Goal: Task Accomplishment & Management: Use online tool/utility

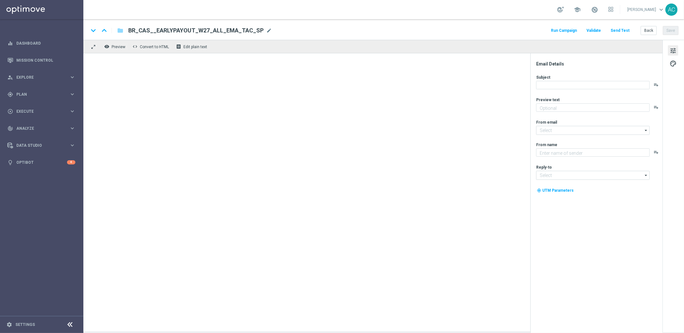
type textarea "A final do Mundial de Clubes é neste sábado. Aposte com vantagem!"
type textarea "Lottoland.bet.br"
type input "mail@crm.lottoland.bet.br"
type input "contato@lottoland.bet.br"
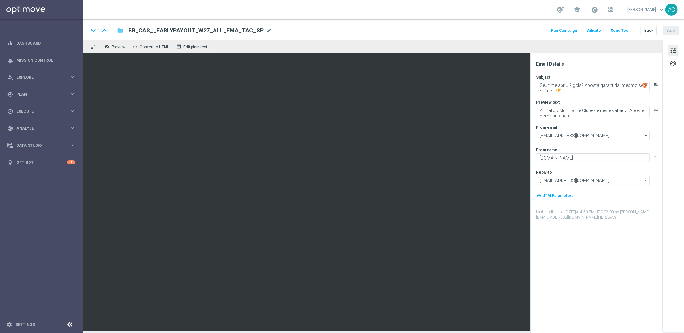
click at [121, 31] on icon "folder" at bounding box center [120, 31] width 6 height 8
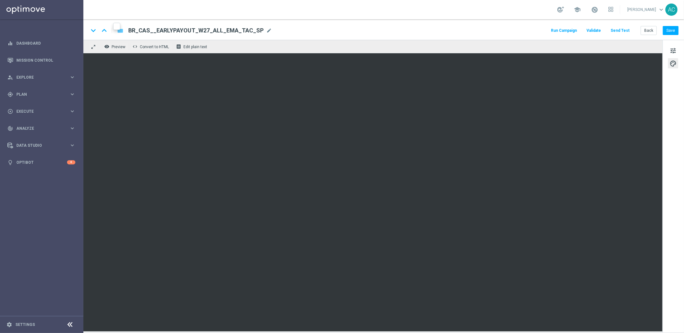
click at [121, 32] on icon "folder" at bounding box center [120, 31] width 6 height 8
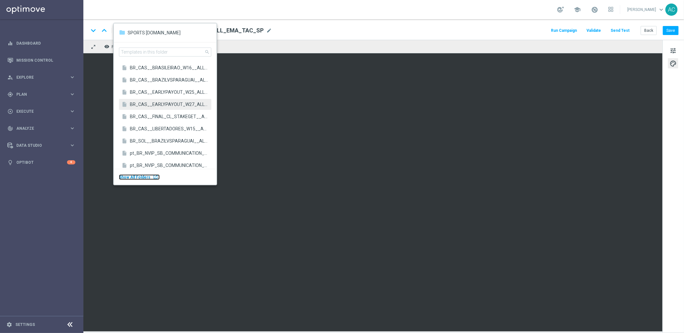
click at [153, 176] on div "launch" at bounding box center [155, 176] width 5 height 5
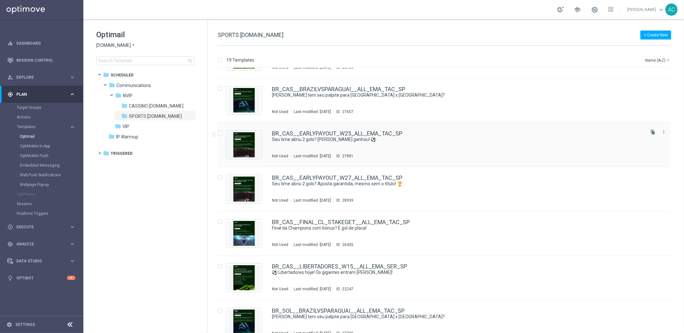
scroll to position [4, 0]
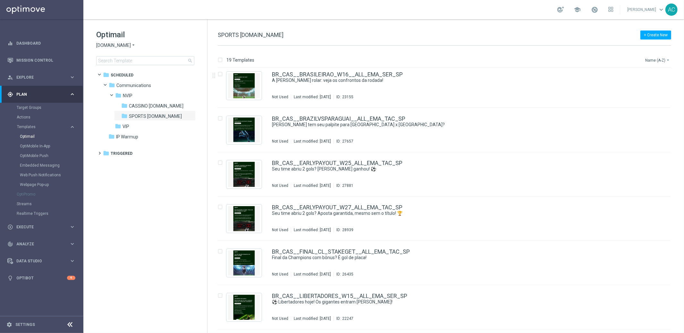
click at [664, 61] on button "Name (A-Z) arrow_drop_down" at bounding box center [658, 60] width 27 height 8
click at [657, 90] on span "Date Modified (Newest)" at bounding box center [646, 88] width 43 height 4
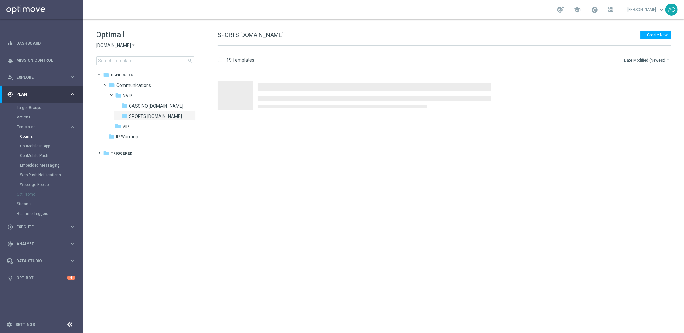
scroll to position [0, 0]
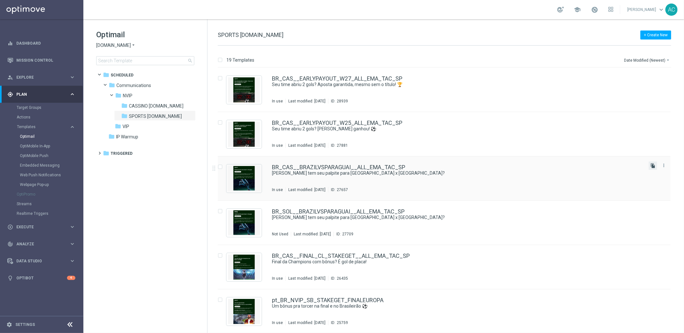
click at [652, 167] on icon "file_copy" at bounding box center [653, 165] width 5 height 5
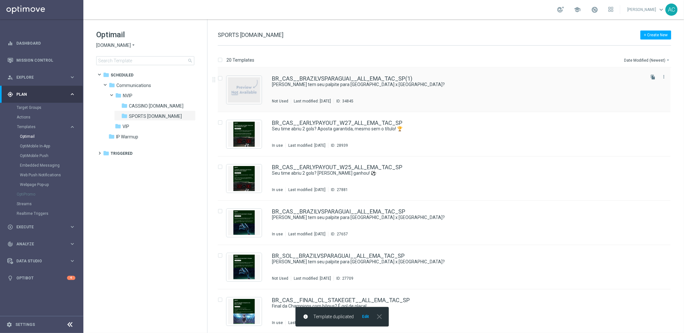
click at [469, 89] on div "BR_CAS__BRAZILVSPARAGUAI__ALL_EMA_TAC_SP(1) Já tem seu palpite para Brasil x Pa…" at bounding box center [458, 90] width 372 height 28
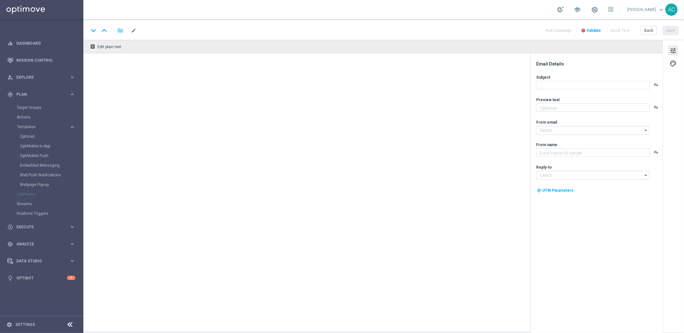
type input "BR_CAS__BRAZILVSPARAGUAI__ALL_EMA_TAC_SP(1)"
type textarea "Confira um bilhete pronto e aposte igual com apenas 1 clique!"
type input "mail@crm.lottoland.bet.br"
type textarea "Lottoland.bet.br"
type input "contato@lottoland.bet.br"
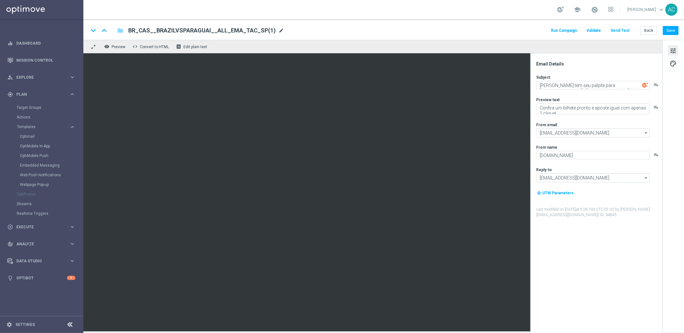
click at [279, 30] on span "mode_edit" at bounding box center [282, 31] width 6 height 6
drag, startPoint x: 193, startPoint y: 30, endPoint x: 152, endPoint y: 31, distance: 40.1
click at [152, 31] on input "BR_CAS__BRAZILVSPARAGUAI__ALL_EMA_TAC_SP(1)" at bounding box center [207, 30] width 159 height 8
click at [212, 33] on input "BR_CAS__NFL__ALL_EMA_TAC_SP(1)" at bounding box center [207, 30] width 159 height 8
type input "BR_CAS__NFL__ALL_EMA_TAC_SP"
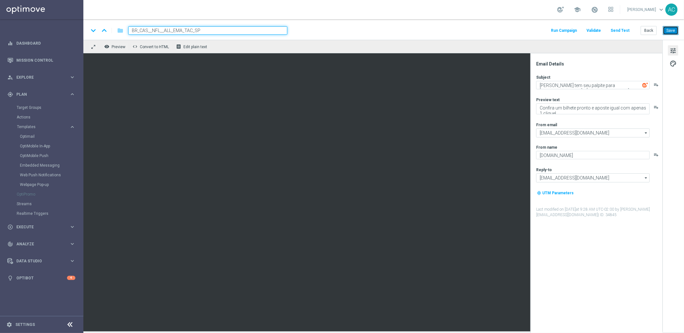
click at [669, 30] on button "Save" at bounding box center [671, 30] width 16 height 9
click at [191, 30] on input "BR_CAS__NFL__ALL_EMA_TAC_SP" at bounding box center [207, 30] width 159 height 8
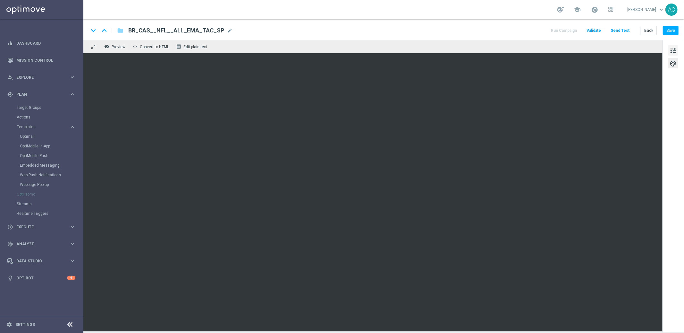
click at [675, 52] on span "tune" at bounding box center [673, 51] width 7 height 8
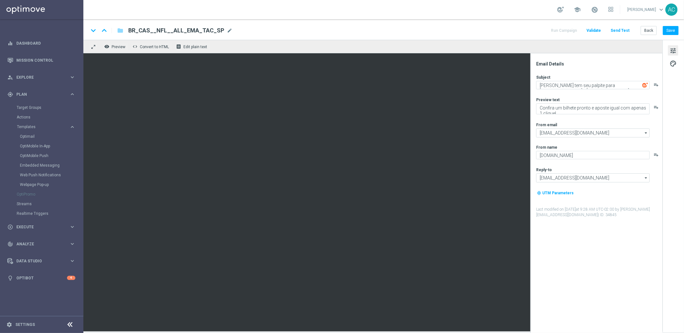
click at [675, 52] on span "tune" at bounding box center [673, 51] width 7 height 8
click at [569, 87] on textarea "Já tem seu palpite para Brasil x Paraguai?" at bounding box center [594, 85] width 114 height 8
paste textarea "Domingo histórico: NFL ao vivo no Brasil!"
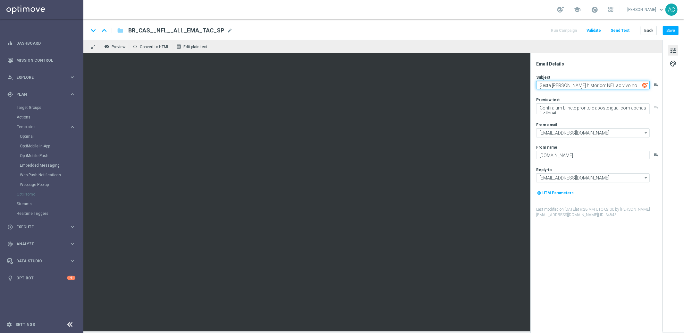
click at [563, 86] on textarea "Sexta Domingo histórico: NFL ao vivo no Brasil!" at bounding box center [594, 85] width 114 height 8
click at [568, 86] on textarea "Sexta histórico: NFL ao vivo no Brasil!" at bounding box center [594, 85] width 114 height 8
type textarea "Sexta histórica: NFL ao vivo no Brasil!"
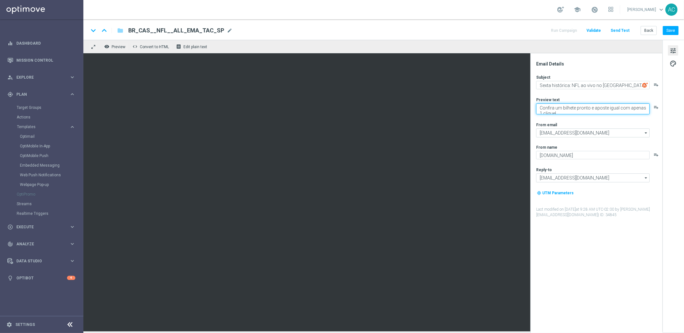
click at [572, 106] on textarea "Confira um bilhete pronto e aposte igual com apenas 1 clique!" at bounding box center [594, 108] width 114 height 11
paste textarea "Aposte nos lances mais emocionantes e aproveite odds especiais na"
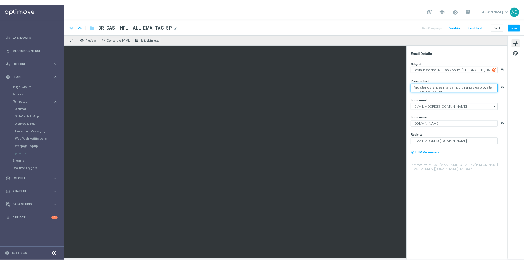
scroll to position [2, 0]
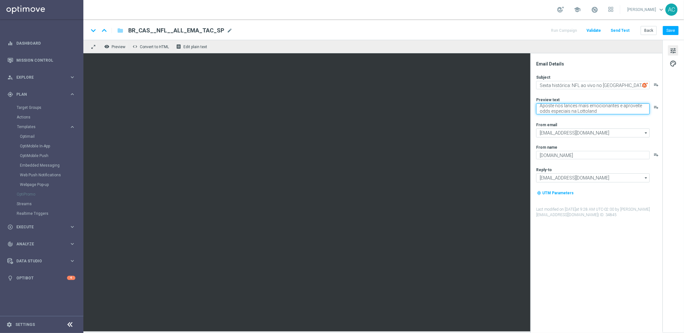
type textarea "Aposte nos lances mais emocionantes e aproveite odds especiais na Lottoland"
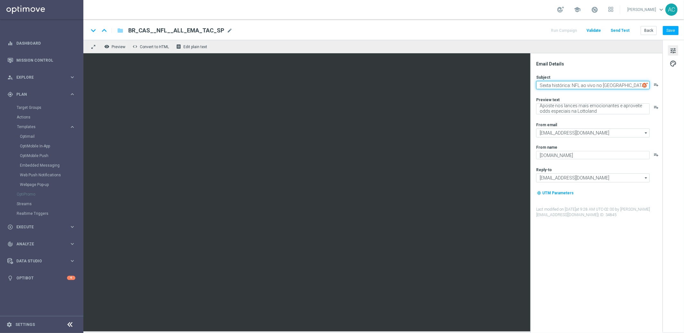
click at [574, 82] on textarea "Sexta histórica: NFL ao vivo no Brasil!" at bounding box center [594, 85] width 114 height 8
paste textarea "NFL no Brasil: Chargers x Chiefs em São Paulo"
click at [542, 86] on textarea "NFL no Brasil: Chargers x Chiefs em São Paulo!" at bounding box center [594, 85] width 114 height 8
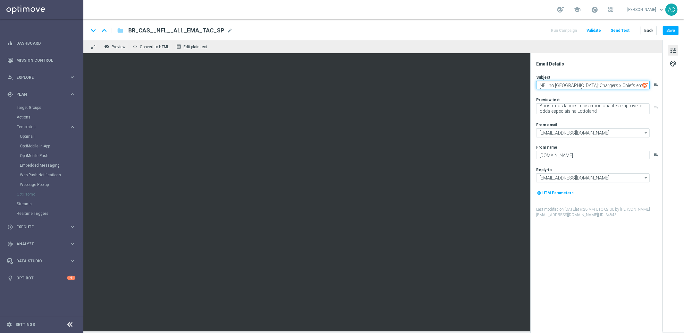
type textarea "NFL no Brasil: Chargers x Chiefs em São Paulo!"
click at [676, 53] on span "tune" at bounding box center [673, 51] width 7 height 8
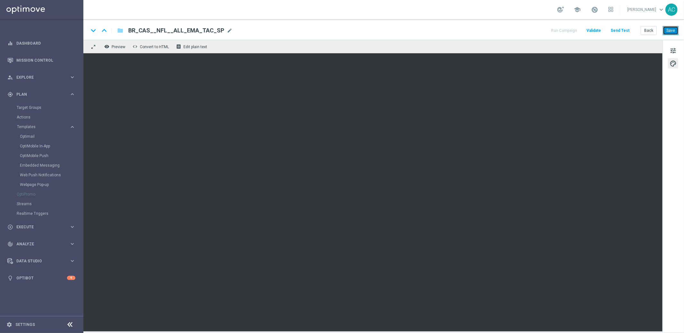
click at [673, 31] on button "Save" at bounding box center [671, 30] width 16 height 9
click at [673, 30] on button "Save" at bounding box center [671, 30] width 16 height 9
click at [674, 29] on button "Save" at bounding box center [671, 30] width 16 height 9
click at [676, 48] on span "tune" at bounding box center [673, 51] width 7 height 8
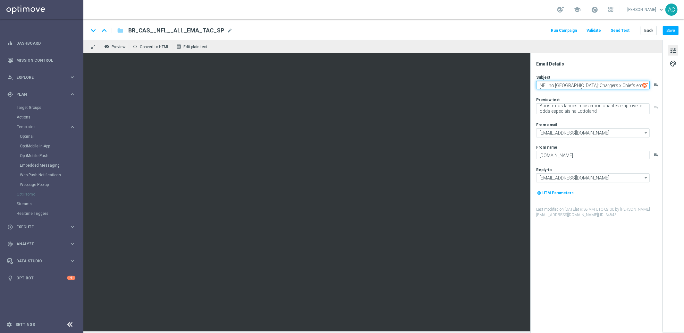
click at [610, 86] on textarea "NFL no Brasil: Chargers x Chiefs em São Paulo!" at bounding box center [594, 85] width 114 height 8
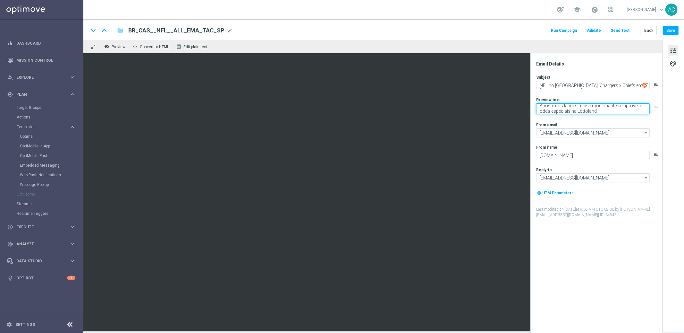
click at [570, 104] on textarea "Aposte nos lances mais emocionantes e aproveite odds especiais na Lottoland" at bounding box center [594, 108] width 114 height 11
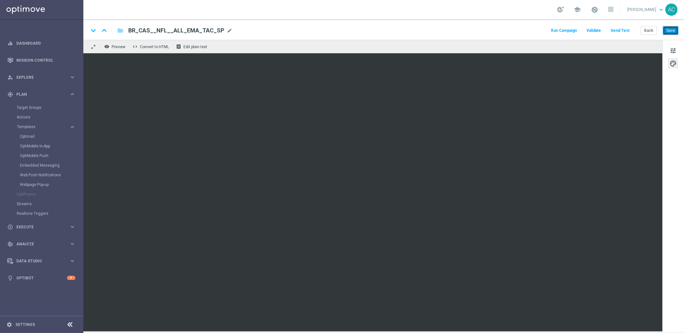
click at [673, 30] on button "Save" at bounding box center [671, 30] width 16 height 9
click at [41, 225] on span "Execute" at bounding box center [42, 227] width 53 height 4
click at [42, 124] on link "Campaign Builder" at bounding box center [42, 124] width 50 height 5
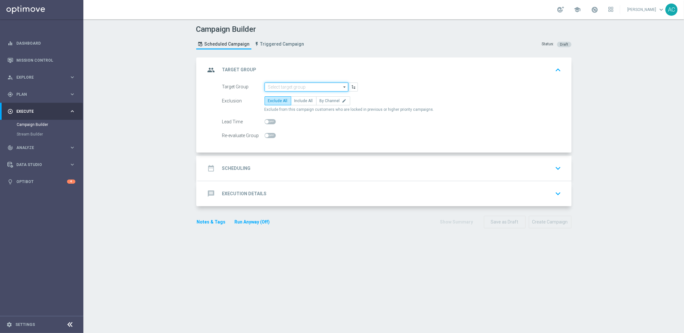
click at [295, 85] on input at bounding box center [307, 86] width 84 height 9
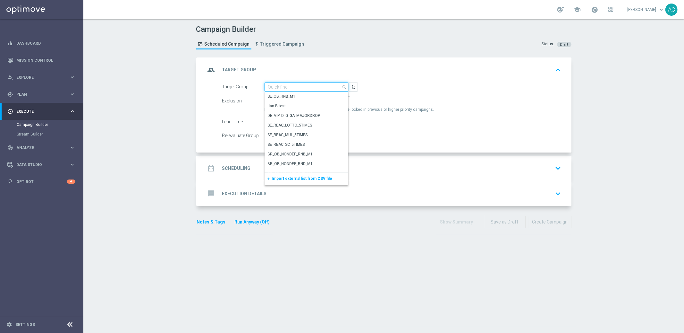
paste input "BR_ACTIVES_BET_2025__ALL_EMA_TAC_MIX"
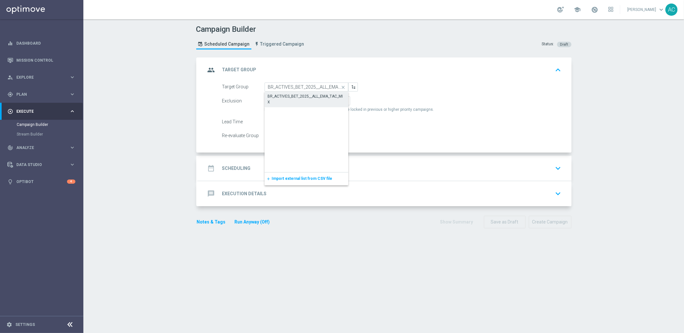
click at [303, 93] on div "BR_ACTIVES_BET_2025__ALL_EMA_TAC_MIX" at bounding box center [307, 99] width 78 height 12
type input "BR_ACTIVES_BET_2025__ALL_EMA_TAC_MIX"
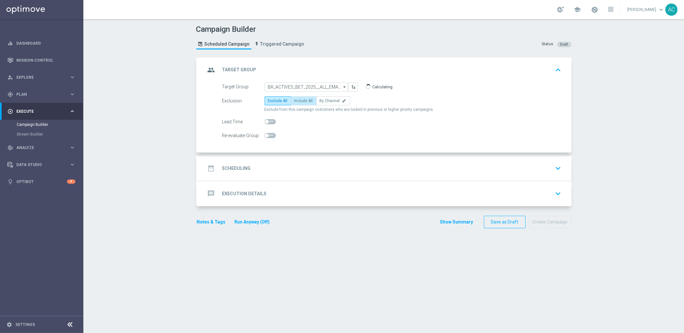
click at [303, 99] on span "Include All" at bounding box center [304, 101] width 19 height 4
click at [299, 100] on input "Include All" at bounding box center [297, 102] width 4 height 4
radio input "true"
click at [242, 171] on h2 "Scheduling" at bounding box center [236, 168] width 29 height 6
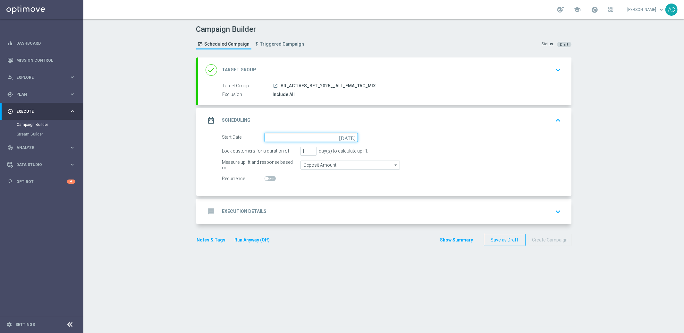
click at [316, 134] on input at bounding box center [311, 137] width 93 height 9
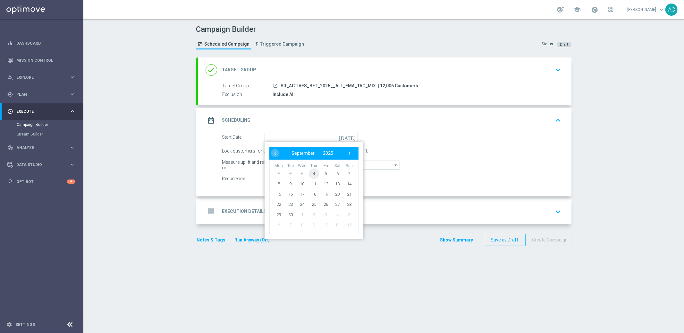
click at [313, 174] on span "4" at bounding box center [314, 173] width 10 height 10
type input "04 Sep 2025"
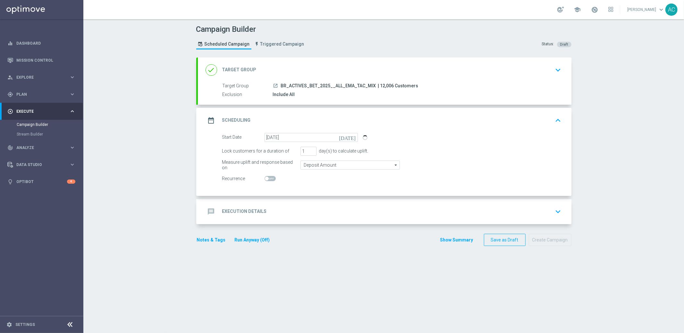
click at [268, 178] on span at bounding box center [270, 178] width 11 height 5
click at [268, 178] on input "checkbox" at bounding box center [270, 178] width 11 height 5
checkbox input "true"
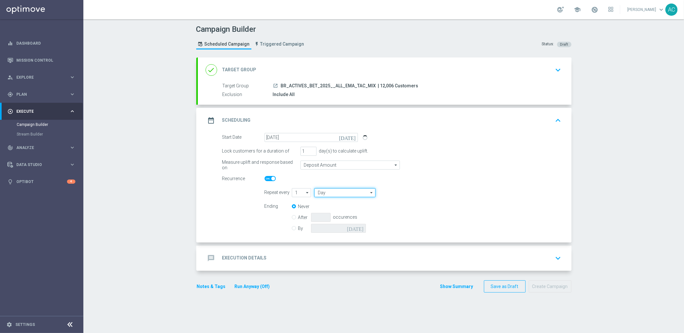
click at [334, 193] on input "Day" at bounding box center [344, 192] width 61 height 9
click at [331, 208] on div "Week" at bounding box center [342, 212] width 56 height 10
type input "Week"
click at [426, 192] on input "checkbox" at bounding box center [431, 192] width 10 height 9
checkbox input "true"
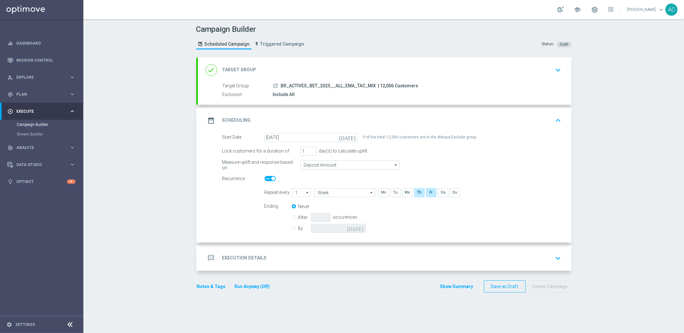
click at [298, 229] on label "By" at bounding box center [304, 228] width 13 height 6
click at [292, 229] on input "By" at bounding box center [294, 227] width 4 height 4
radio input "true"
radio input "false"
click at [356, 228] on icon "today" at bounding box center [356, 227] width 19 height 7
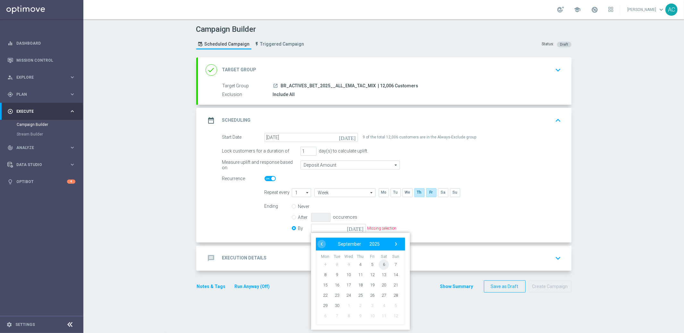
click at [380, 264] on span "6" at bounding box center [384, 264] width 10 height 10
type input "06 Sep 2025"
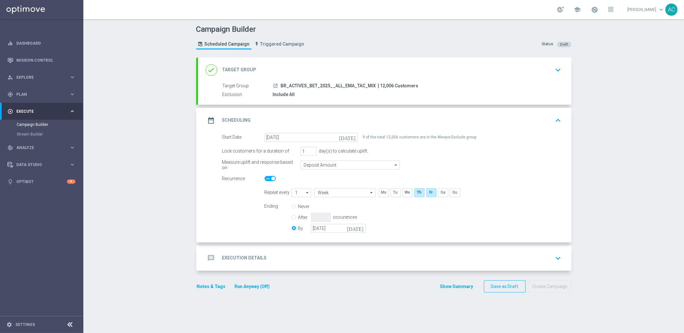
click at [227, 261] on div "message Execution Details" at bounding box center [236, 258] width 61 height 12
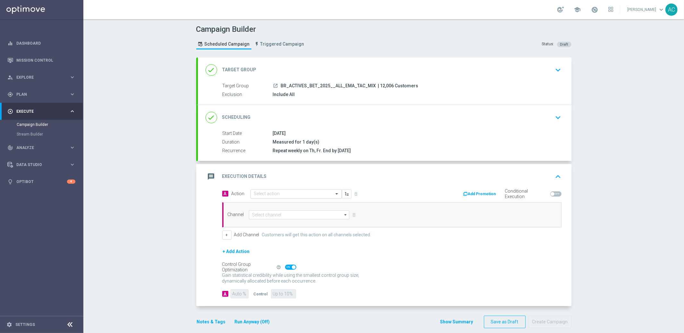
click at [313, 197] on div "Select action" at bounding box center [296, 193] width 91 height 9
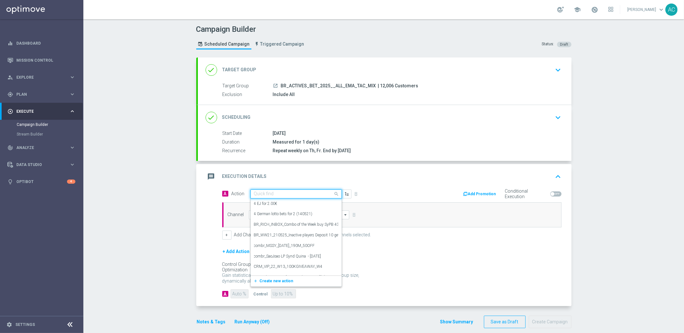
paste input "BR_CAS__NFL__ALL_EMA_TAC_SP"
type input "BR_CAS__NFL__ALL_EMA_TAC_SP"
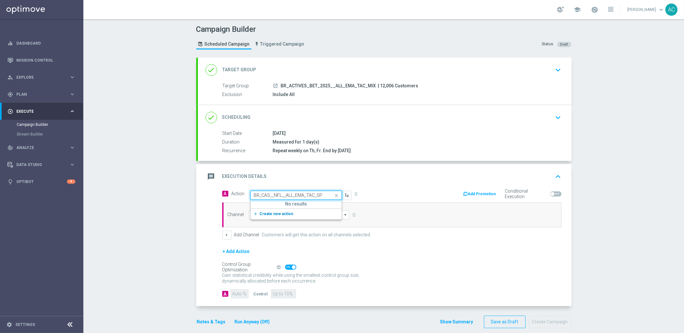
click at [280, 213] on span "Create new action" at bounding box center [277, 213] width 34 height 4
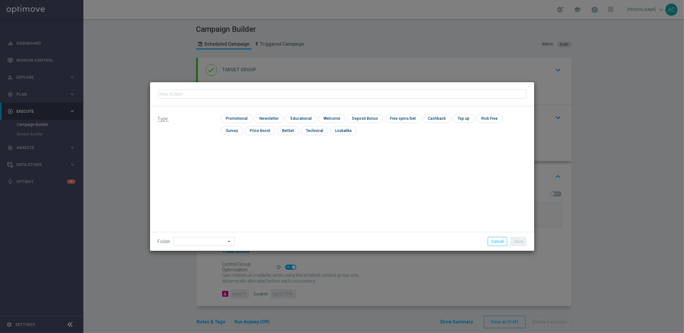
type input "BR_CAS__NFL__ALL_EMA_TAC_SP"
click at [237, 120] on input "checkbox" at bounding box center [236, 118] width 30 height 9
checkbox input "true"
click at [522, 242] on button "Save" at bounding box center [519, 241] width 16 height 9
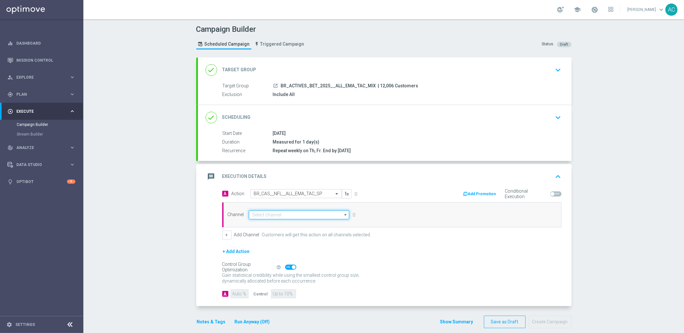
click at [271, 213] on input at bounding box center [299, 214] width 101 height 9
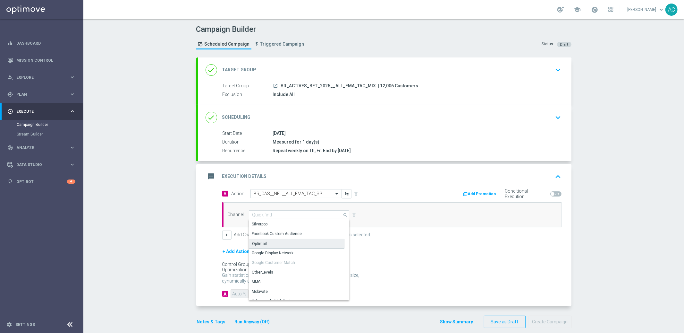
click at [274, 245] on div "Optimail" at bounding box center [297, 244] width 96 height 10
type input "Optimail"
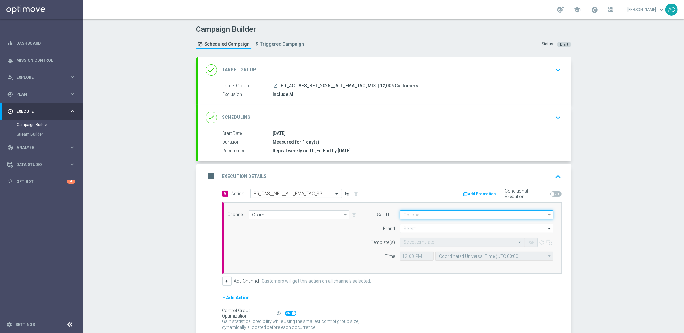
click at [452, 216] on input at bounding box center [476, 214] width 153 height 9
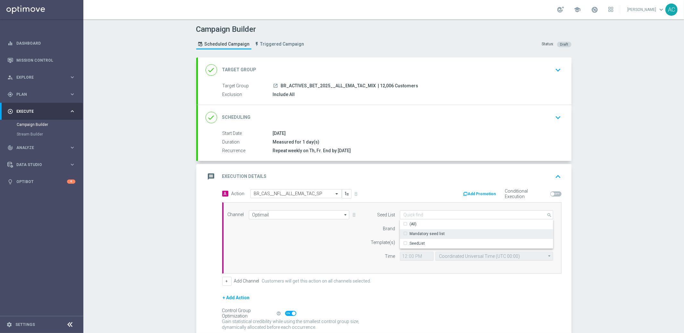
click at [451, 236] on div "Mandatory seed list" at bounding box center [477, 233] width 154 height 9
click at [310, 254] on div "Channel Optimail Optimail arrow_drop_down Drag here to set row groups Drag here…" at bounding box center [391, 237] width 336 height 55
type input "Mandatory seed list"
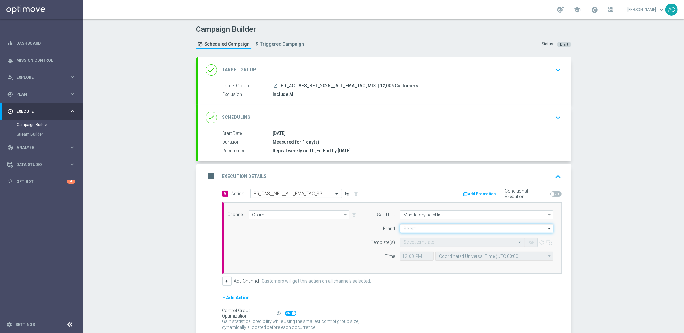
click at [422, 229] on input at bounding box center [476, 228] width 153 height 9
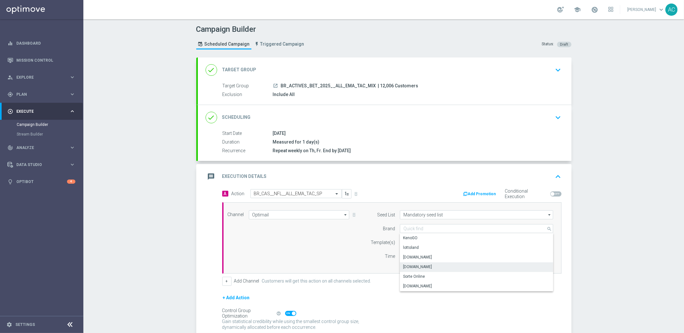
click at [433, 267] on div "Lottoland.com.br" at bounding box center [477, 266] width 154 height 9
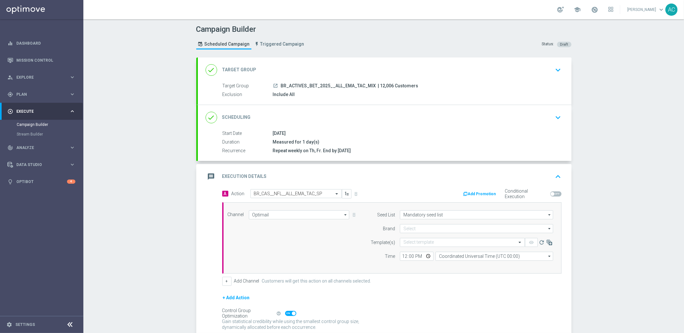
type input "Lottoland.com.br"
click at [425, 232] on input "Lottoland.com.br" at bounding box center [476, 228] width 153 height 9
click at [433, 257] on div "Lottoland.bet.br" at bounding box center [477, 258] width 154 height 10
type input "Lottoland.bet.br"
drag, startPoint x: 347, startPoint y: 246, endPoint x: 415, endPoint y: 245, distance: 68.0
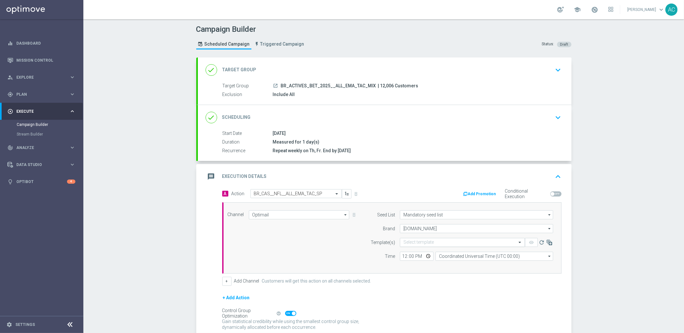
click at [348, 246] on div "Channel Optimail Optimail arrow_drop_down Drag here to set row groups Drag here…" at bounding box center [391, 237] width 336 height 55
click at [462, 242] on input "text" at bounding box center [456, 242] width 105 height 5
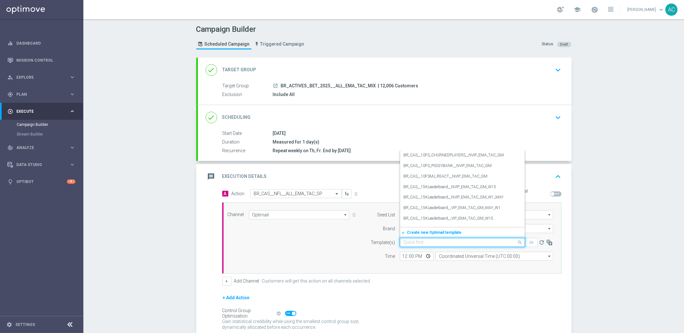
paste input "BR_CAS__NFL__ALL_EMA_TAC_SP"
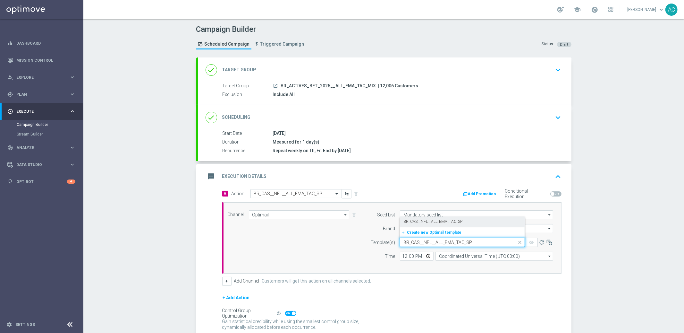
click at [453, 217] on div "BR_CAS__NFL__ALL_EMA_TAC_SP" at bounding box center [463, 221] width 118 height 11
type input "BR_CAS__NFL__ALL_EMA_TAC_SP"
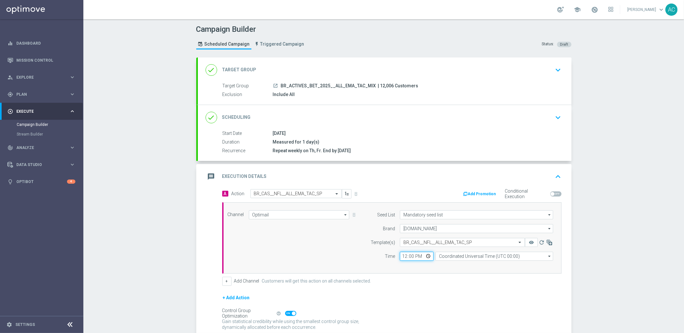
click at [401, 255] on input "12:00" at bounding box center [417, 256] width 34 height 9
type input "14:00"
click at [484, 260] on input "Coordinated Universal Time (UTC 00:00)" at bounding box center [495, 256] width 118 height 9
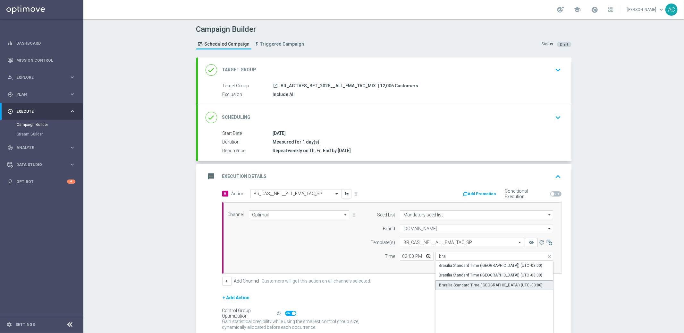
click at [491, 282] on div "Brasilia Standard Time (Sao Paulo) (UTC -03:00)" at bounding box center [491, 285] width 104 height 6
type input "Brasilia Standard Time (Sao Paulo) (UTC -03:00)"
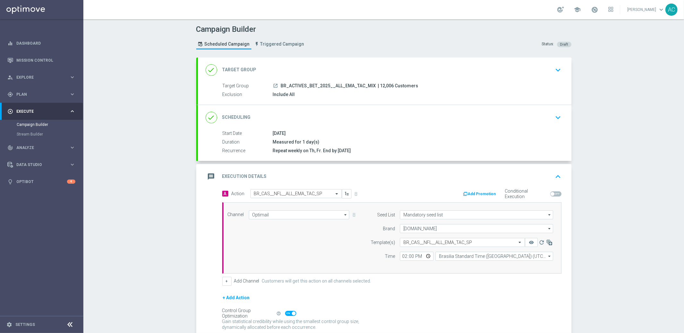
click at [498, 115] on div "done Scheduling keyboard_arrow_down" at bounding box center [385, 117] width 358 height 12
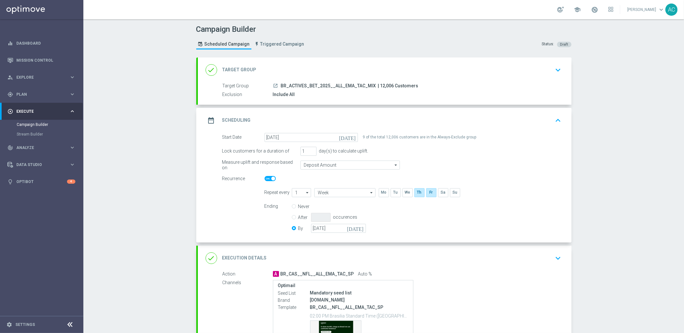
scroll to position [80, 0]
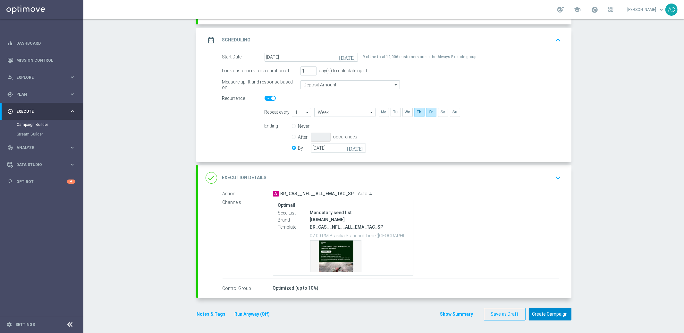
click at [548, 316] on button "Create Campaign" at bounding box center [550, 314] width 43 height 13
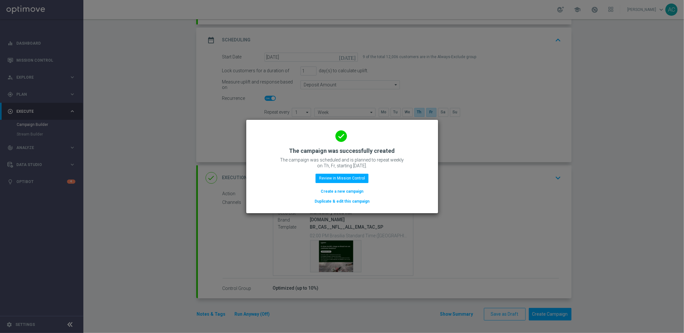
click at [345, 192] on button "Create a new campaign" at bounding box center [342, 191] width 44 height 7
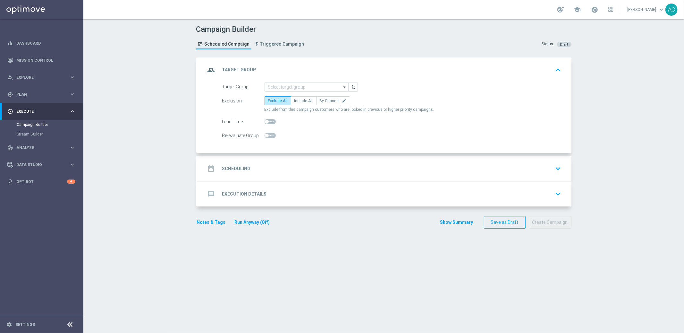
scroll to position [0, 0]
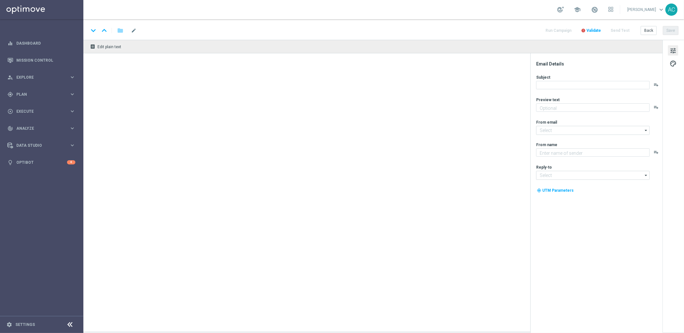
type textarea "Garanta sua cota no bolão da Independência antes que acabe!"
type textarea "[DOMAIN_NAME]"
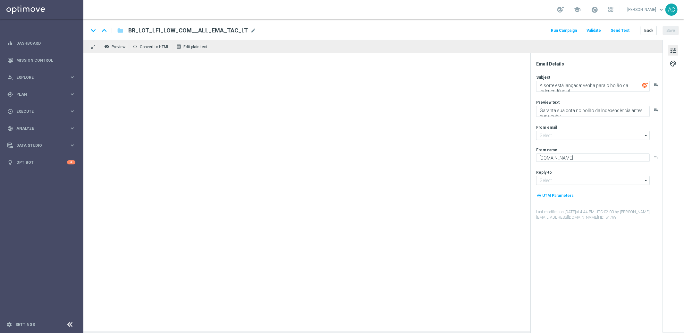
type input "[EMAIL_ADDRESS][DOMAIN_NAME]"
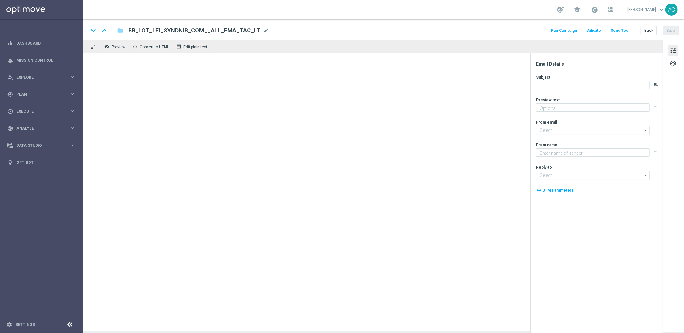
type textarea "Sāo R$220 milhões em Jogo!"
type textarea "[DOMAIN_NAME]"
type input "[EMAIL_ADDRESS][DOMAIN_NAME]"
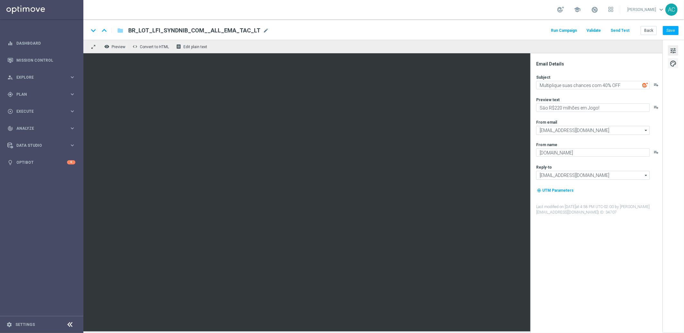
click at [674, 61] on span "palette" at bounding box center [673, 63] width 7 height 8
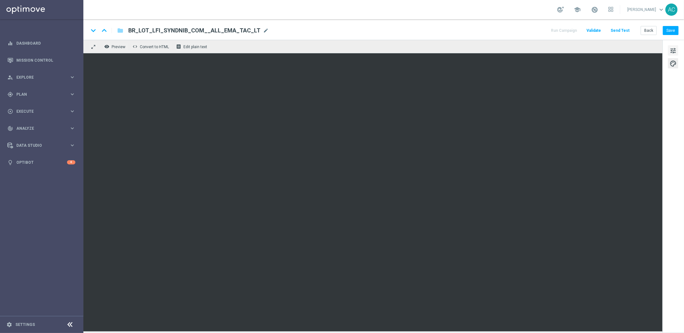
click at [673, 49] on span "tune" at bounding box center [673, 51] width 7 height 8
click at [108, 48] on icon "remove_red_eye" at bounding box center [106, 46] width 5 height 5
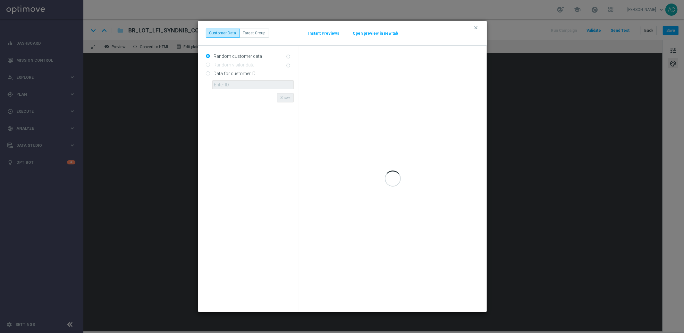
click at [323, 32] on button "Instant Previews" at bounding box center [324, 33] width 32 height 5
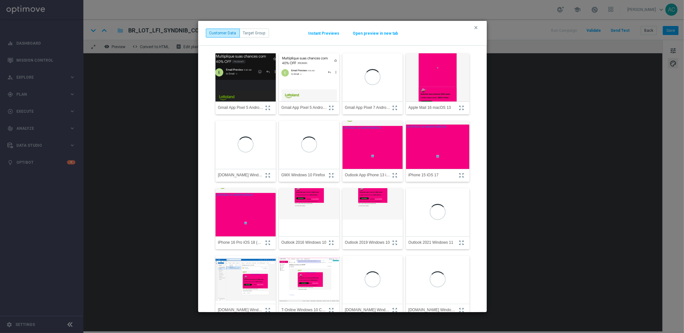
click at [259, 91] on img at bounding box center [245, 77] width 66 height 71
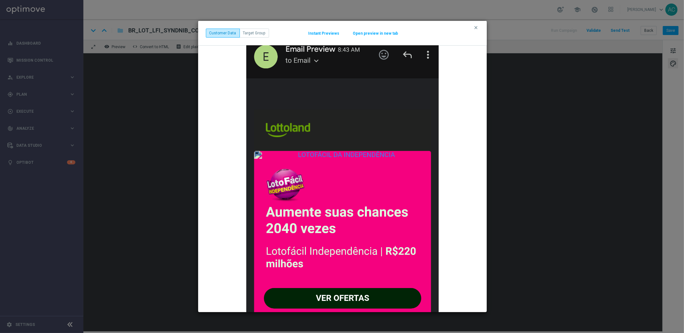
scroll to position [254, 0]
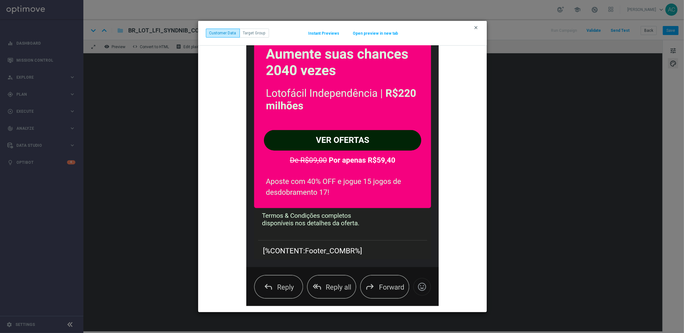
click at [477, 27] on icon "clear" at bounding box center [476, 27] width 5 height 5
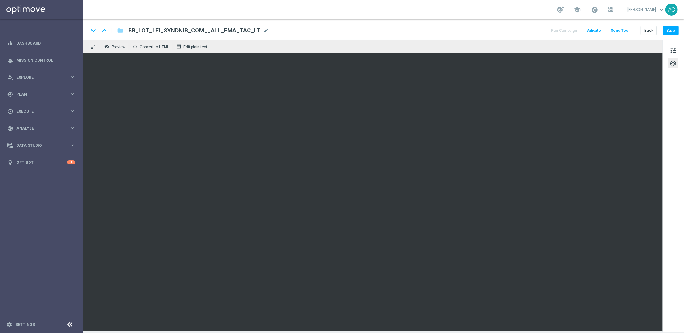
click at [624, 30] on button "Send Test" at bounding box center [620, 30] width 21 height 9
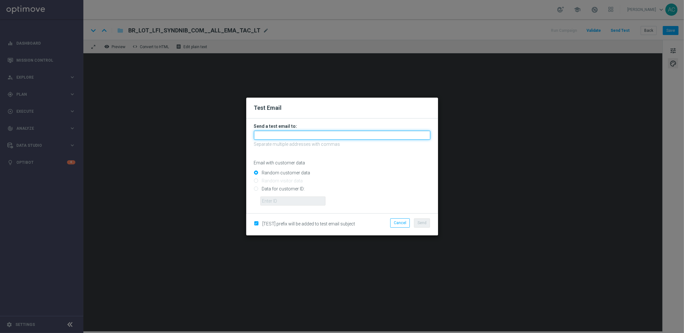
click at [306, 135] on input "text" at bounding box center [342, 135] width 176 height 9
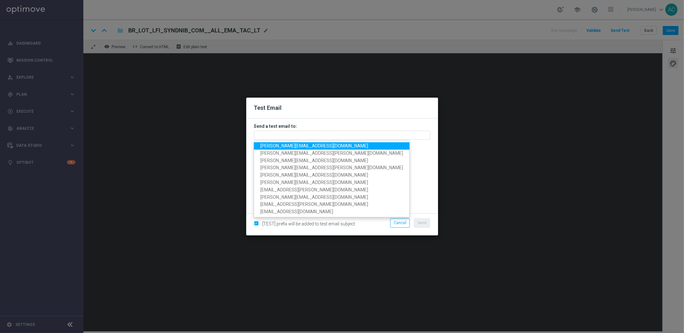
click at [305, 146] on span "adriano.costa@lottoland.com" at bounding box center [315, 145] width 108 height 5
type input "adriano.costa@lottoland.com"
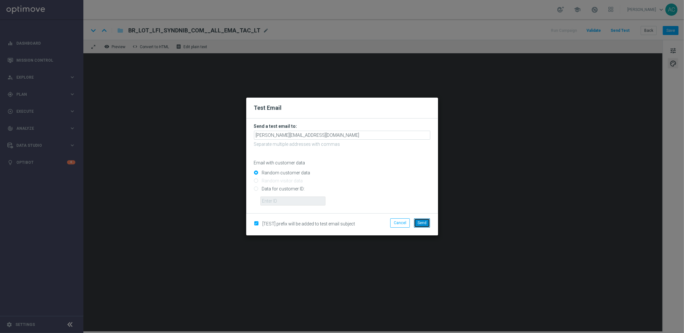
click at [424, 222] on span "Send" at bounding box center [422, 222] width 9 height 4
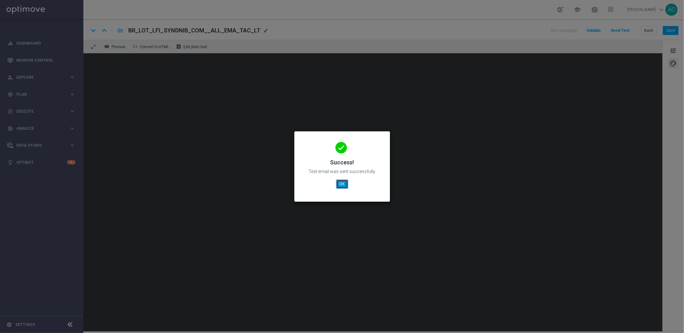
click at [339, 185] on button "OK" at bounding box center [342, 183] width 12 height 9
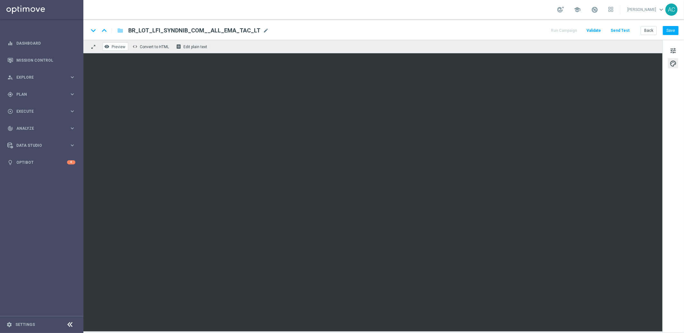
click at [112, 47] on span "Preview" at bounding box center [119, 47] width 14 height 4
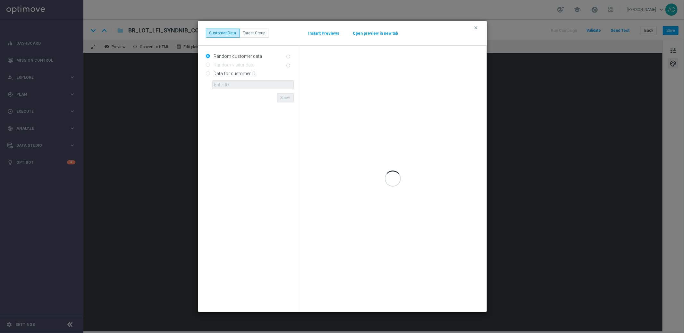
click at [325, 32] on button "Instant Previews" at bounding box center [324, 33] width 32 height 5
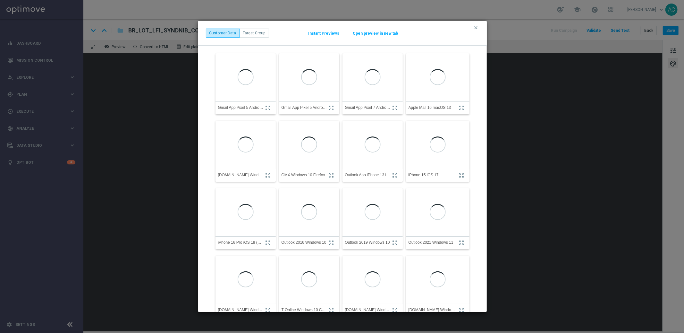
scroll to position [0, 0]
click at [378, 89] on div at bounding box center [373, 77] width 60 height 48
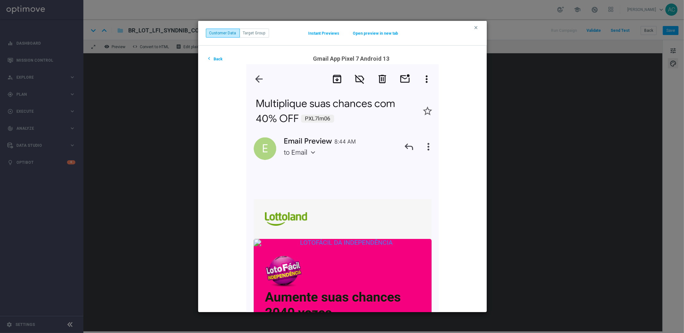
click at [327, 31] on button "Instant Previews" at bounding box center [324, 33] width 32 height 5
click at [217, 58] on button "chevron_left Back" at bounding box center [215, 59] width 18 height 8
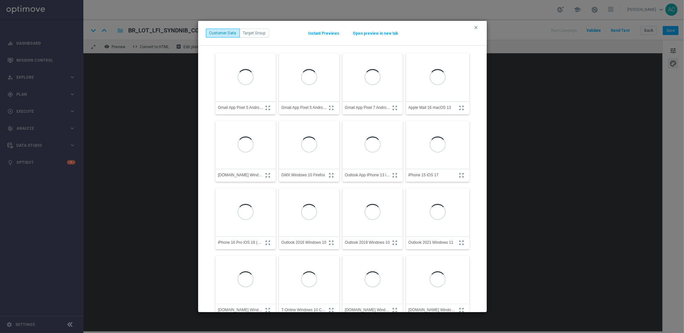
scroll to position [11, 0]
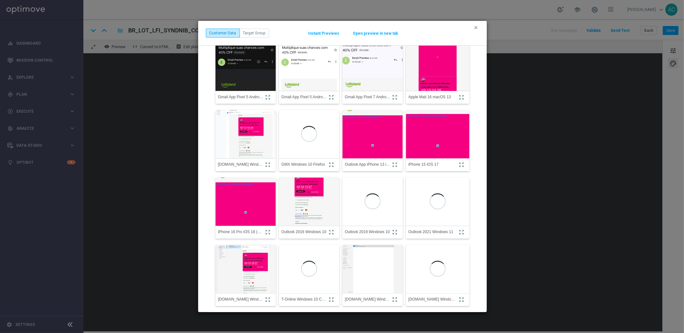
click at [374, 75] on img at bounding box center [373, 66] width 66 height 71
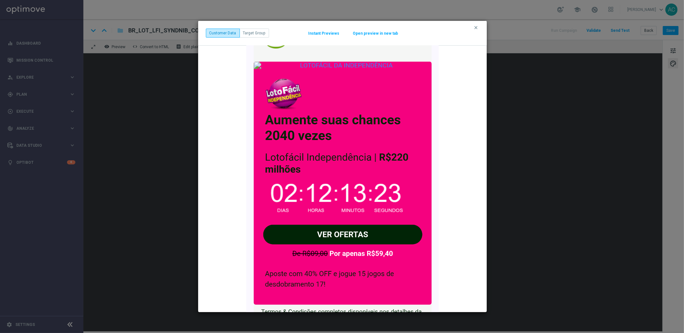
scroll to position [179, 0]
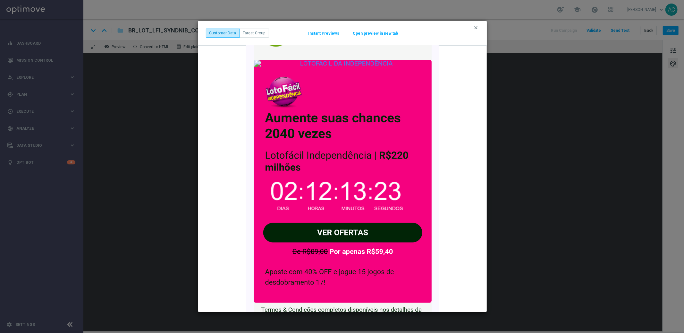
click at [476, 28] on icon "clear" at bounding box center [476, 27] width 5 height 5
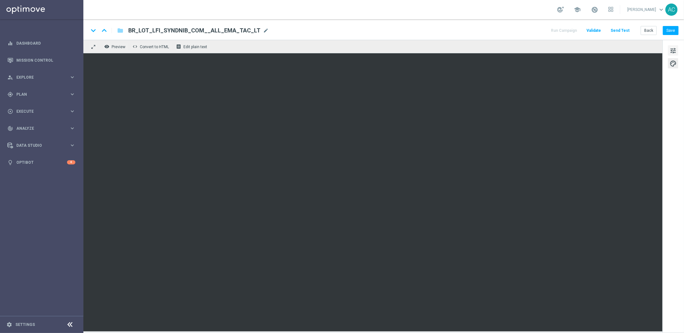
click at [674, 54] on span "tune" at bounding box center [673, 51] width 7 height 8
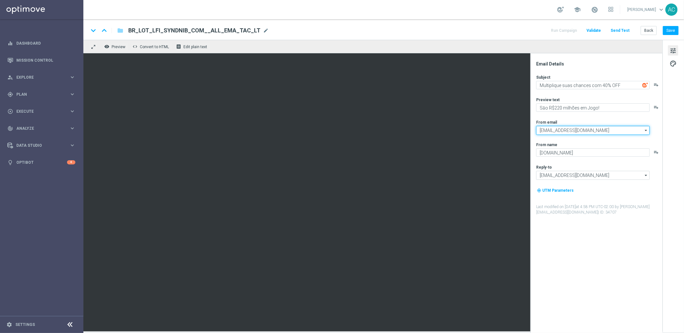
click at [601, 129] on input "[EMAIL_ADDRESS][DOMAIN_NAME]" at bounding box center [594, 130] width 114 height 9
click at [581, 161] on div "Subject Multiplique suas chances com 40% OFF playlist_add Preview text Sāo R$22…" at bounding box center [600, 144] width 126 height 141
click at [674, 31] on button "Save" at bounding box center [671, 30] width 16 height 9
click at [671, 28] on button "Save" at bounding box center [671, 30] width 16 height 9
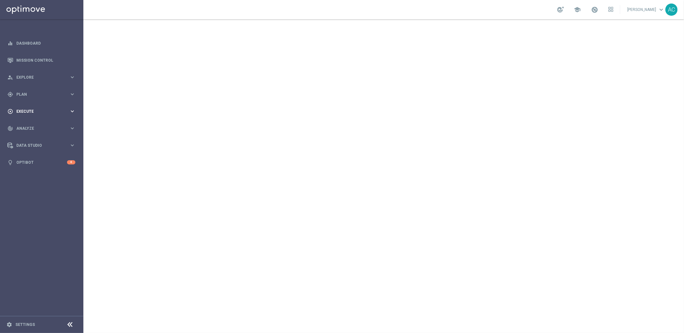
click at [51, 114] on div "play_circle_outline Execute" at bounding box center [38, 111] width 62 height 6
click at [34, 124] on link "Campaign Builder" at bounding box center [42, 124] width 50 height 5
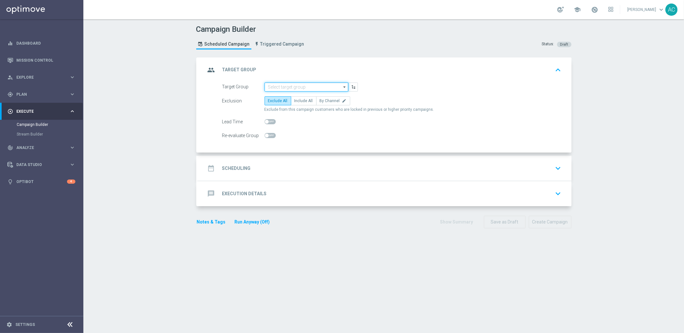
click at [288, 88] on input at bounding box center [307, 86] width 84 height 9
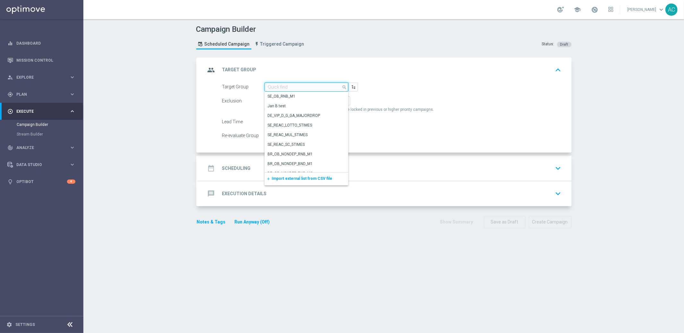
paste input "BR_CAS__FTP_BET_2025__ALL_EMA_TAC_MIX"
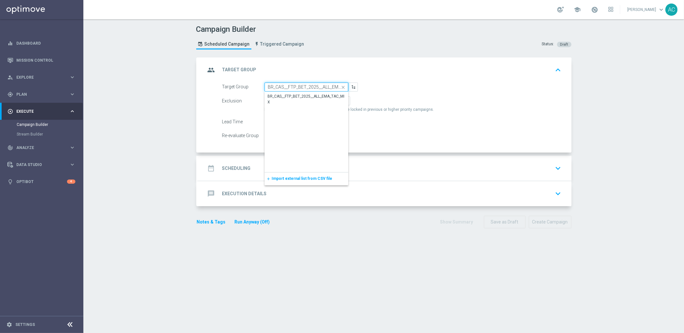
scroll to position [0, 18]
click at [288, 97] on div "BR_CAS__FTP_BET_2025__ALL_EMA_TAC_MIX" at bounding box center [306, 100] width 77 height 12
type input "BR_CAS__FTP_BET_2025__ALL_EMA_TAC_MIX"
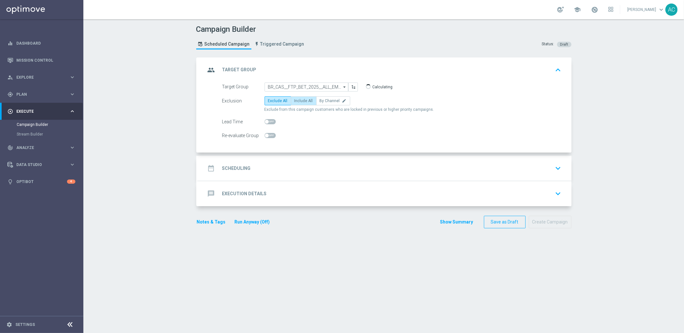
click at [302, 101] on span "Include All" at bounding box center [304, 101] width 19 height 4
click at [299, 101] on input "Include All" at bounding box center [297, 102] width 4 height 4
radio input "true"
click at [244, 174] on div "date_range Scheduling keyboard_arrow_down" at bounding box center [385, 168] width 374 height 25
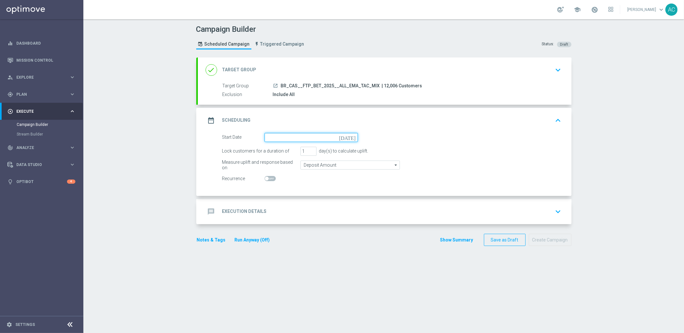
click at [293, 136] on input at bounding box center [311, 137] width 93 height 9
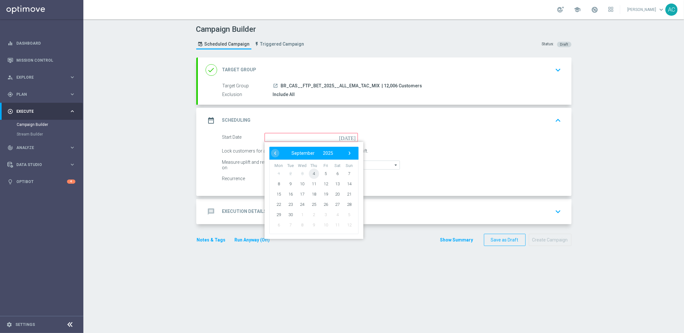
click at [311, 171] on span "4" at bounding box center [314, 173] width 10 height 10
type input "04 Sep 2025"
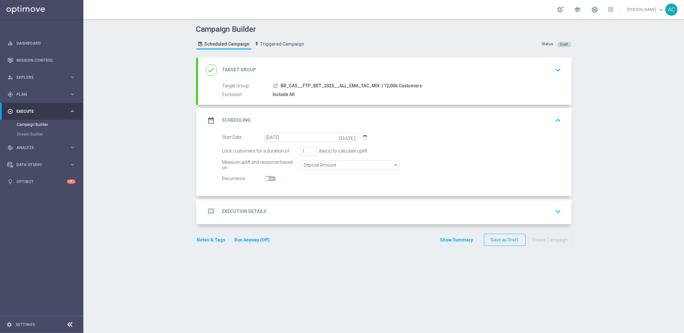
click at [265, 177] on span at bounding box center [267, 178] width 4 height 4
click at [265, 177] on input "checkbox" at bounding box center [270, 178] width 11 height 5
checkbox input "true"
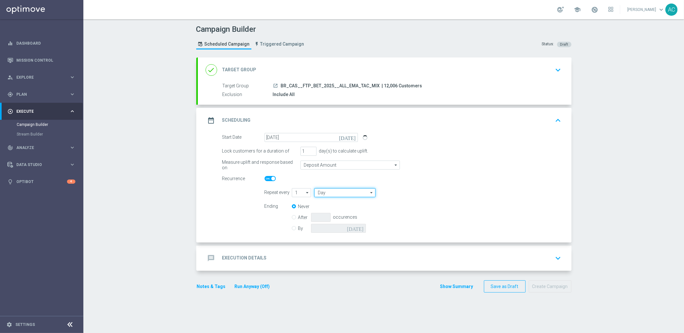
click at [351, 191] on input "Day" at bounding box center [344, 192] width 61 height 9
click at [353, 208] on div "Week" at bounding box center [342, 212] width 56 height 10
type input "Week"
click at [440, 192] on input "checkbox" at bounding box center [443, 192] width 10 height 9
checkbox input "true"
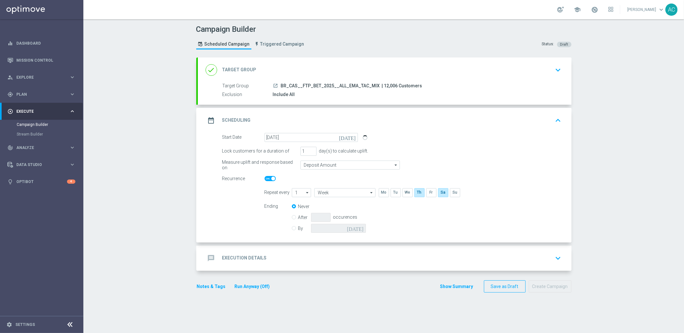
click at [294, 228] on div "By today" at bounding box center [333, 228] width 82 height 9
click at [292, 228] on input "By" at bounding box center [294, 227] width 4 height 4
radio input "true"
radio input "false"
click at [355, 228] on input at bounding box center [338, 228] width 55 height 9
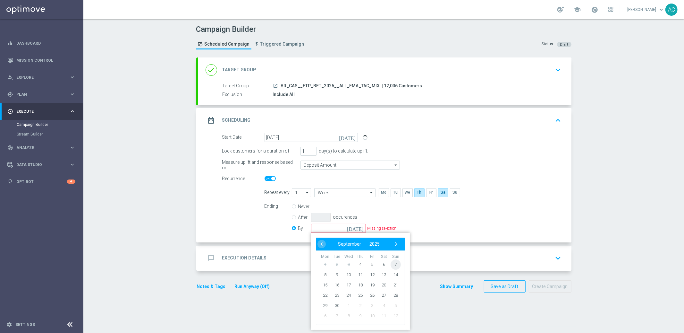
click at [397, 264] on span "7" at bounding box center [396, 264] width 10 height 10
type input "[DATE]"
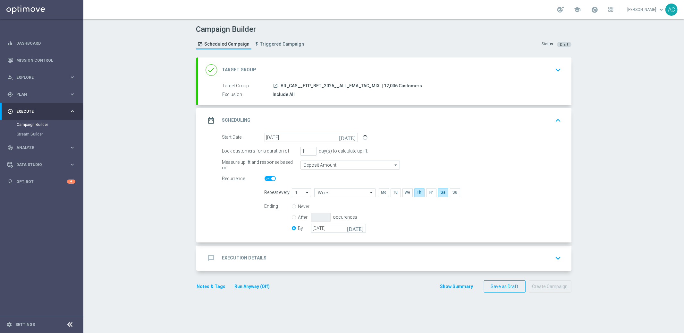
click at [246, 258] on h2 "Execution Details" at bounding box center [244, 258] width 45 height 6
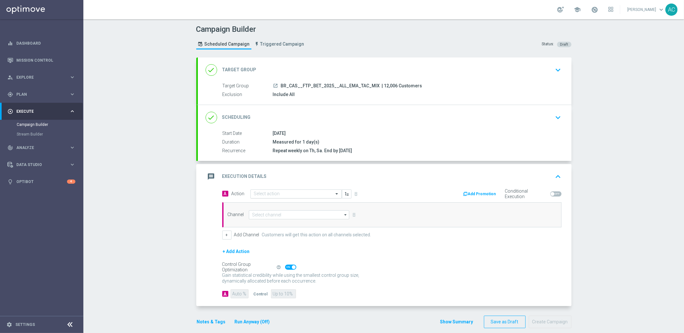
click at [305, 196] on input "text" at bounding box center [290, 193] width 72 height 5
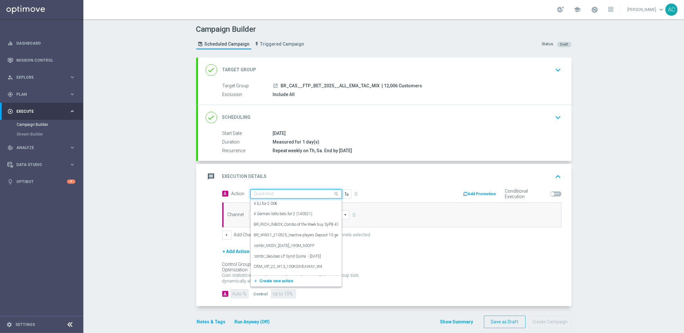
paste input "BR_CAS__FTPWHEEL__ALL_EMA_TAC_GM"
type input "BR_CAS__FTPWHEEL__ALL_EMA_TAC_GM"
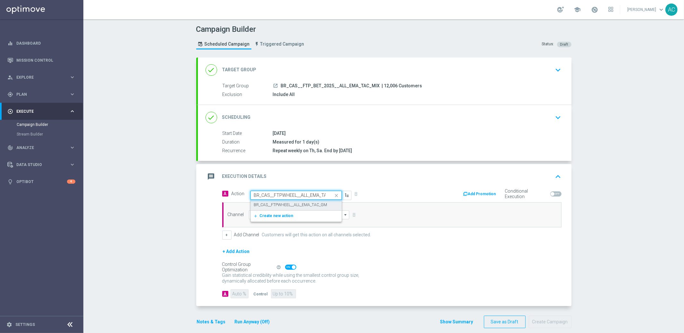
scroll to position [0, 12]
click at [298, 204] on label "BR_CAS__FTPWHEEL__ALL_EMA_TAC_GM" at bounding box center [290, 204] width 73 height 5
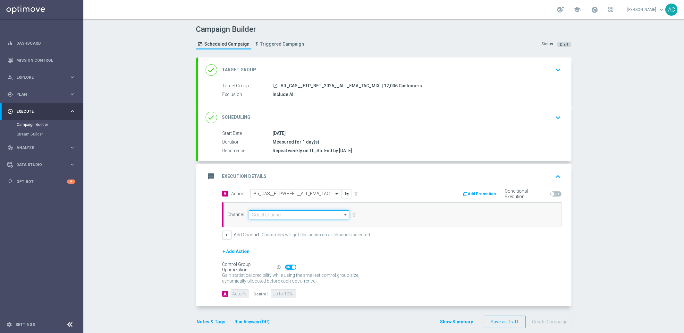
click at [281, 215] on input at bounding box center [299, 214] width 101 height 9
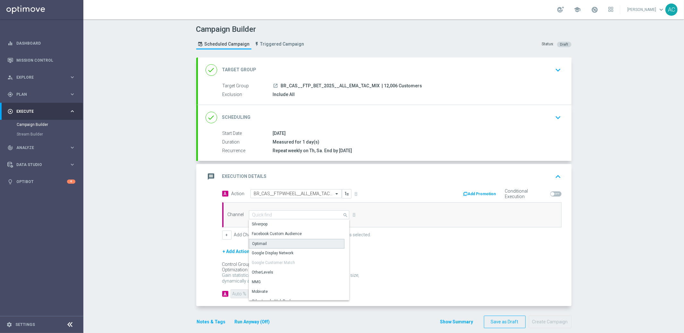
click at [273, 241] on div "Optimail" at bounding box center [297, 244] width 96 height 10
type input "Optimail"
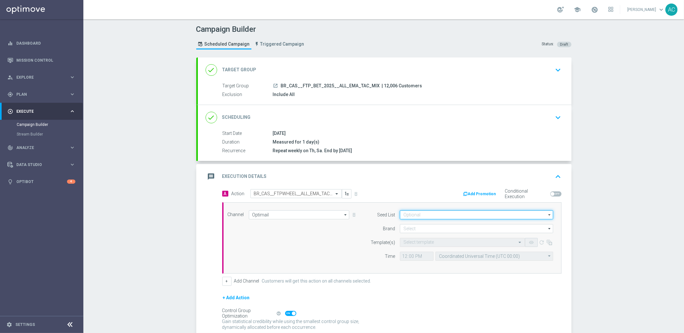
click at [459, 211] on input at bounding box center [476, 214] width 153 height 9
paste input "BR_CAS__FTPWHEEL__ALL_EMA_TAC_GM"
type input "BR_CAS__FTPWHEEL__ALL_EMA_TAC_GM"
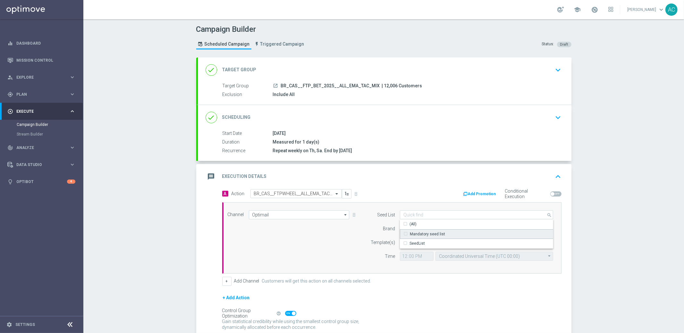
click at [406, 233] on div "Mandatory seed list" at bounding box center [425, 234] width 42 height 6
click at [363, 238] on div "Template(s)" at bounding box center [379, 242] width 33 height 9
type input "Mandatory seed list"
click at [439, 228] on input at bounding box center [476, 228] width 153 height 9
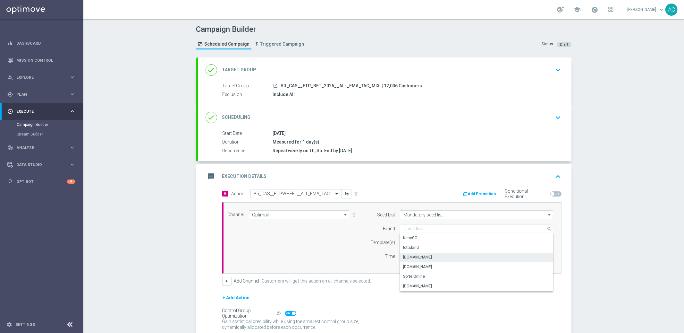
click at [435, 260] on div "Lottoland.bet.br" at bounding box center [477, 257] width 154 height 9
type input "Lottoland.bet.br"
click at [287, 262] on div "Channel Optimail Optimail arrow_drop_down Show Selected 1 of 26 Silverpop" at bounding box center [391, 237] width 336 height 55
click at [418, 245] on div "Select template" at bounding box center [462, 242] width 125 height 9
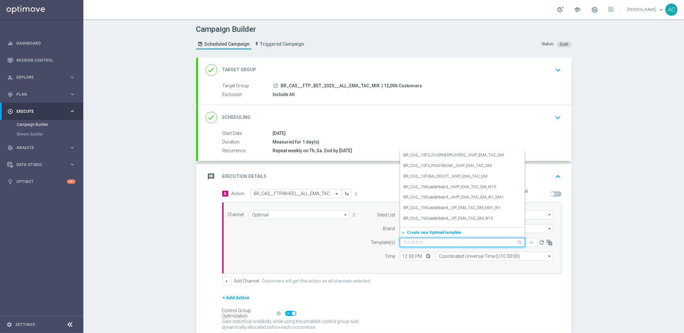
paste input "BR_CAS__FTPWHEEL__ALL_EMA_TAC_GM"
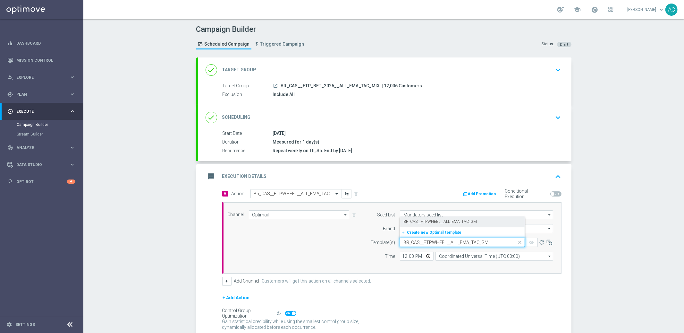
click at [421, 219] on label "BR_CAS__FTPWHEEL__ALL_EMA_TAC_GM" at bounding box center [440, 221] width 73 height 5
type input "BR_CAS__FTPWHEEL__ALL_EMA_TAC_GM"
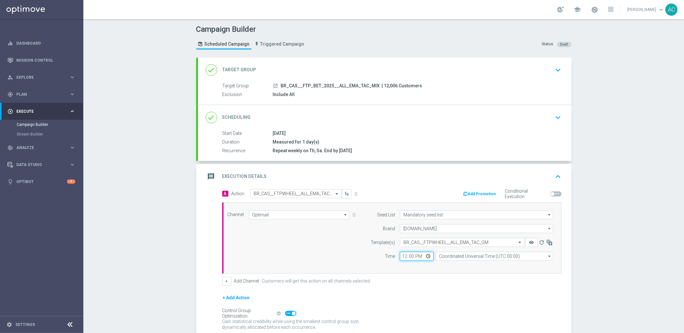
click at [402, 255] on input "12:00" at bounding box center [417, 256] width 34 height 9
type input "15:00"
click at [437, 258] on input "Coordinated Universal Time (UTC 00:00)" at bounding box center [495, 256] width 118 height 9
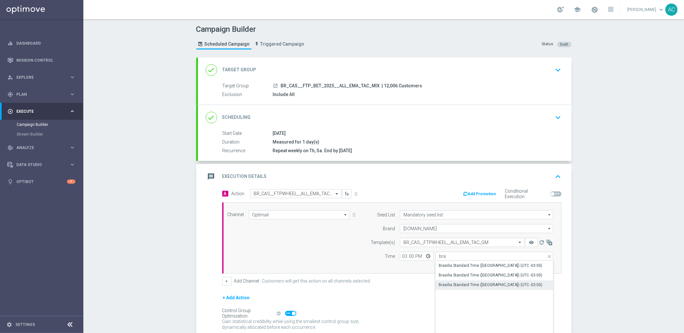
click at [448, 281] on div "Brasilia Standard Time (Sao Paulo) (UTC -03:00)" at bounding box center [495, 284] width 118 height 9
type input "Brasilia Standard Time (Sao Paulo) (UTC -03:00)"
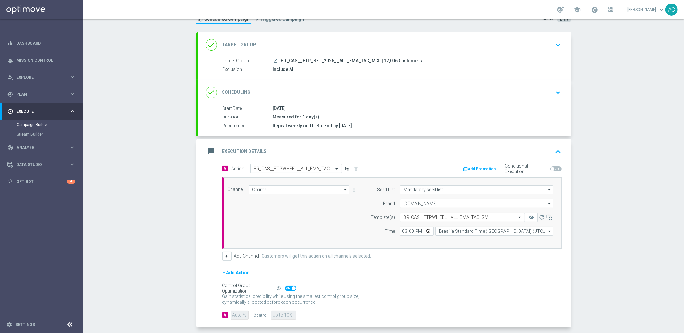
scroll to position [54, 0]
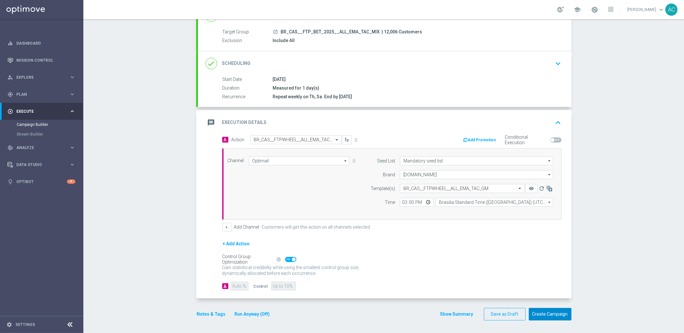
click at [547, 312] on button "Create Campaign" at bounding box center [550, 314] width 43 height 13
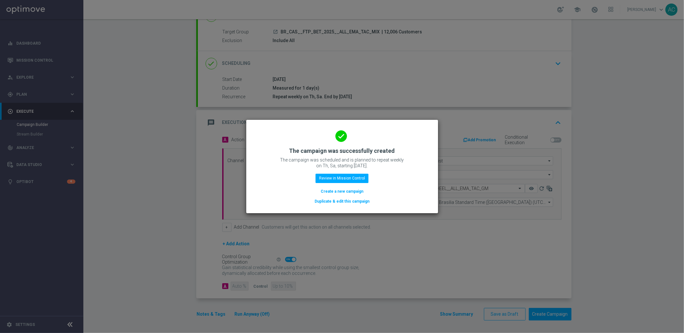
click at [348, 190] on button "Create a new campaign" at bounding box center [342, 191] width 44 height 7
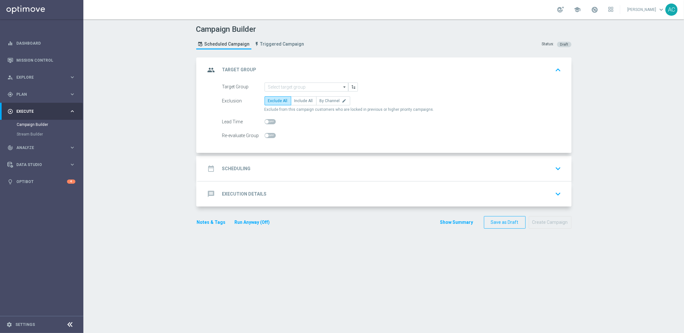
scroll to position [0, 0]
click at [292, 88] on input at bounding box center [307, 86] width 84 height 9
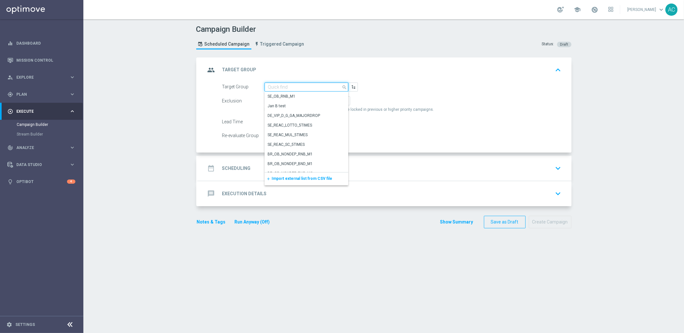
paste input "BR_CAS__FTP_BET_2025__ALL_SMS_TAC_MIX"
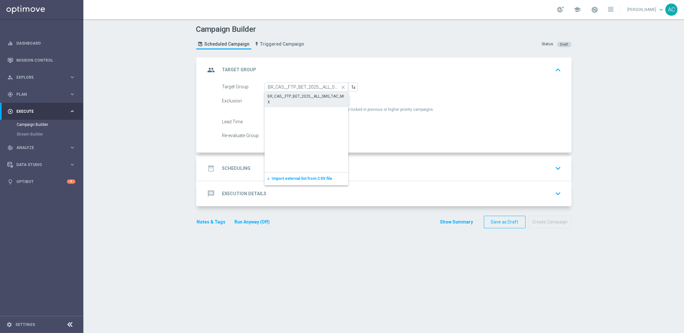
click at [290, 101] on div "BR_CAS__FTP_BET_2025__ALL_SMS_TAC_MIX" at bounding box center [307, 99] width 78 height 12
type input "BR_CAS__FTP_BET_2025__ALL_SMS_TAC_MIX"
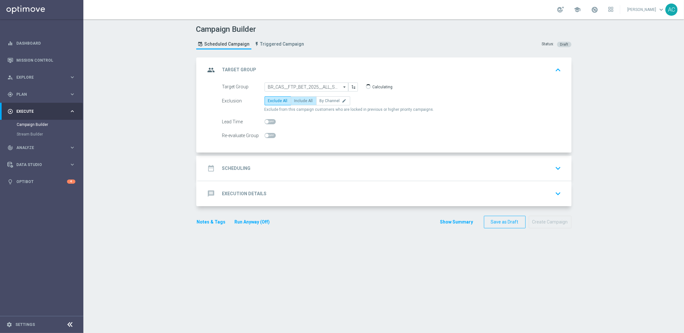
click at [297, 101] on span "Include All" at bounding box center [304, 101] width 19 height 4
click at [297, 101] on input "Include All" at bounding box center [297, 102] width 4 height 4
radio input "true"
click at [242, 173] on div "date_range Scheduling" at bounding box center [228, 168] width 45 height 12
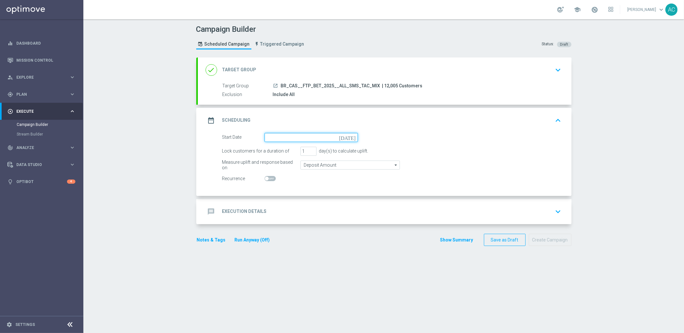
click at [287, 137] on input at bounding box center [311, 137] width 93 height 9
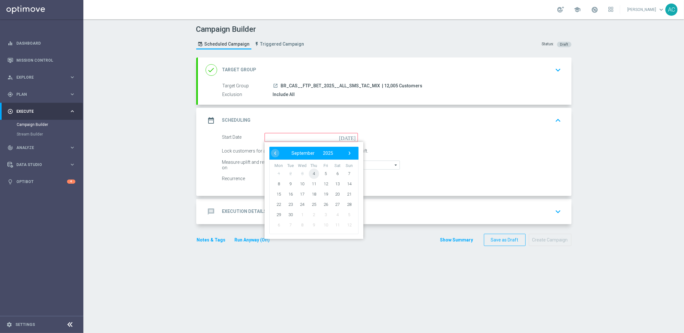
click at [310, 173] on span "4" at bounding box center [314, 173] width 10 height 10
type input "04 Sep 2025"
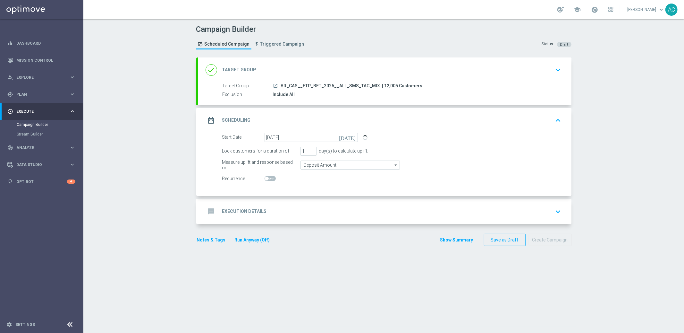
click at [266, 177] on span at bounding box center [270, 178] width 11 height 5
click at [266, 177] on input "checkbox" at bounding box center [270, 178] width 11 height 5
checkbox input "true"
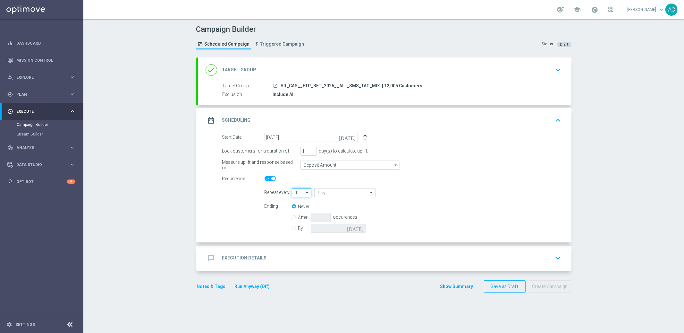
click at [301, 193] on input "1" at bounding box center [302, 192] width 20 height 9
click at [301, 200] on div "1" at bounding box center [299, 201] width 14 height 9
type input "1"
click at [326, 190] on input "Day" at bounding box center [344, 192] width 61 height 9
click at [332, 210] on div "Week" at bounding box center [342, 211] width 56 height 9
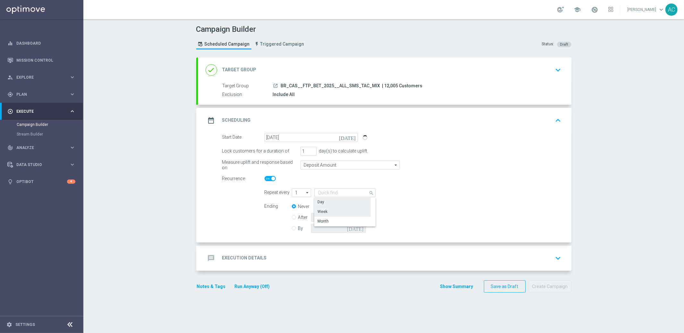
type input "Week"
click at [440, 192] on input "checkbox" at bounding box center [443, 192] width 10 height 9
checkbox input "true"
click at [292, 228] on input "By" at bounding box center [294, 227] width 4 height 4
radio input "true"
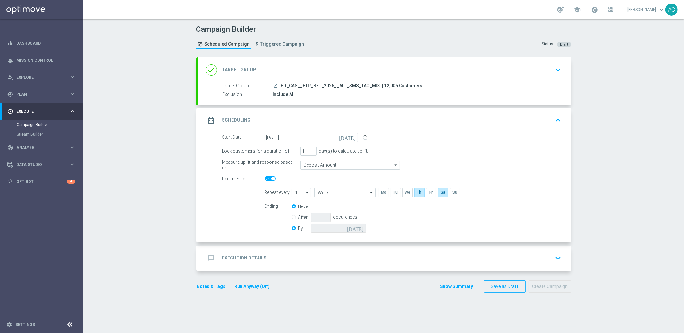
radio input "false"
click at [345, 225] on input at bounding box center [338, 228] width 55 height 9
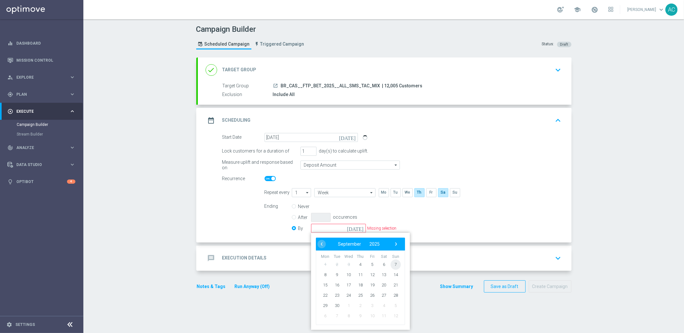
click at [393, 263] on span "7" at bounding box center [396, 264] width 10 height 10
type input "07 Sep 2025"
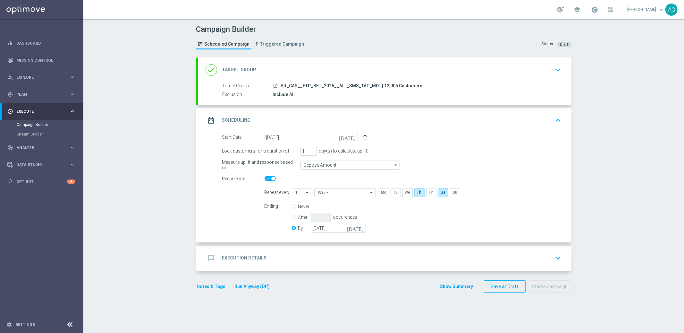
click at [245, 253] on div "message Execution Details" at bounding box center [236, 258] width 61 height 12
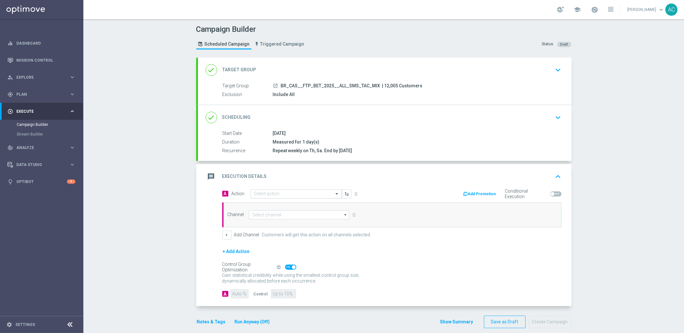
click at [271, 196] on div at bounding box center [296, 193] width 91 height 5
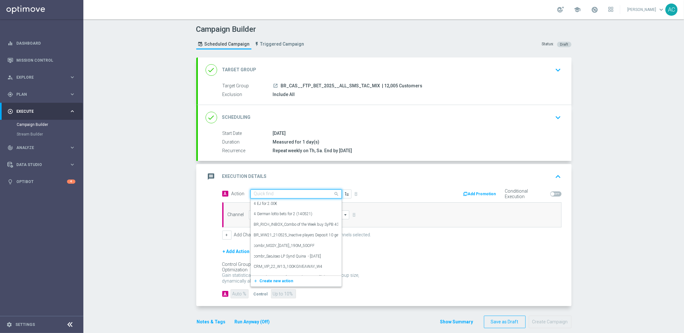
paste input "BR_CAS__FTPWHEEL__ALL_SMS_TAC_GM"
type input "BR_CAS__FTPWHEEL__ALL_SMS_TAC_GM"
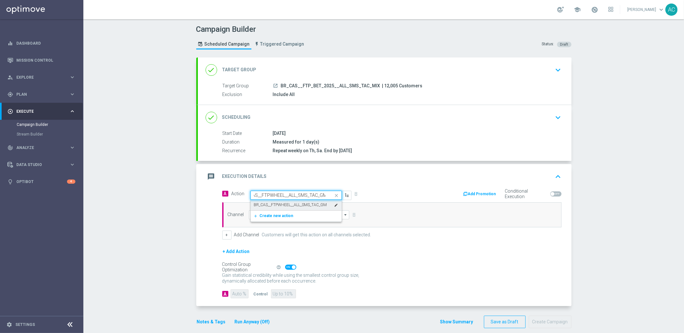
click at [276, 203] on label "BR_CAS__FTPWHEEL__ALL_SMS_TAC_GM" at bounding box center [290, 204] width 73 height 5
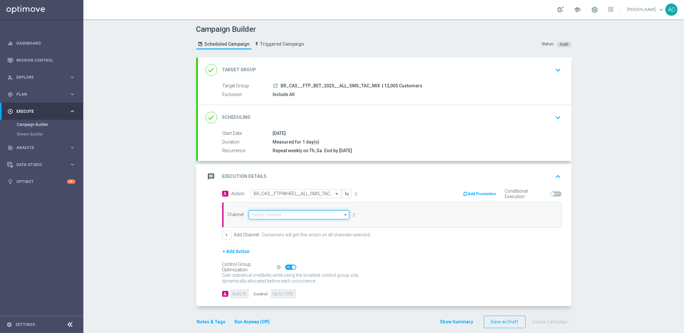
click at [265, 219] on input at bounding box center [299, 214] width 101 height 9
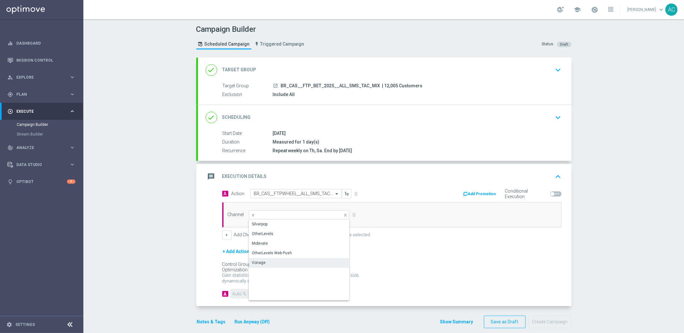
click at [269, 259] on div "Vonage" at bounding box center [299, 262] width 101 height 9
type input "Vonage"
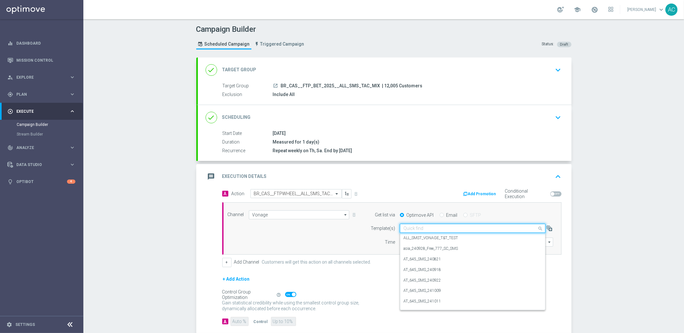
click at [416, 229] on input "text" at bounding box center [467, 228] width 126 height 5
paste input "BR_CAS__FTPWHEEL__ALL_SMS_TAC_GM"
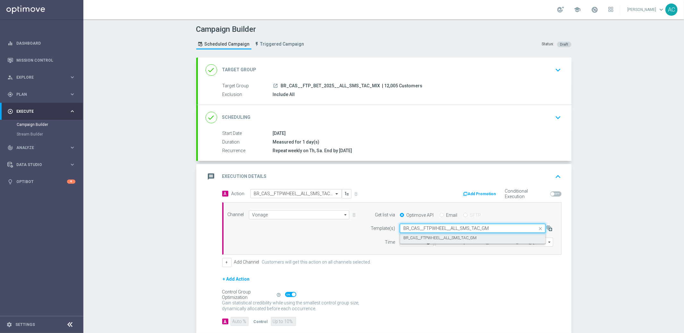
click at [421, 236] on label "BR_CAS__FTPWHEEL__ALL_SMS_TAC_GM" at bounding box center [440, 237] width 73 height 5
type input "BR_CAS__FTPWHEEL__ALL_SMS_TAC_GM"
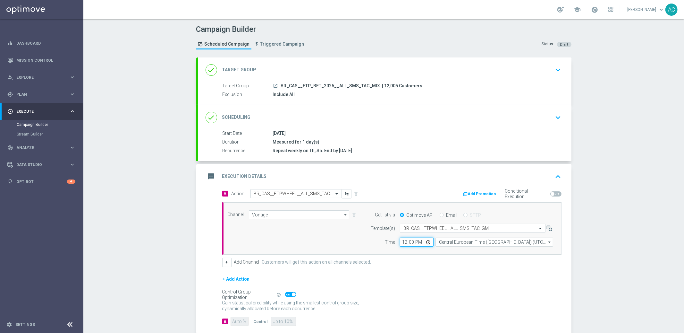
click at [403, 242] on input "12:00" at bounding box center [417, 241] width 34 height 9
type input "19:00"
click at [534, 240] on input "Central European Time (Budapest) (UTC +02:00)" at bounding box center [495, 241] width 118 height 9
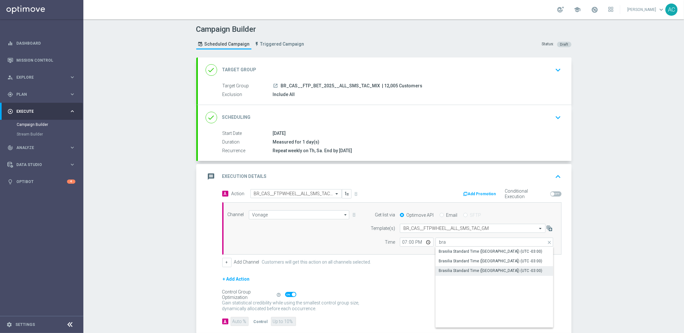
click at [491, 268] on div "Brasilia Standard Time (Sao Paulo) (UTC -03:00)" at bounding box center [491, 271] width 104 height 6
type input "Brasilia Standard Time (Sao Paulo) (UTC -03:00)"
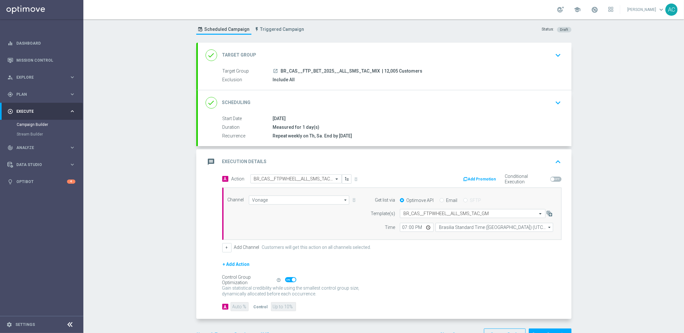
scroll to position [35, 0]
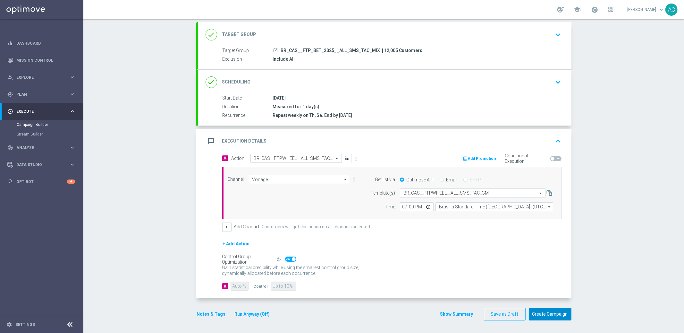
click at [550, 314] on button "Create Campaign" at bounding box center [550, 314] width 43 height 13
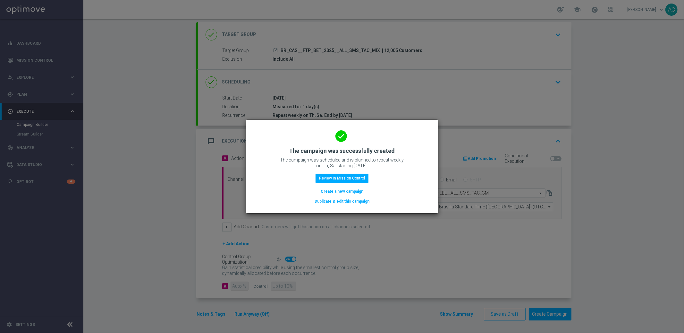
click at [350, 191] on button "Create a new campaign" at bounding box center [342, 191] width 44 height 7
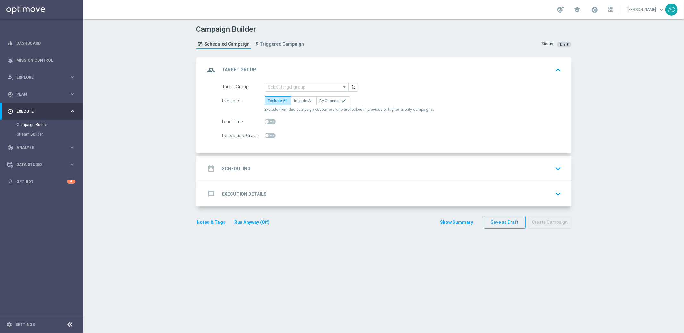
scroll to position [0, 0]
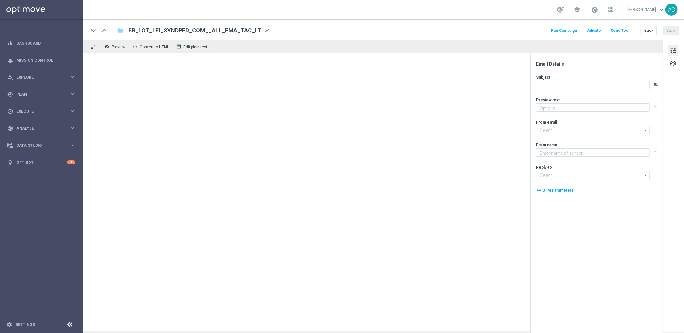
type textarea "Você nāo pode ficar de fora!"
type input "[EMAIL_ADDRESS][DOMAIN_NAME]"
type textarea "[DOMAIN_NAME]"
type input "[EMAIL_ADDRESS][DOMAIN_NAME]"
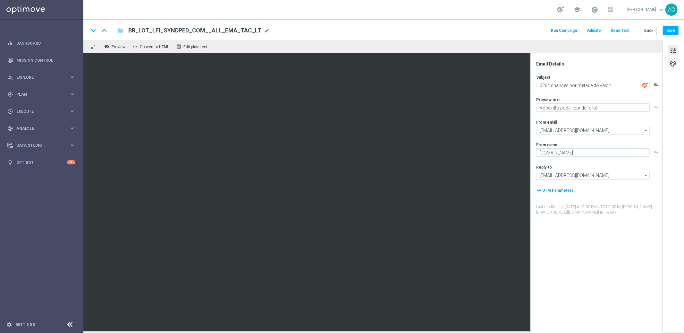
click at [675, 63] on span "palette" at bounding box center [673, 63] width 7 height 8
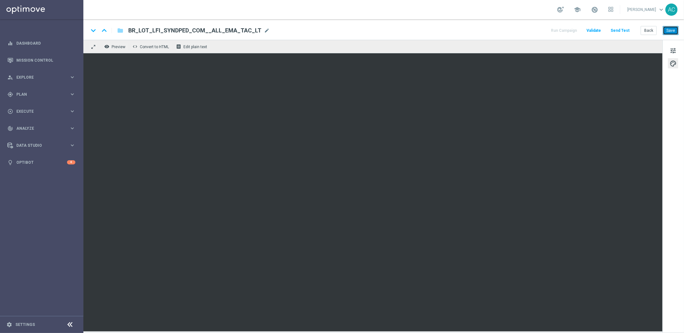
click at [672, 30] on button "Save" at bounding box center [671, 30] width 16 height 9
click at [671, 31] on button "Save" at bounding box center [671, 30] width 16 height 9
click at [676, 49] on span "tune" at bounding box center [673, 51] width 7 height 8
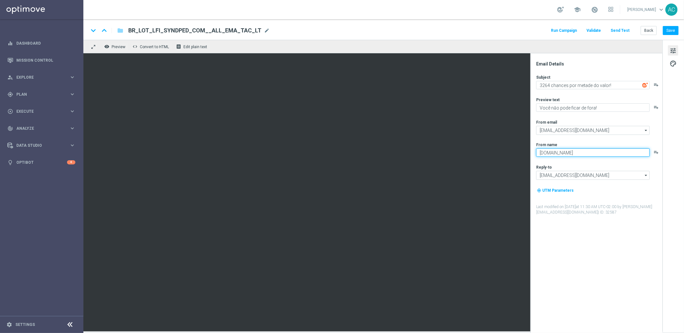
click at [581, 153] on textarea "Lottoland.com.br" at bounding box center [594, 152] width 114 height 8
click at [581, 153] on textarea "[DOMAIN_NAME]" at bounding box center [594, 152] width 114 height 8
click at [572, 153] on textarea "[DOMAIN_NAME]" at bounding box center [594, 152] width 114 height 8
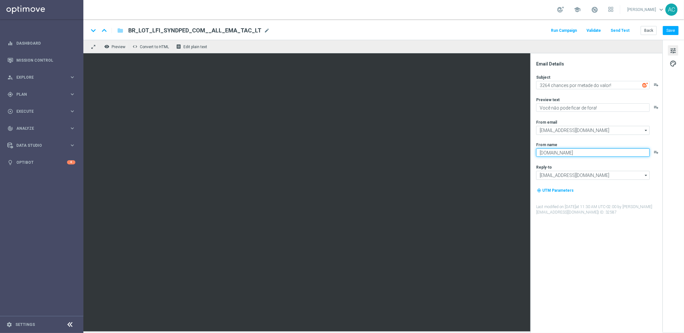
click at [572, 153] on textarea "[DOMAIN_NAME]" at bounding box center [594, 152] width 114 height 8
paste textarea "ofácil Independência na Lottoland"
type textarea "Lotofácil Independência na Lottoland"
click at [674, 30] on button "Save" at bounding box center [671, 30] width 16 height 9
click at [671, 30] on button "Save" at bounding box center [671, 30] width 16 height 9
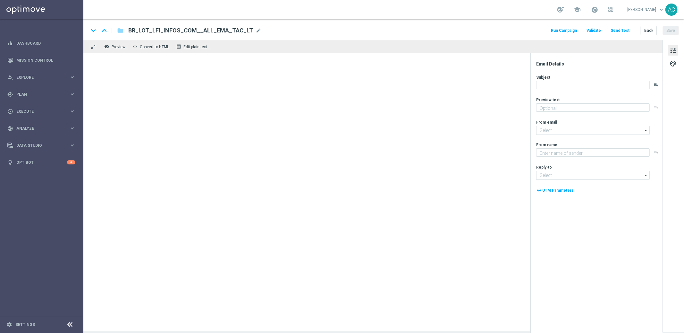
type textarea "Garanta sua cota no bolão da Independência antes que acabe!"
type textarea "[DOMAIN_NAME]"
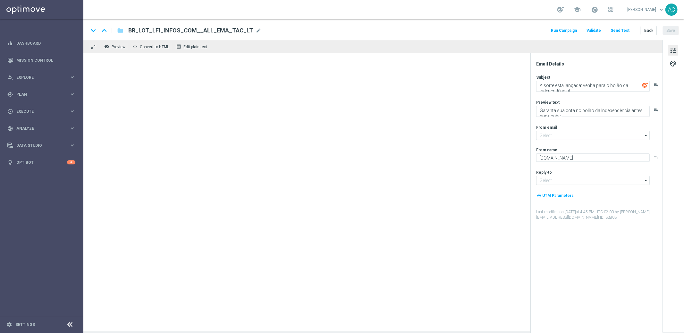
type input "[EMAIL_ADDRESS][DOMAIN_NAME]"
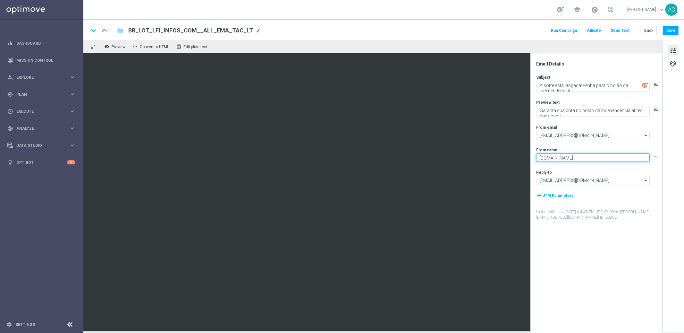
click at [566, 158] on textarea "[DOMAIN_NAME]" at bounding box center [594, 157] width 114 height 8
paste textarea "ofácil Independência na Lottoland"
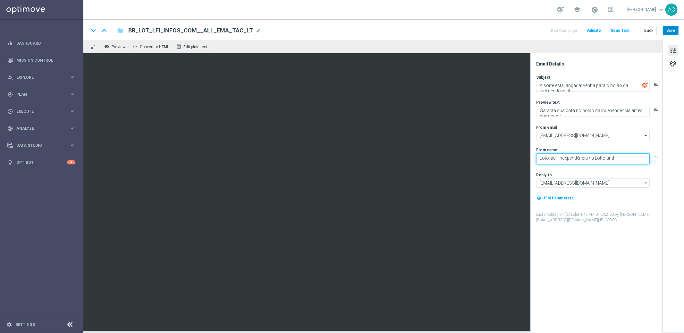
type textarea "Lotofácil Independência na Lottoland"
click at [673, 28] on button "Save" at bounding box center [671, 30] width 16 height 9
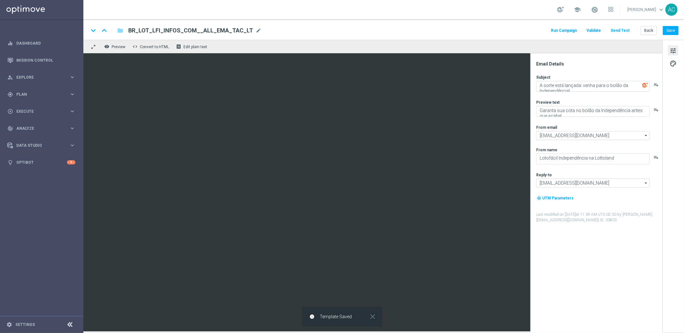
click at [675, 51] on span "tune" at bounding box center [673, 51] width 7 height 8
click at [673, 64] on span "palette" at bounding box center [673, 63] width 7 height 8
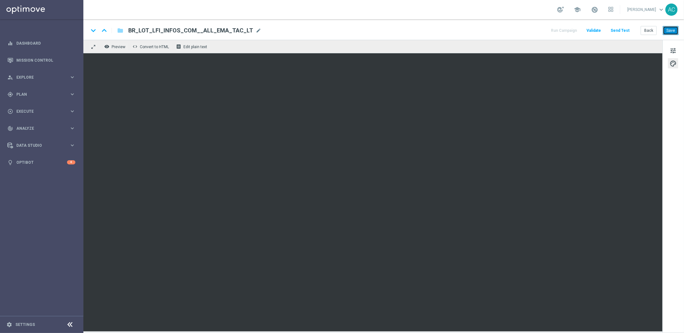
click at [675, 30] on button "Save" at bounding box center [671, 30] width 16 height 9
click at [673, 28] on button "Save" at bounding box center [671, 30] width 16 height 9
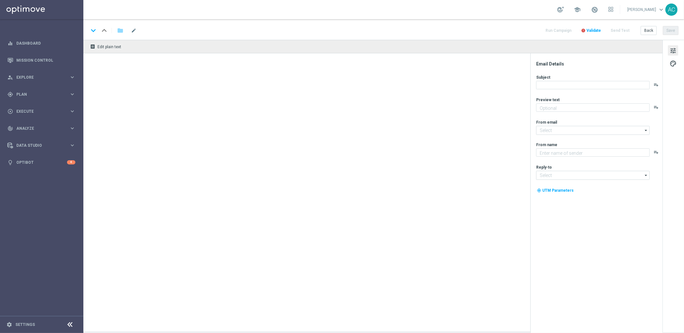
type textarea "Sāo R$220 milhões em Jogo!"
type textarea "[DOMAIN_NAME]"
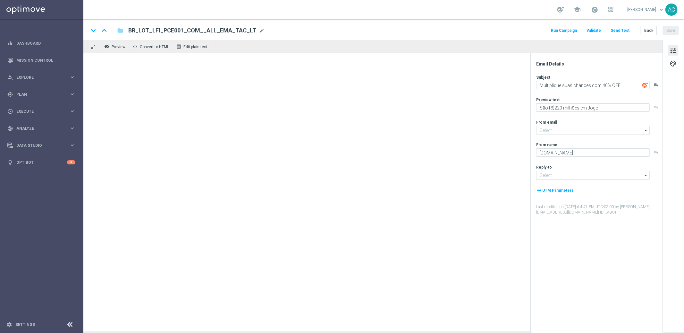
type input "[EMAIL_ADDRESS][DOMAIN_NAME]"
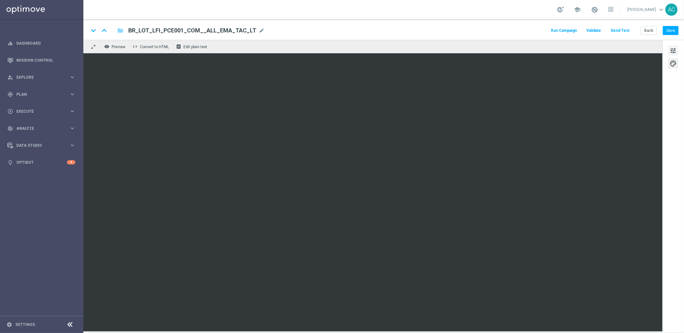
click at [674, 51] on span "tune" at bounding box center [673, 51] width 7 height 8
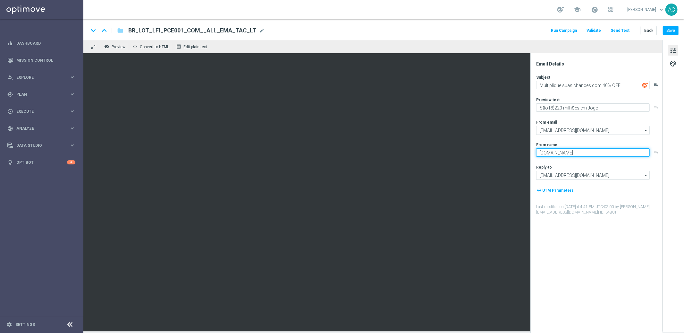
click at [558, 153] on textarea "[DOMAIN_NAME]" at bounding box center [594, 152] width 114 height 8
paste textarea "ofácil Independência na Lottoland"
type textarea "Lotofácil Independência na Lottoland"
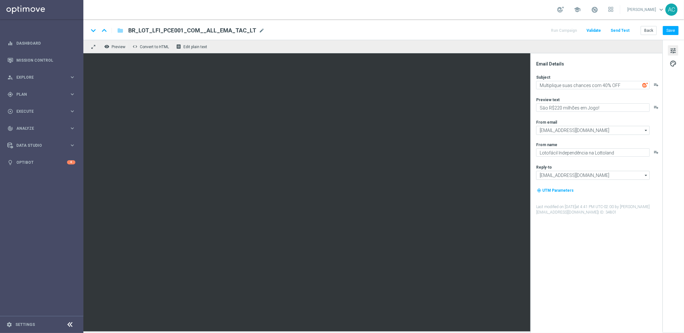
click at [674, 51] on span "tune" at bounding box center [673, 51] width 7 height 8
click at [674, 65] on span "palette" at bounding box center [673, 63] width 7 height 8
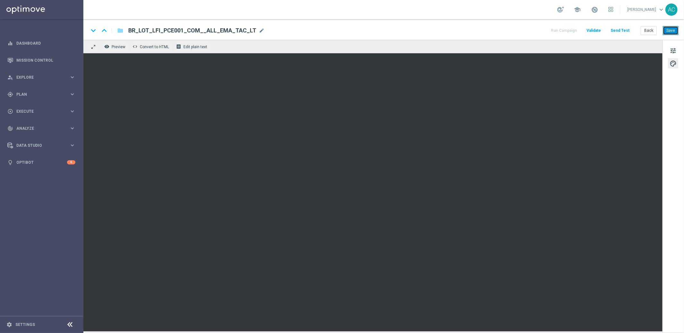
click at [672, 32] on button "Save" at bounding box center [671, 30] width 16 height 9
click at [673, 31] on button "Save" at bounding box center [671, 30] width 16 height 9
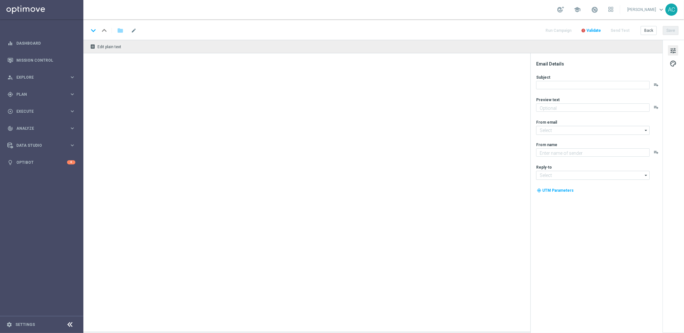
type textarea "Sāo R$220 milhões em Jogo!"
type input "[EMAIL_ADDRESS][DOMAIN_NAME]"
type textarea "[DOMAIN_NAME]"
type input "[EMAIL_ADDRESS][DOMAIN_NAME]"
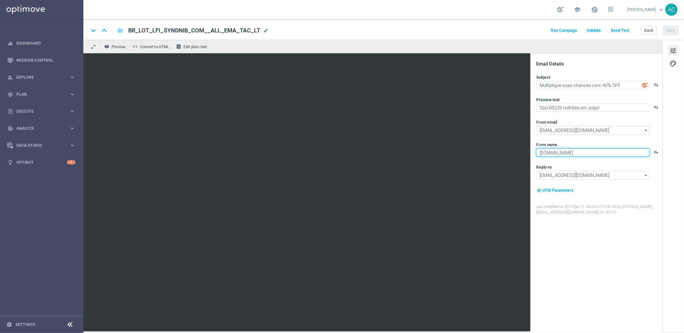
click at [556, 156] on textarea "[DOMAIN_NAME]" at bounding box center [594, 152] width 114 height 8
paste textarea "ofácil Independência na Lottoland"
type textarea "Lotofácil Independência na Lottoland"
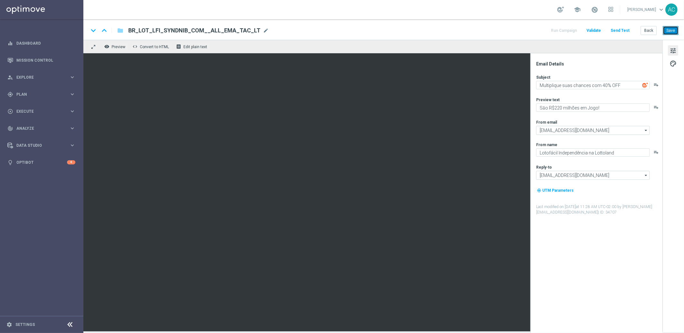
click at [674, 30] on button "Save" at bounding box center [671, 30] width 16 height 9
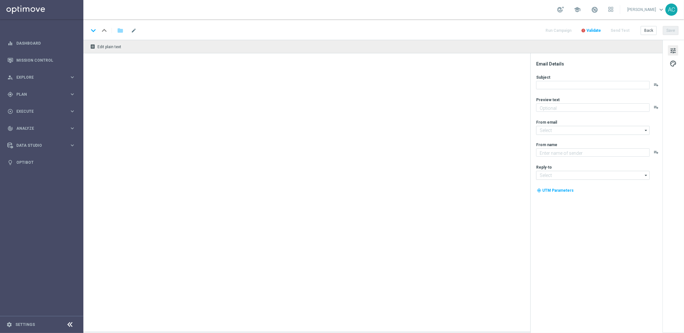
type textarea "Garanta sua cota no bolão da Independência antes que acabe!"
type input "[EMAIL_ADDRESS][DOMAIN_NAME]"
type textarea "[DOMAIN_NAME]"
type input "[EMAIL_ADDRESS][DOMAIN_NAME]"
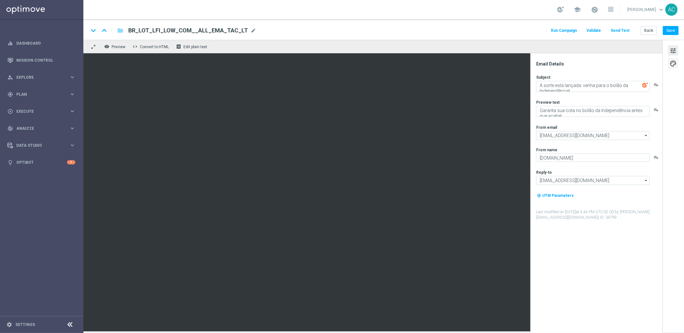
click at [674, 64] on span "palette" at bounding box center [673, 63] width 7 height 8
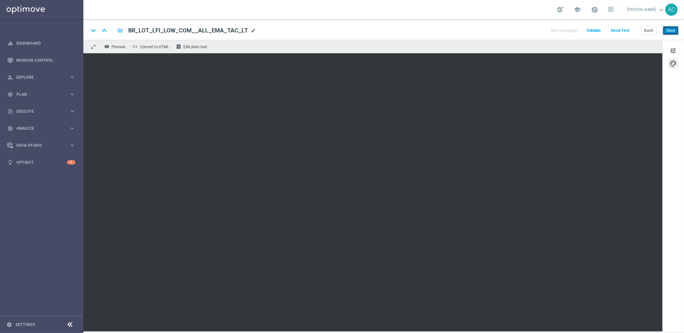
click at [672, 28] on button "Save" at bounding box center [671, 30] width 16 height 9
click at [672, 51] on span "tune" at bounding box center [673, 51] width 7 height 8
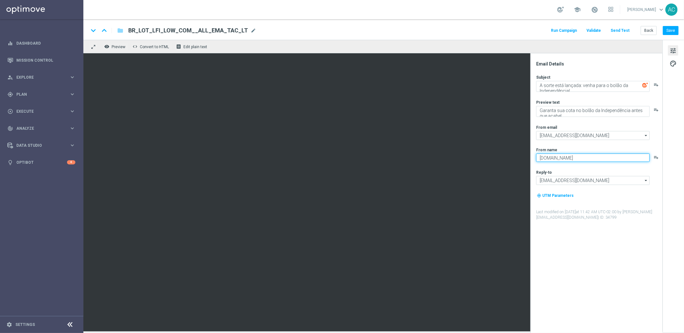
click at [565, 156] on textarea "[DOMAIN_NAME]" at bounding box center [594, 157] width 114 height 8
paste textarea "ofácil Independência na Lottoland"
type textarea "Lotofácil Independência na Lottoland"
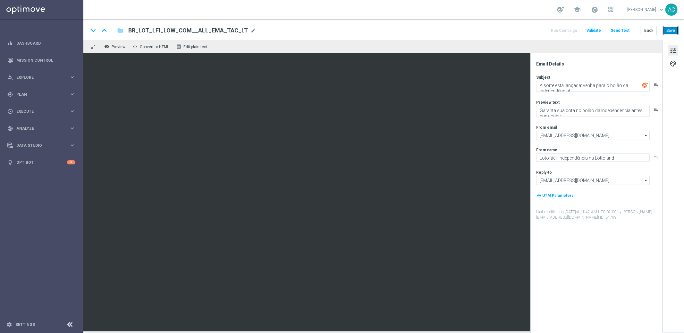
click at [675, 29] on button "Save" at bounding box center [671, 30] width 16 height 9
click at [674, 28] on button "Save" at bounding box center [671, 30] width 16 height 9
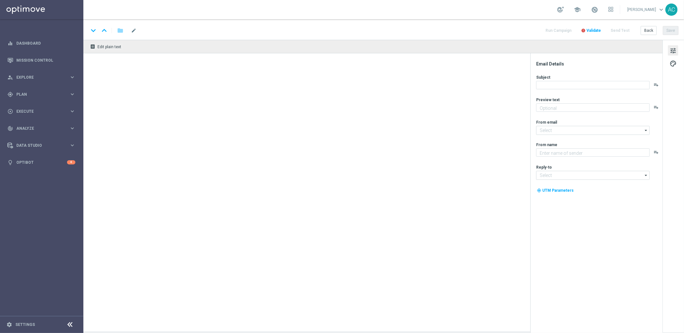
type textarea "Sāo R$220 milhões em Jogo!"
type textarea "[DOMAIN_NAME]"
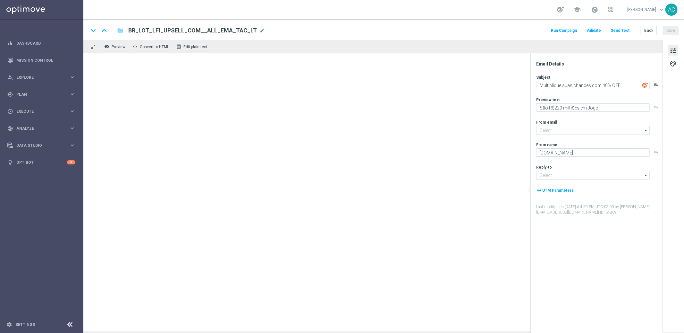
type input "[EMAIL_ADDRESS][DOMAIN_NAME]"
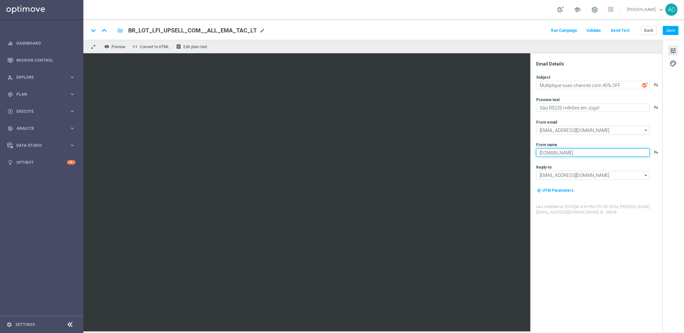
click at [565, 154] on textarea "[DOMAIN_NAME]" at bounding box center [594, 152] width 114 height 8
paste textarea "ofácil Independência na Lottoland"
type textarea "Lotofácil Independência na Lottoland"
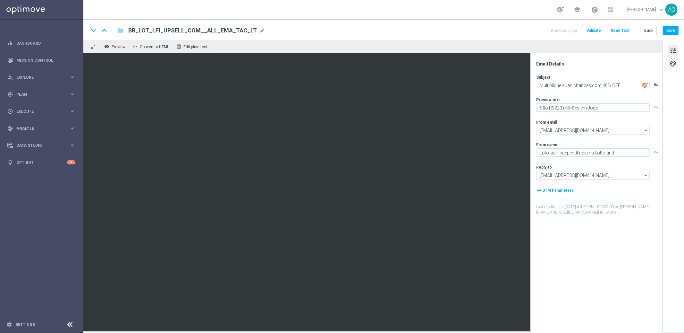
click at [674, 64] on span "palette" at bounding box center [673, 63] width 7 height 8
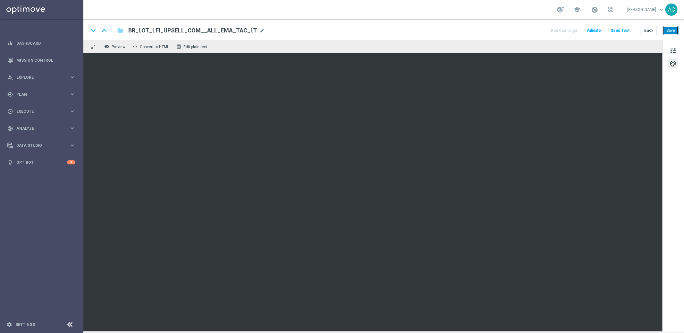
click at [675, 32] on button "Save" at bounding box center [671, 30] width 16 height 9
click at [676, 51] on span "tune" at bounding box center [673, 51] width 7 height 8
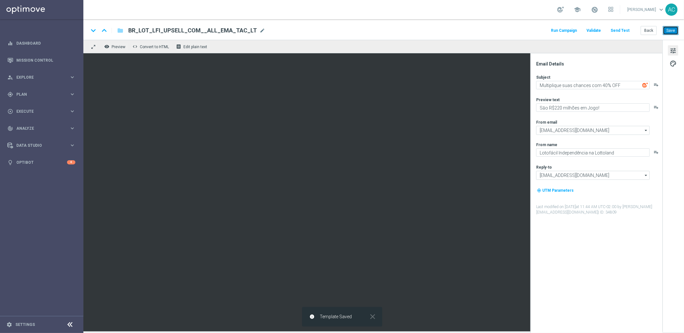
click at [676, 28] on button "Save" at bounding box center [671, 30] width 16 height 9
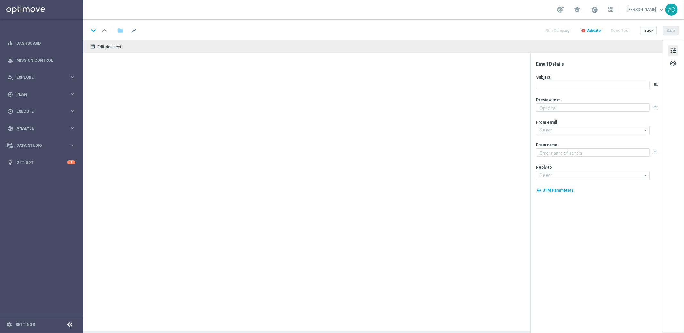
type textarea "Garanta sua cota no bolão da Independência antes que acabe!"
type input "[EMAIL_ADDRESS][DOMAIN_NAME]"
type textarea "[DOMAIN_NAME]"
type input "[EMAIL_ADDRESS][DOMAIN_NAME]"
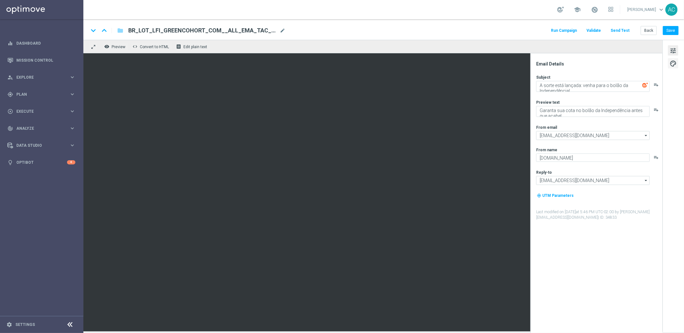
click at [676, 64] on span "palette" at bounding box center [673, 63] width 7 height 8
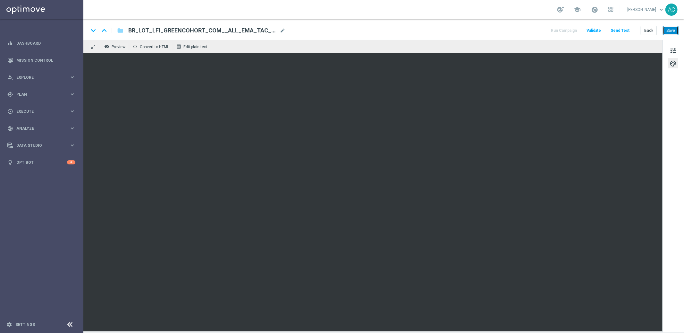
click at [670, 29] on button "Save" at bounding box center [671, 30] width 16 height 9
click at [674, 49] on span "tune" at bounding box center [673, 51] width 7 height 8
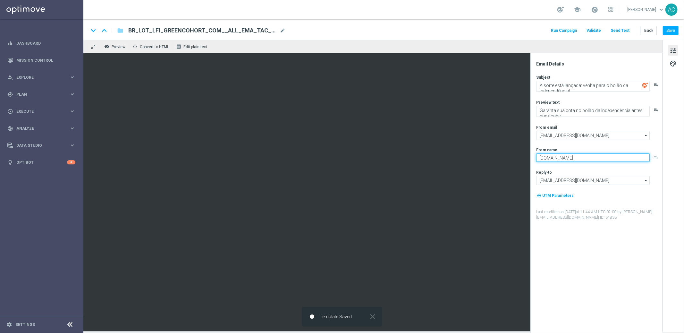
click at [569, 158] on textarea "[DOMAIN_NAME]" at bounding box center [594, 157] width 114 height 8
paste textarea "ofácil Independência na Lottoland"
type textarea "Lotofácil Independência na Lottoland"
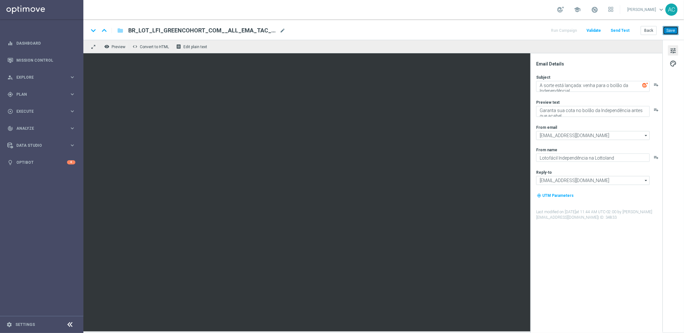
click at [678, 32] on button "Save" at bounding box center [671, 30] width 16 height 9
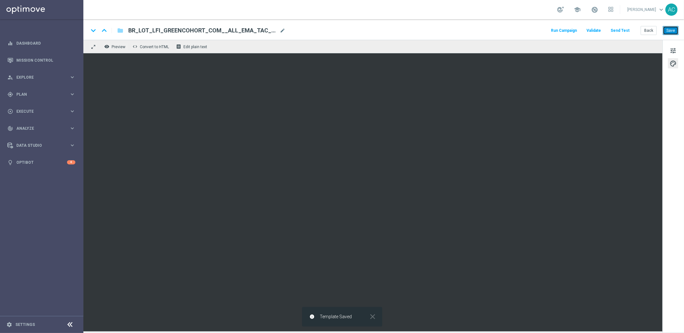
click at [674, 31] on button "Save" at bounding box center [671, 30] width 16 height 9
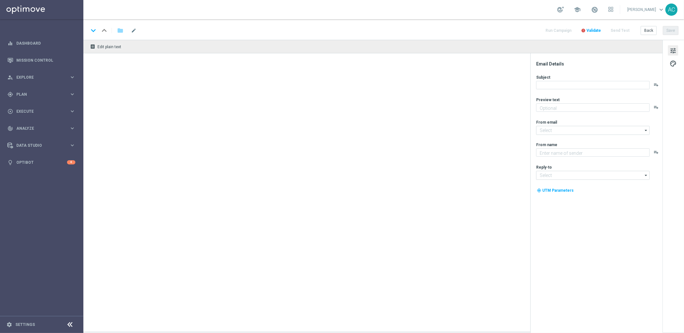
type textarea "Garanta sua cota no bolão da Independência antes que acabe!"
type input "[EMAIL_ADDRESS][DOMAIN_NAME]"
type textarea "Lotofácil Independência na Lottoland"
type input "[EMAIL_ADDRESS][DOMAIN_NAME]"
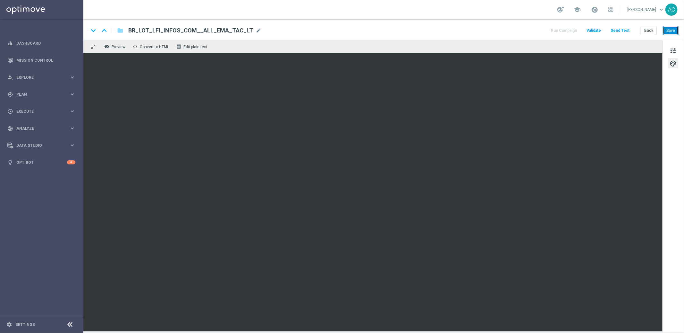
click at [675, 30] on button "Save" at bounding box center [671, 30] width 16 height 9
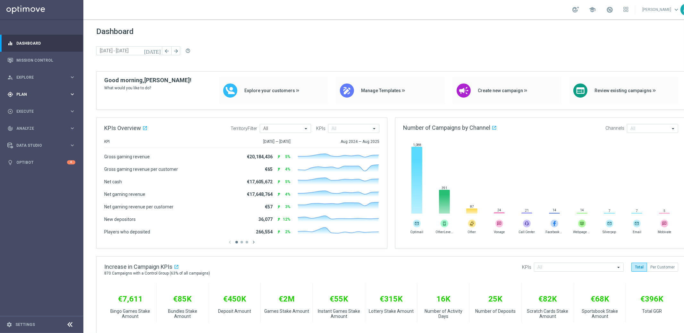
click at [44, 99] on div "gps_fixed Plan keyboard_arrow_right" at bounding box center [41, 94] width 83 height 17
click at [30, 126] on span "Templates" at bounding box center [40, 127] width 46 height 4
click at [31, 136] on link "Optimail" at bounding box center [43, 136] width 47 height 5
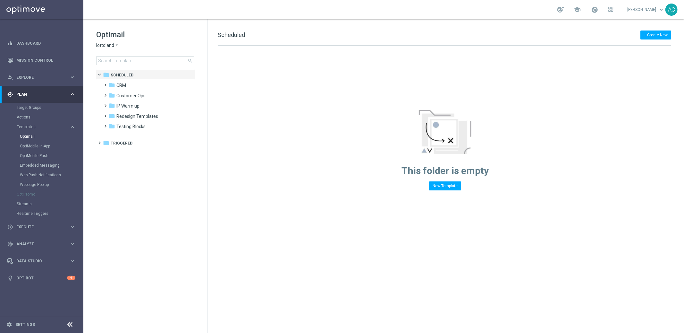
click at [112, 46] on span "lottoland" at bounding box center [105, 45] width 18 height 6
click at [126, 80] on div "Lottoland.bet.br" at bounding box center [121, 84] width 48 height 8
click at [139, 86] on span "Communications" at bounding box center [133, 85] width 35 height 6
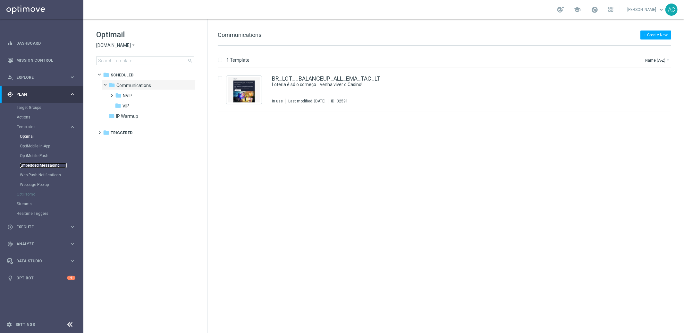
click at [45, 165] on link "Embedded Messaging" at bounding box center [43, 165] width 47 height 5
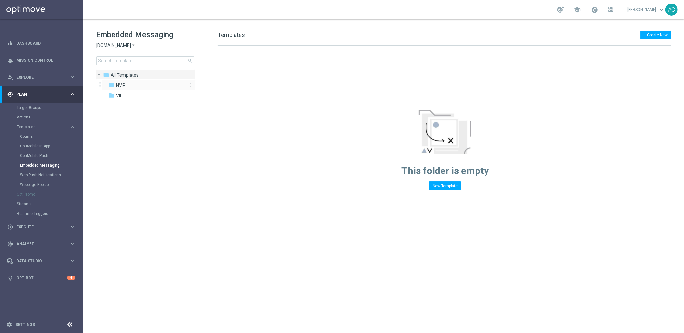
click at [140, 86] on div "folder NVIP" at bounding box center [145, 85] width 74 height 7
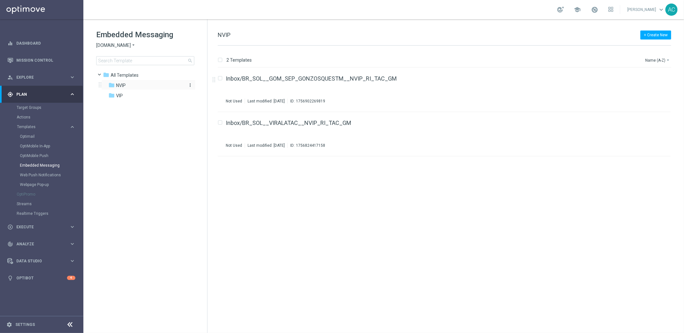
click at [129, 87] on div "folder NVIP" at bounding box center [145, 85] width 74 height 7
click at [129, 76] on span "All Templates" at bounding box center [125, 75] width 28 height 6
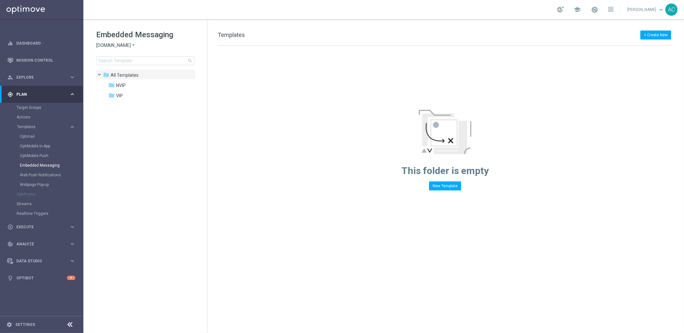
click at [123, 40] on div "Embedded Messaging Sorteonline.bet.br arrow_drop_down × Sorteonline.bet.br sear…" at bounding box center [151, 48] width 111 height 36
click at [124, 45] on span "Sorteonline.bet.br" at bounding box center [113, 45] width 35 height 6
click at [0, 0] on span "Lottoland.bet.br" at bounding box center [0, 0] width 0 height 0
click at [137, 86] on span "BET.BR MKTOPS TESTING" at bounding box center [149, 85] width 66 height 6
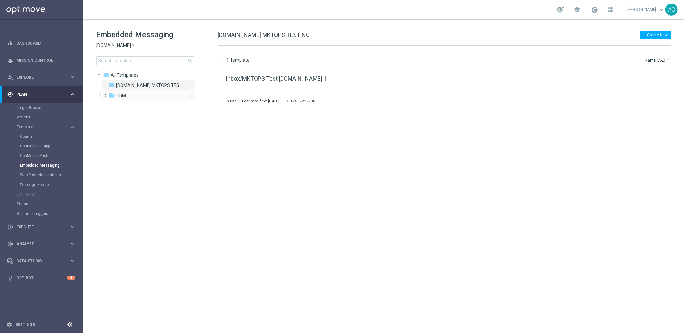
click at [127, 94] on div "folder CRM" at bounding box center [146, 95] width 74 height 7
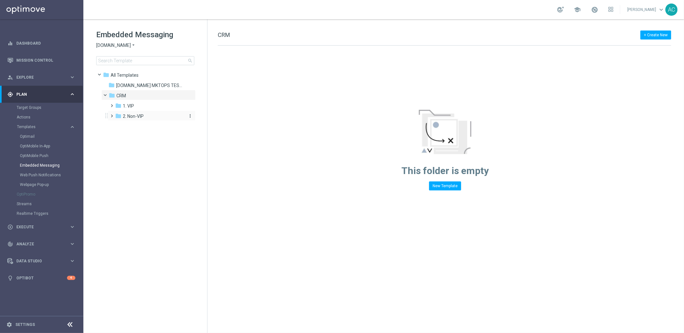
click at [136, 116] on span "2. Non-VIP" at bounding box center [133, 116] width 21 height 6
click at [137, 128] on span "pt_BR (BET.BR)" at bounding box center [154, 127] width 51 height 6
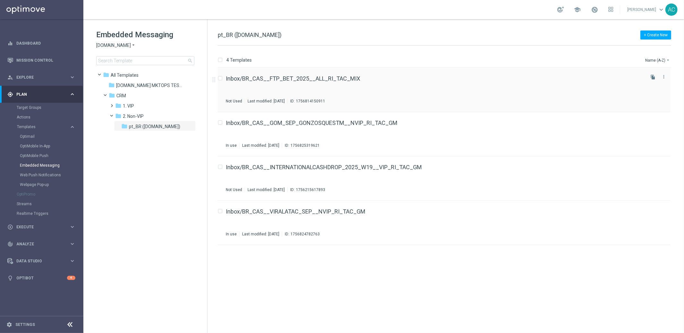
click at [464, 85] on div "Inbox/BR_CAS__FTP_BET_2025__ALL_RI_TAC_MIX Not Used Last modified: Tuesday, Sep…" at bounding box center [435, 90] width 418 height 28
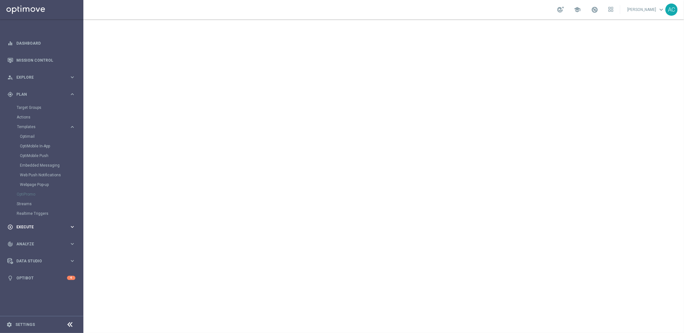
click at [37, 226] on span "Execute" at bounding box center [42, 227] width 53 height 4
click at [33, 125] on link "Campaign Builder" at bounding box center [42, 124] width 50 height 5
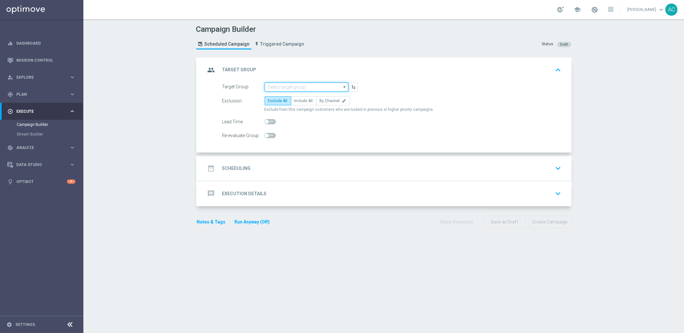
click at [278, 87] on input at bounding box center [307, 86] width 84 height 9
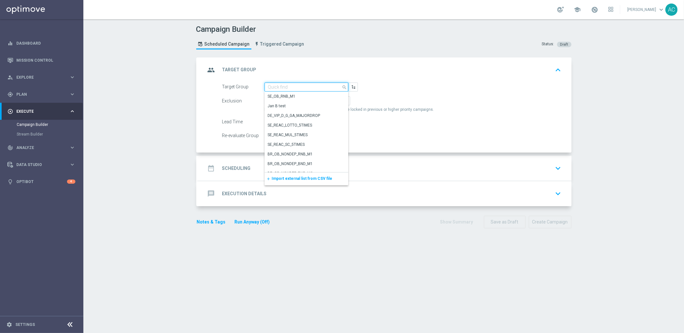
paste input "BR_CAS__FTP_BET_2025__ALL_RI_TAC_MIX"
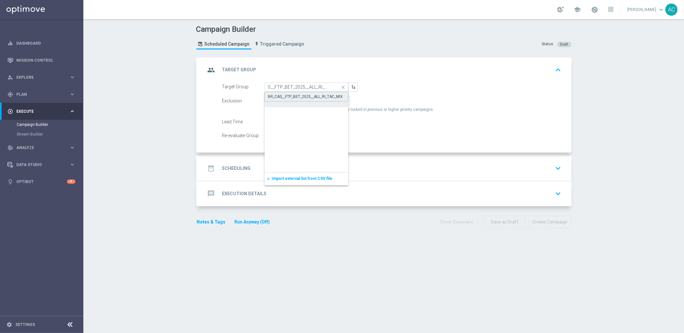
click at [296, 98] on div "BR_CAS__FTP_BET_2025__ALL_RI_TAC_MIX" at bounding box center [305, 97] width 75 height 6
type input "BR_CAS__FTP_BET_2025__ALL_RI_TAC_MIX"
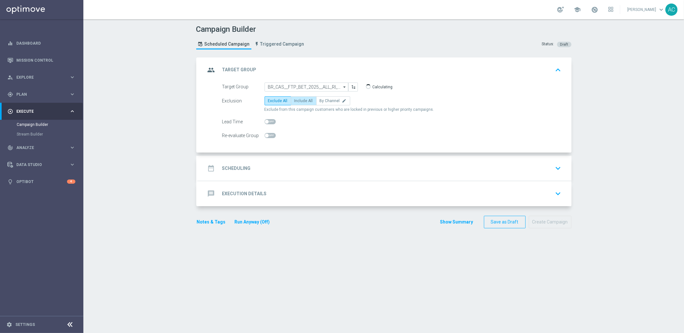
click at [304, 99] on span "Include All" at bounding box center [304, 101] width 19 height 4
click at [299, 100] on input "Include All" at bounding box center [297, 102] width 4 height 4
radio input "true"
click at [265, 122] on span at bounding box center [267, 122] width 4 height 4
click at [265, 122] on input "checkbox" at bounding box center [270, 121] width 11 height 5
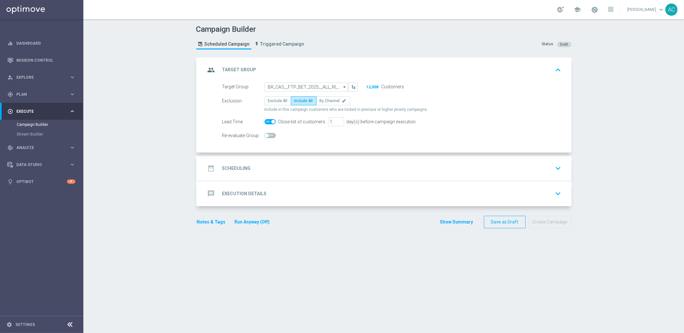
click at [268, 122] on span at bounding box center [270, 121] width 11 height 5
click at [268, 122] on input "checkbox" at bounding box center [270, 121] width 11 height 5
checkbox input "false"
click at [254, 171] on div "date_range Scheduling keyboard_arrow_down" at bounding box center [385, 168] width 358 height 12
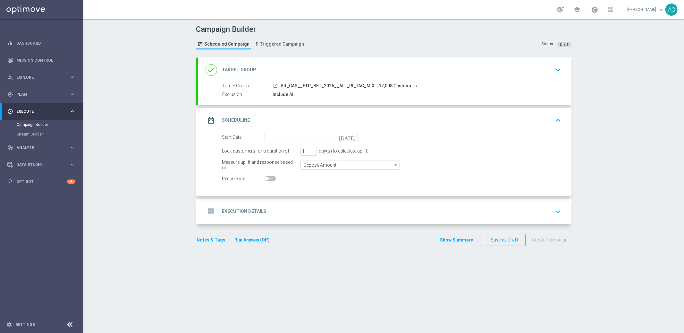
click at [298, 143] on form "Start Date today Lock customers for a duration of 1 day(s) to calculate uplift.…" at bounding box center [392, 158] width 340 height 50
click at [301, 140] on input at bounding box center [311, 137] width 93 height 9
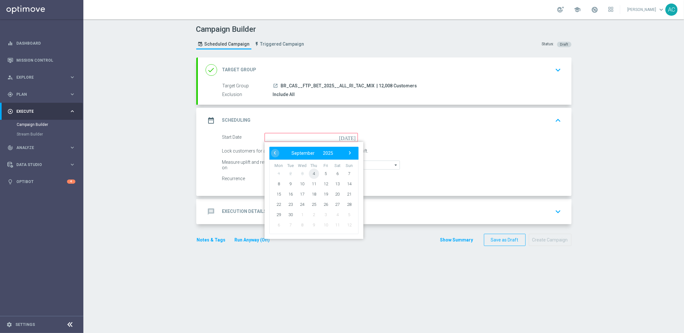
click at [313, 174] on span "4" at bounding box center [314, 173] width 10 height 10
type input "04 Sep 2025"
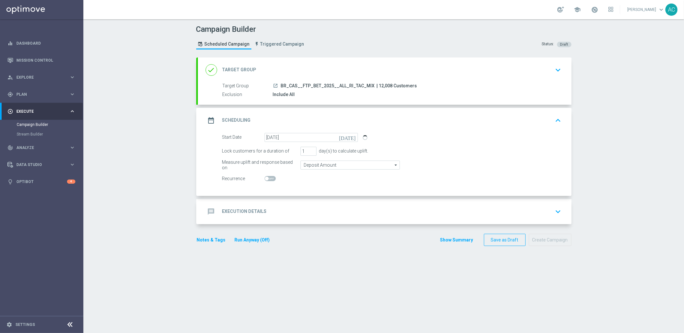
click at [268, 180] on span at bounding box center [270, 178] width 11 height 5
click at [268, 180] on input "checkbox" at bounding box center [270, 178] width 11 height 5
checkbox input "true"
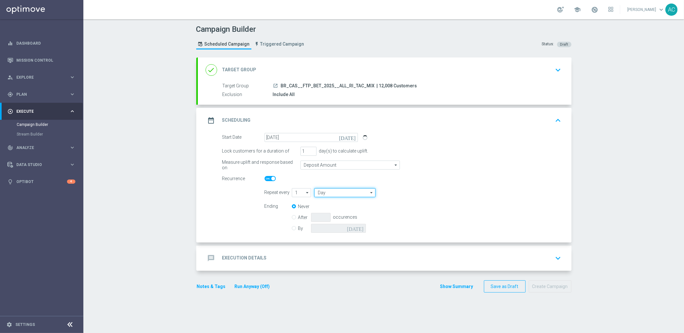
click at [345, 190] on input "Day" at bounding box center [344, 192] width 61 height 9
click at [339, 208] on div "Week" at bounding box center [342, 211] width 56 height 9
type input "Week"
click at [440, 191] on input "checkbox" at bounding box center [443, 192] width 10 height 9
checkbox input "true"
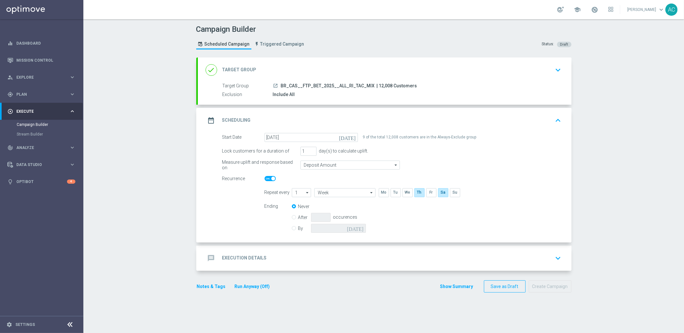
click at [298, 229] on label "By" at bounding box center [304, 228] width 13 height 6
click at [292, 229] on input "By" at bounding box center [294, 227] width 4 height 4
radio input "true"
radio input "false"
click at [347, 224] on input at bounding box center [338, 228] width 55 height 9
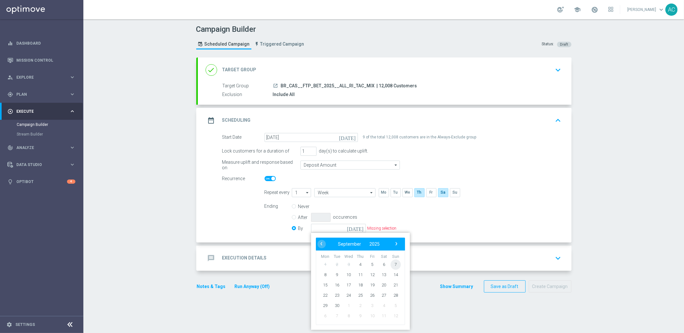
drag, startPoint x: 394, startPoint y: 269, endPoint x: 307, endPoint y: 260, distance: 87.4
click at [393, 263] on span "7" at bounding box center [396, 264] width 10 height 10
type input "07 Sep 2025"
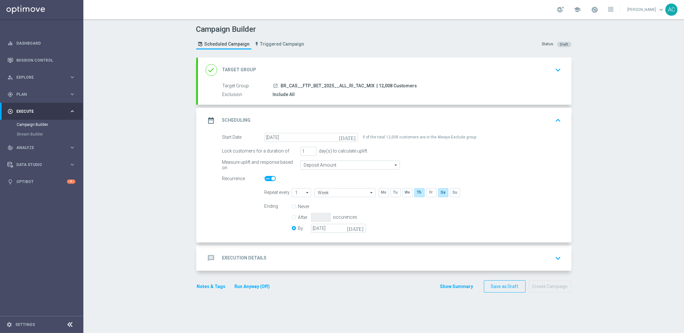
click at [240, 258] on h2 "Execution Details" at bounding box center [244, 258] width 45 height 6
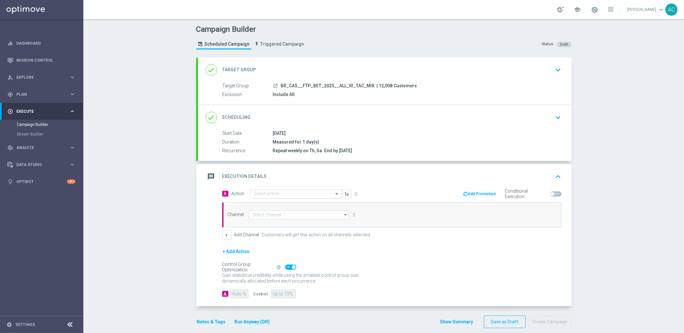
click at [273, 194] on input "text" at bounding box center [290, 193] width 72 height 5
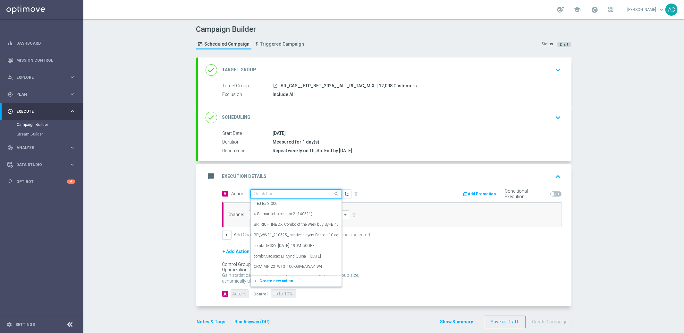
paste input "BR_CAS__FTPWHEEL__ALL_RI_TAC_GM"
type input "BR_CAS__FTPWHEEL__ALL_RI_TAC_GM"
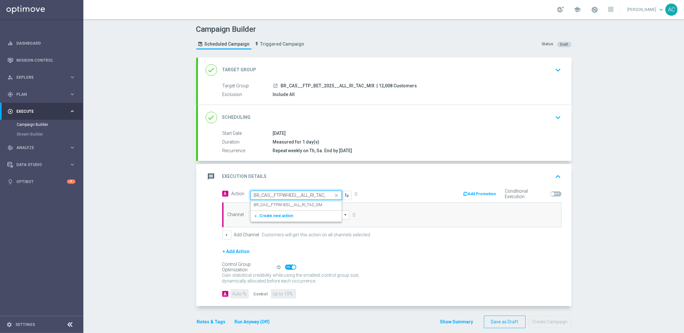
scroll to position [0, 7]
click at [276, 206] on label "BR_CAS__FTPWHEEL__ALL_RI_TAC_GM" at bounding box center [288, 204] width 69 height 5
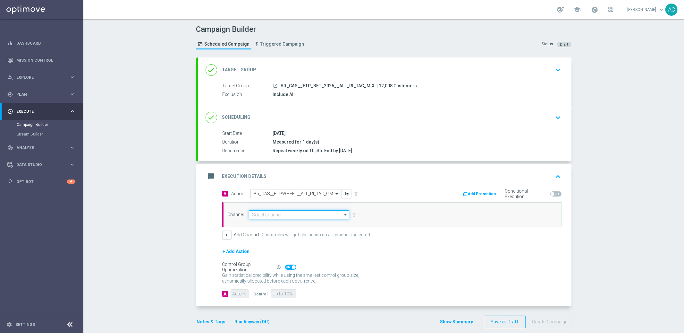
click at [259, 216] on input at bounding box center [299, 214] width 101 height 9
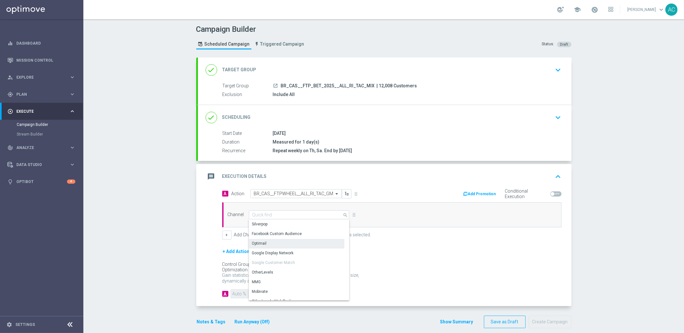
click at [267, 242] on div "Optimail" at bounding box center [297, 243] width 96 height 9
type input "Optimail"
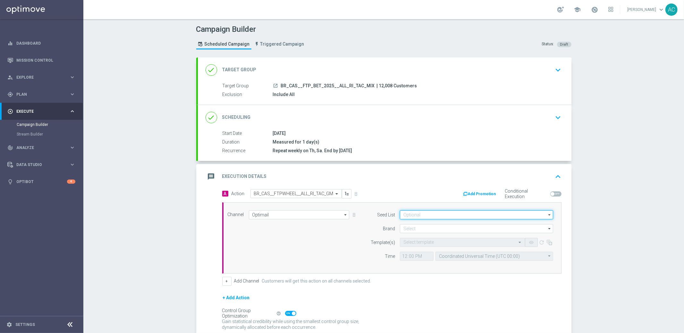
click at [453, 215] on input at bounding box center [476, 214] width 153 height 9
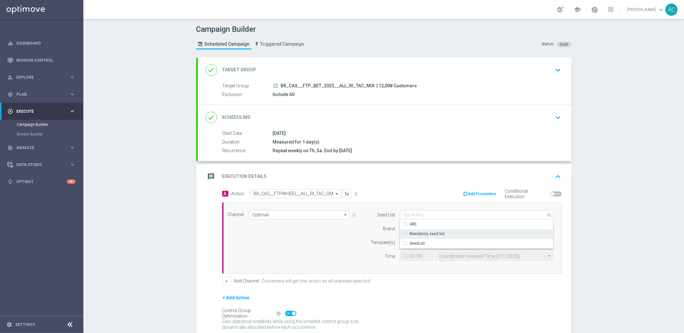
click at [445, 235] on div "Mandatory seed list" at bounding box center [477, 233] width 154 height 9
click at [310, 248] on div "Channel Optimail Optimail arrow_drop_down Drag here to set row groups Drag here…" at bounding box center [391, 237] width 336 height 55
type input "Mandatory seed list"
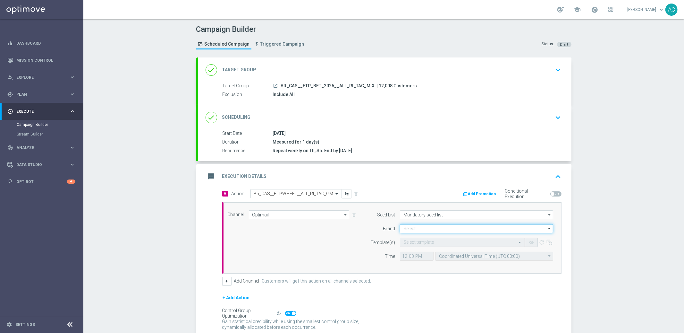
click at [418, 227] on input at bounding box center [476, 228] width 153 height 9
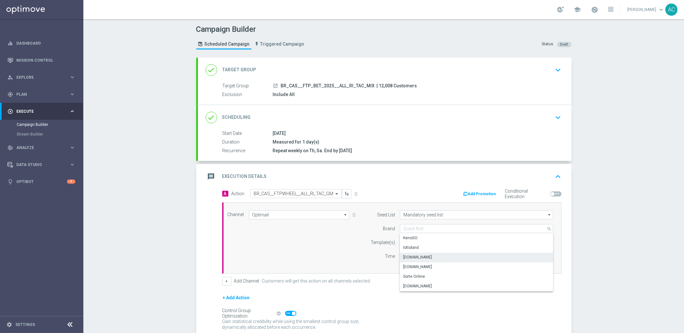
click at [425, 258] on div "Lottoland.bet.br" at bounding box center [417, 257] width 29 height 6
type input "Lottoland.bet.br"
drag, startPoint x: 287, startPoint y: 256, endPoint x: 389, endPoint y: 245, distance: 102.6
click at [292, 255] on div "Channel Optimail Optimail arrow_drop_down Drag here to set row groups Drag here…" at bounding box center [391, 237] width 336 height 55
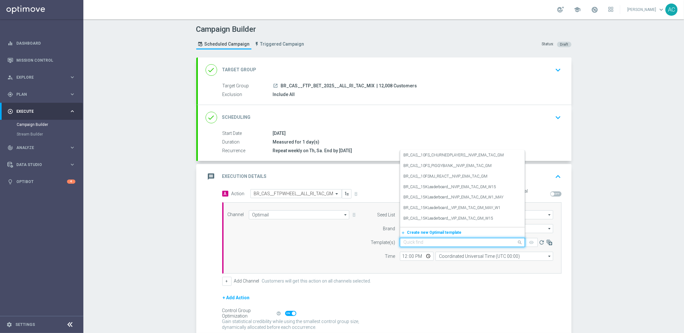
click at [404, 240] on input "text" at bounding box center [456, 242] width 105 height 5
paste input "BR_CAS__FTPWHEEL__ALL_RI_TAC_GM"
type input "BR_CAS__FTPWHEEL__ALL_RI_TAC_GM"
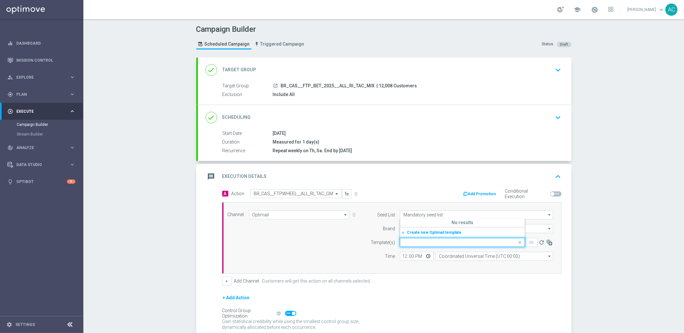
click at [352, 247] on div "Channel Optimail Optimail arrow_drop_down Drag here to set row groups Drag here…" at bounding box center [391, 237] width 336 height 55
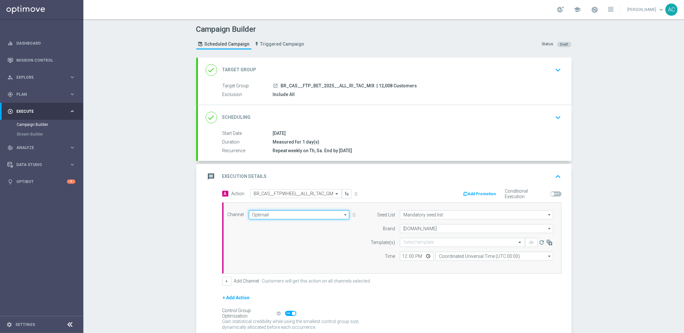
click at [287, 214] on input "Optimail" at bounding box center [299, 214] width 101 height 9
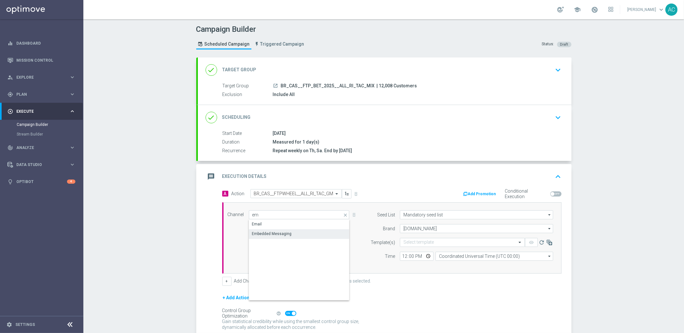
click at [287, 234] on div "Embedded Messaging" at bounding box center [299, 233] width 101 height 9
type input "Embedded Messaging"
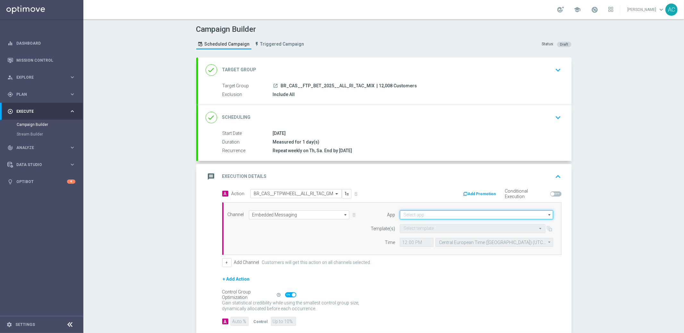
click at [426, 214] on input at bounding box center [476, 214] width 153 height 9
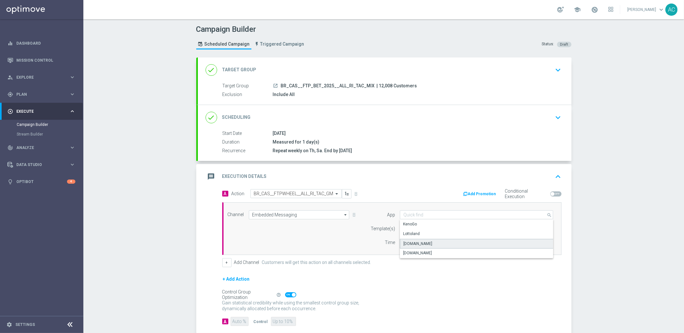
click at [432, 244] on div "Lottoland.bet.br" at bounding box center [477, 244] width 154 height 10
type input "Lottoland.bet.br"
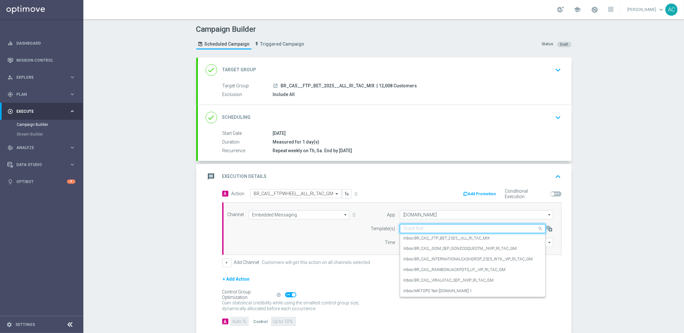
click at [420, 230] on input "text" at bounding box center [467, 228] width 126 height 5
paste input "BR_CAS__FTPWHEEL__ALL_RI_TAC_GM"
type input "BR_CAS__FTPWHEEL__ALL_RI_TAC_GM"
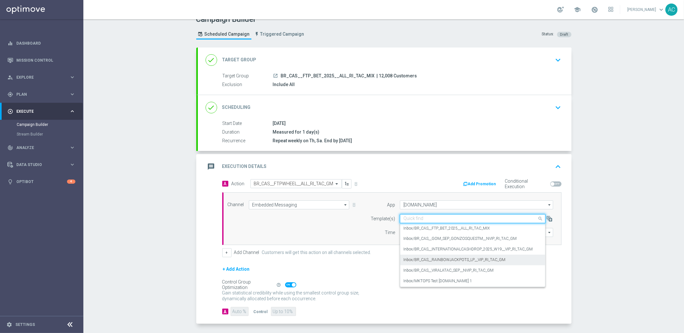
scroll to position [10, 0]
click at [470, 230] on label "Inbox/BR_CAS__FTP_BET_2025__ALL_RI_TAC_MIX" at bounding box center [447, 227] width 86 height 5
click at [430, 220] on input "text" at bounding box center [467, 218] width 126 height 5
paste input "BR_CAS__FTPWHEEL__ALL_RI_TAC_GM"
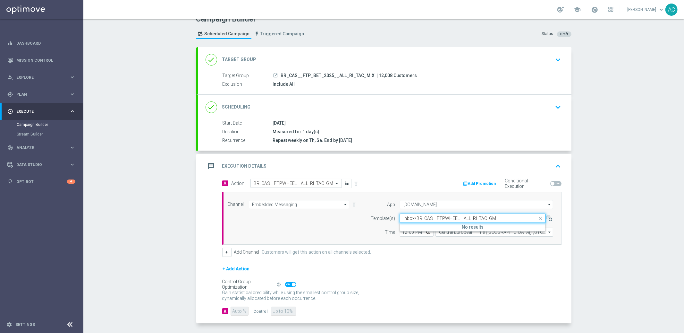
drag, startPoint x: 509, startPoint y: 220, endPoint x: 431, endPoint y: 219, distance: 77.7
click at [431, 219] on input "inbox/BR_CAS__FTPWHEEL__ALL_RI_TAC_GM" at bounding box center [467, 218] width 126 height 5
type input "inbox/BR_CAS_"
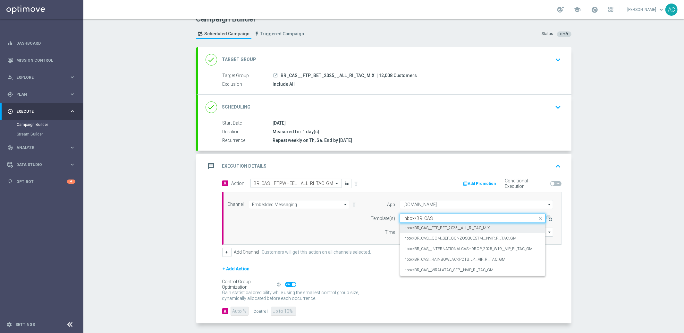
click at [455, 225] on label "Inbox/BR_CAS__FTP_BET_2025__ALL_RI_TAC_MIX" at bounding box center [447, 227] width 86 height 5
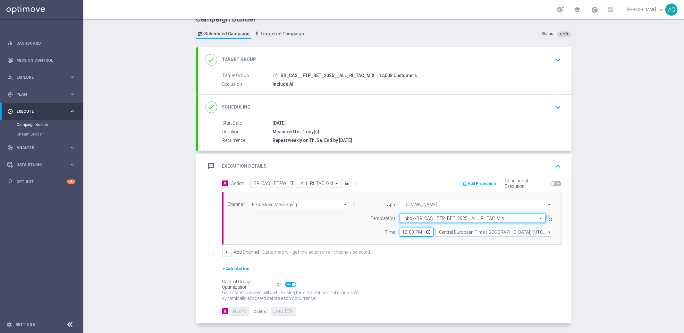
click at [401, 231] on input "12:00" at bounding box center [417, 232] width 34 height 9
type input "07:00"
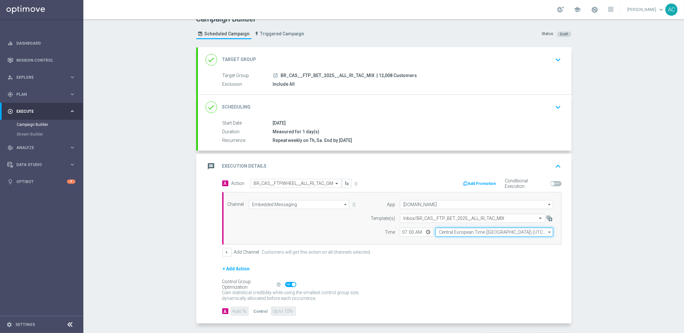
click at [472, 231] on input "Central European Time (Budapest) (UTC +02:00)" at bounding box center [495, 232] width 118 height 9
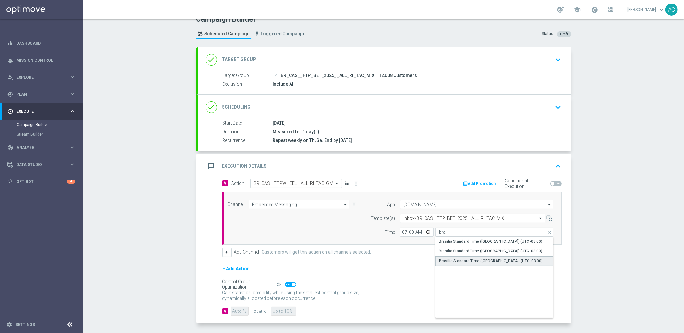
click at [495, 261] on div "Brasilia Standard Time (Sao Paulo) (UTC -03:00)" at bounding box center [491, 261] width 104 height 6
type input "Brasilia Standard Time (Sao Paulo) (UTC -03:00)"
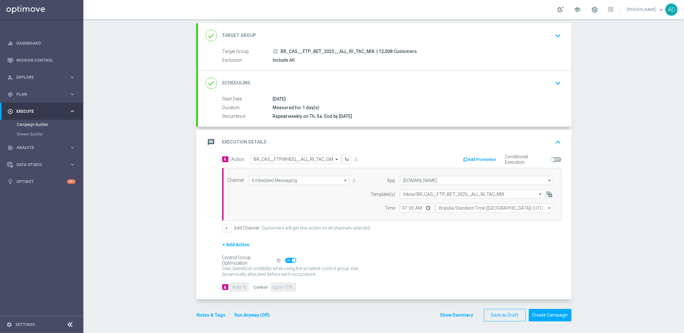
scroll to position [35, 0]
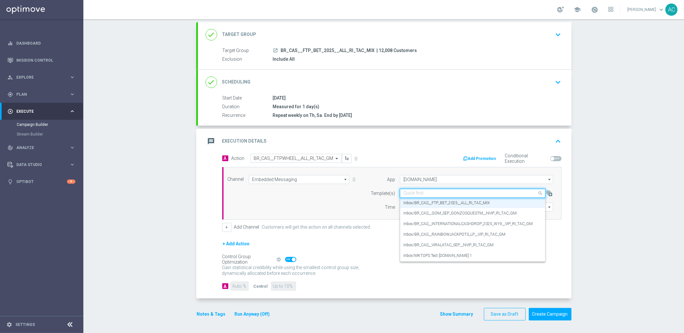
click at [438, 195] on input "text" at bounding box center [467, 193] width 126 height 5
paste input "BR_CAS__FTP_BET_2025__ALL_RI_TAC_MIX"
type input "BR_CAS__FTP_BET_2025__ALL_RI_TAC_MIX"
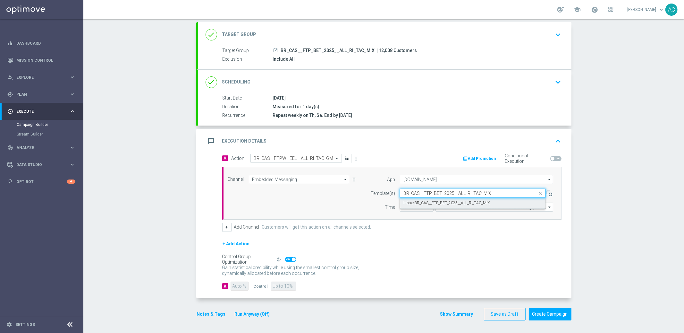
click at [443, 202] on label "Inbox/BR_CAS__FTP_BET_2025__ALL_RI_TAC_MIX" at bounding box center [447, 202] width 86 height 5
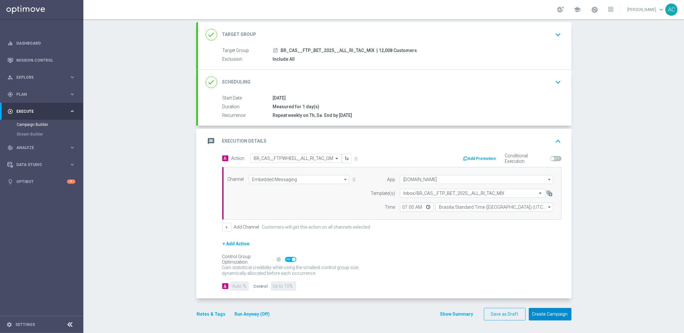
click at [549, 314] on button "Create Campaign" at bounding box center [550, 314] width 43 height 13
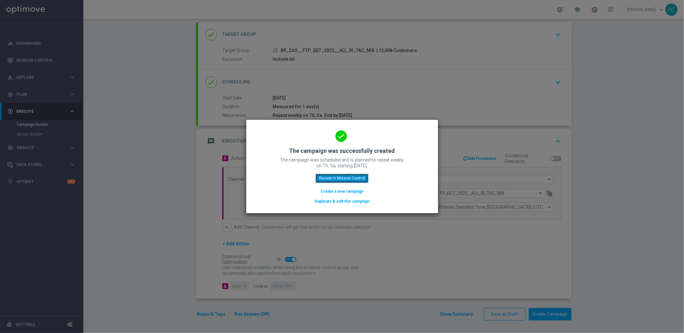
click at [341, 177] on button "Review in Mission Control" at bounding box center [342, 178] width 53 height 9
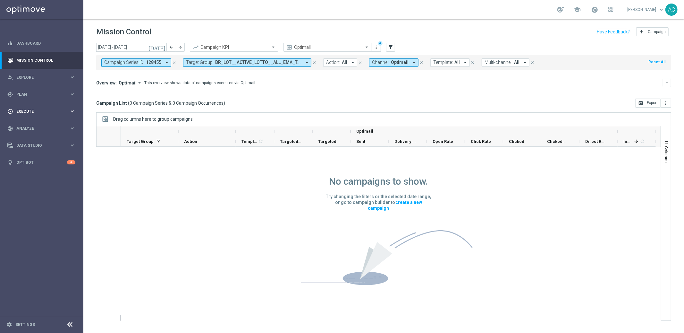
click at [39, 112] on span "Execute" at bounding box center [42, 111] width 53 height 4
click at [34, 96] on div "gps_fixed Plan" at bounding box center [38, 94] width 62 height 6
click at [31, 108] on link "Target Groups" at bounding box center [42, 107] width 50 height 5
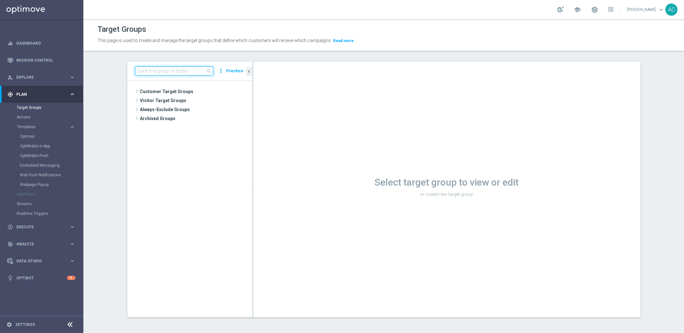
click at [182, 73] on input at bounding box center [174, 70] width 78 height 9
paste input "SE_TACTICAL_ALL_ACTIVEBASE"
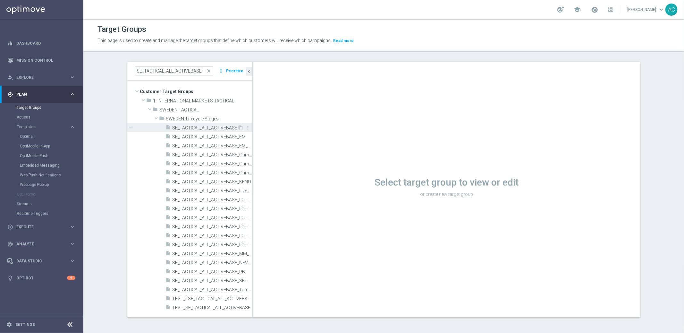
click at [222, 127] on span "SE_TACTICAL_ALL_ACTIVEBASE" at bounding box center [205, 127] width 65 height 5
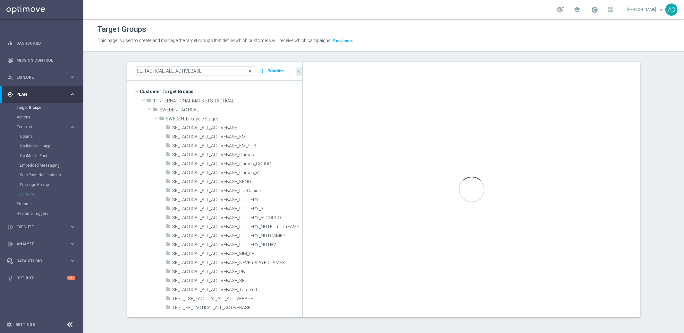
drag, startPoint x: 250, startPoint y: 165, endPoint x: 311, endPoint y: 153, distance: 62.5
click at [311, 153] on as-split "SE_TACTICAL_ALL_ACTIVEBASE close more_vert Prioritize Customer Target Groups li…" at bounding box center [383, 189] width 513 height 255
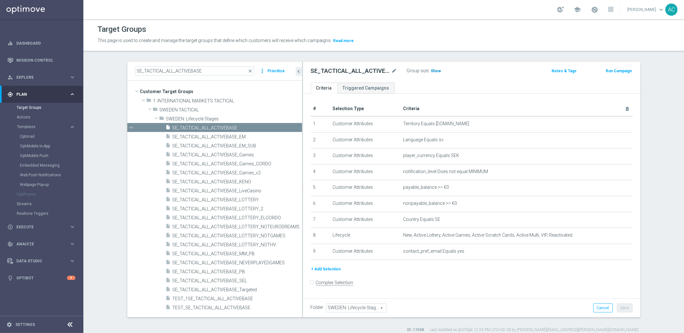
click at [431, 69] on span "Show" at bounding box center [436, 71] width 10 height 4
drag, startPoint x: 141, startPoint y: 70, endPoint x: 258, endPoint y: 75, distance: 116.9
click at [258, 75] on div "SE_TACTICAL_ALL_ACTIVEBASE close more_vert Prioritize" at bounding box center [214, 71] width 175 height 19
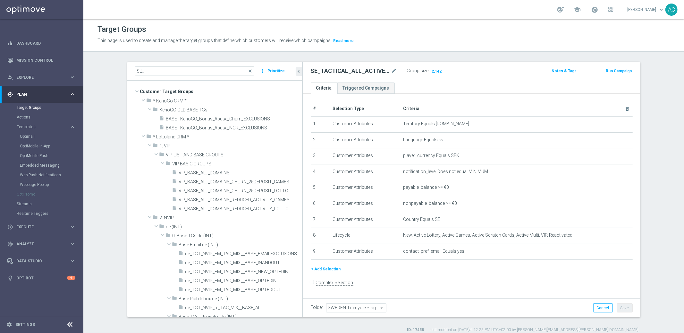
click at [333, 70] on h2 "SE_TACTICAL_ALL_ACTIVEBASE" at bounding box center [351, 71] width 80 height 8
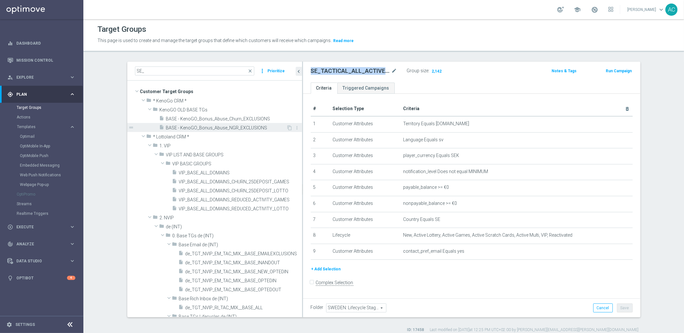
copy div "SE_TACTICAL_ALL_ACTIVEBASE"
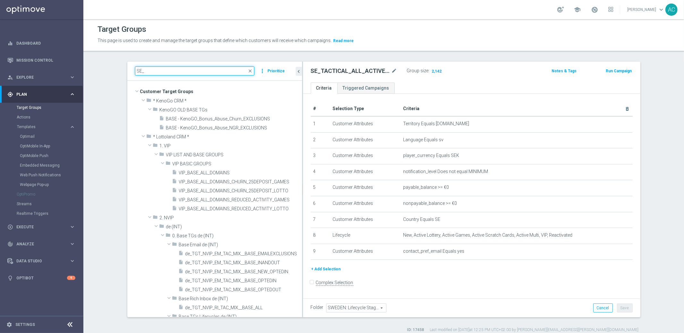
click at [170, 71] on input "SE_" at bounding box center [195, 70] width 120 height 9
paste input "TACTICAL_ALL_ACTIVEBASE"
type input "SE_TACTICAL_ALL_ACTIVEBASE"
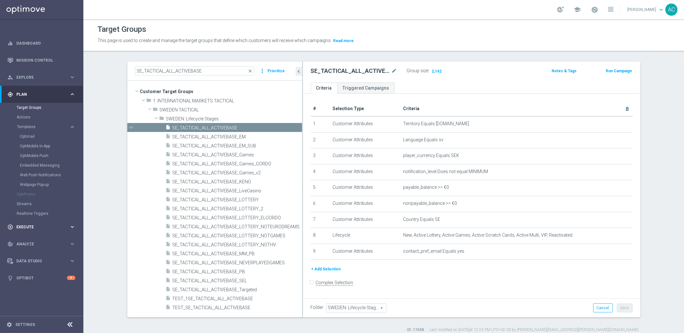
click at [33, 233] on div "play_circle_outline Execute keyboard_arrow_right" at bounding box center [41, 226] width 83 height 17
click at [40, 125] on link "Campaign Builder" at bounding box center [42, 124] width 50 height 5
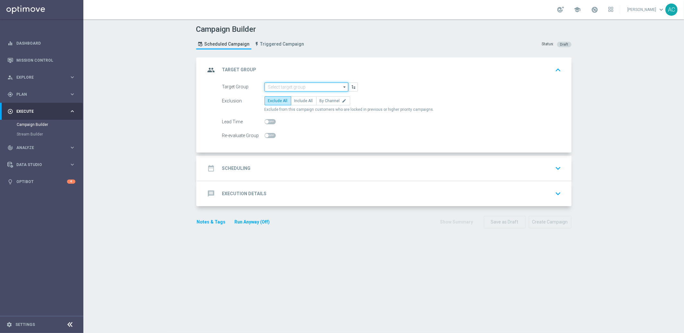
click at [306, 88] on input at bounding box center [307, 86] width 84 height 9
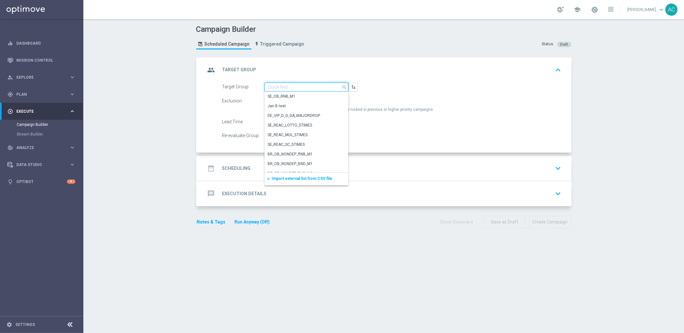
paste input "SE_TACTICAL_ALL_ACTIVEBASE"
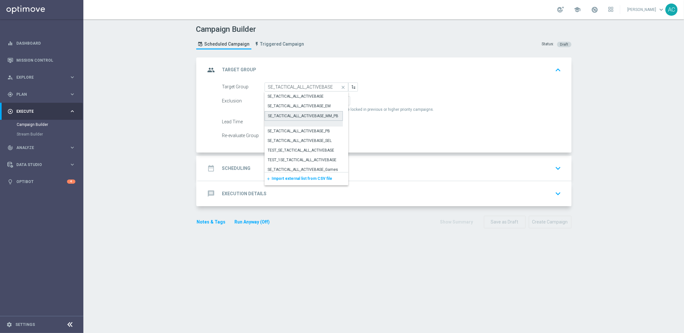
click at [315, 115] on div "SE_TACTICAL_ALL_ACTIVEBASE_MM_PB" at bounding box center [303, 116] width 71 height 6
type input "SE_TACTICAL_ALL_ACTIVEBASE_MM_PB"
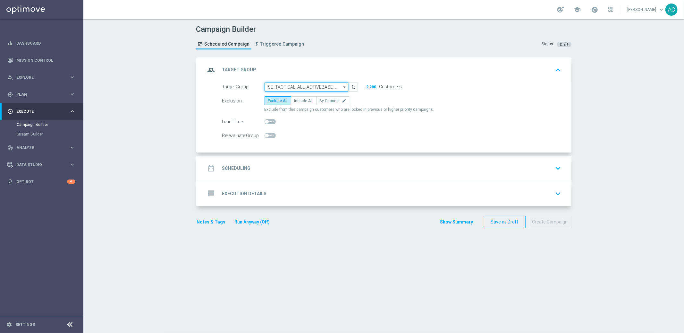
click at [334, 88] on input "SE_TACTICAL_ALL_ACTIVEBASE_MM_PB" at bounding box center [307, 86] width 84 height 9
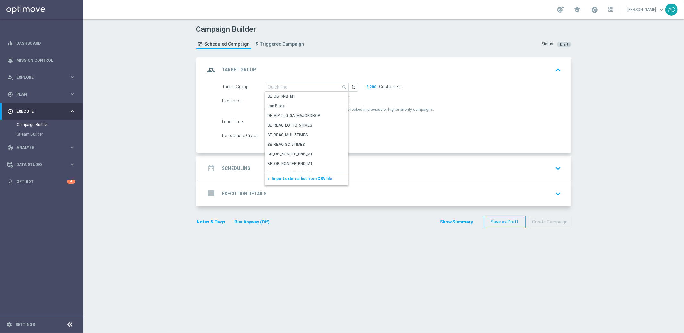
click at [448, 110] on div "Exclude from this campaign customers who are locked in previous or higher prior…" at bounding box center [413, 109] width 297 height 5
type input "SE_TACTICAL_ALL_ACTIVEBASE_MM_PB"
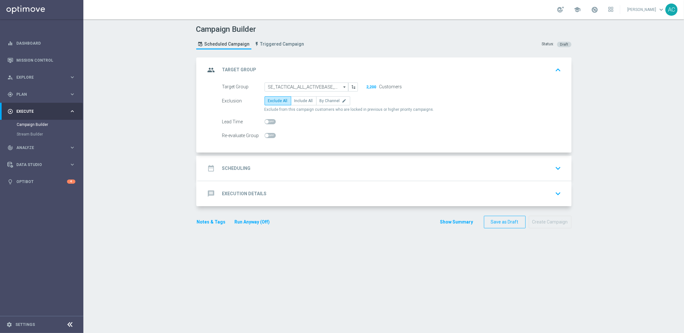
click at [244, 168] on h2 "Scheduling" at bounding box center [236, 168] width 29 height 6
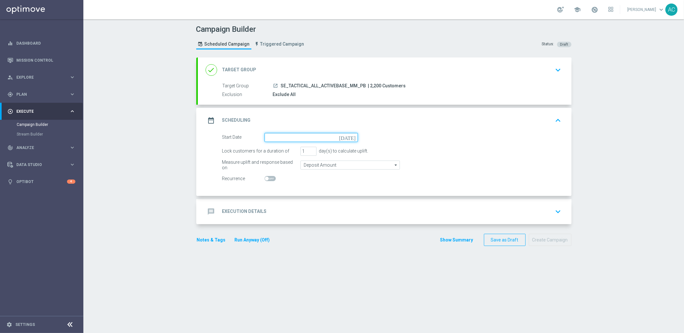
click at [307, 137] on input at bounding box center [311, 137] width 93 height 9
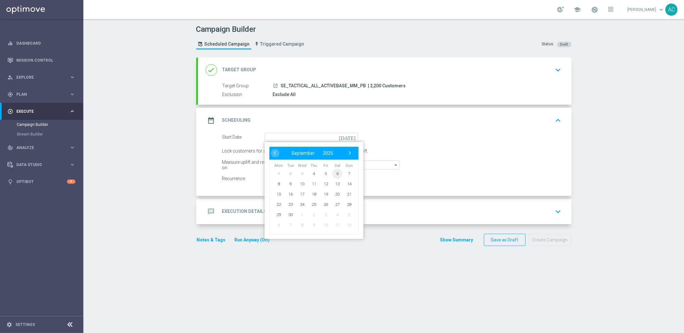
click at [334, 174] on span "6" at bounding box center [337, 173] width 10 height 10
type input "06 Sep 2025"
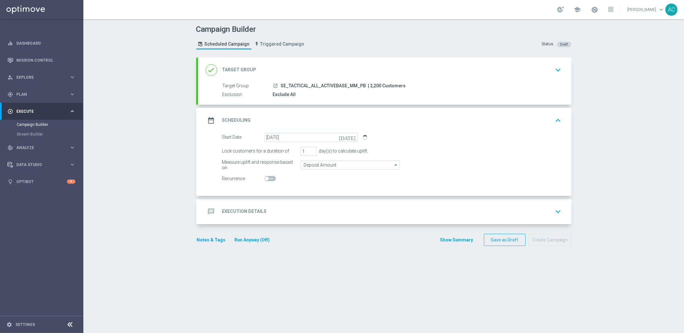
click at [254, 209] on h2 "Execution Details" at bounding box center [244, 211] width 45 height 6
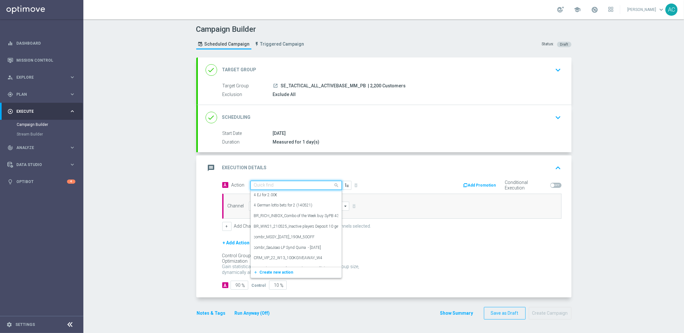
click at [259, 185] on input "text" at bounding box center [290, 185] width 72 height 5
paste input "sv_SE__POWERBALL__ALL_SMS_TAC_LT"
type input "sv_SE__POWERBALL__ALL_SMS_TAC_LT"
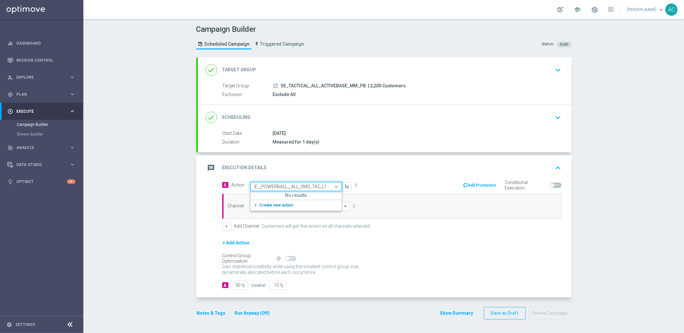
click at [283, 204] on span "Create new action" at bounding box center [277, 205] width 34 height 4
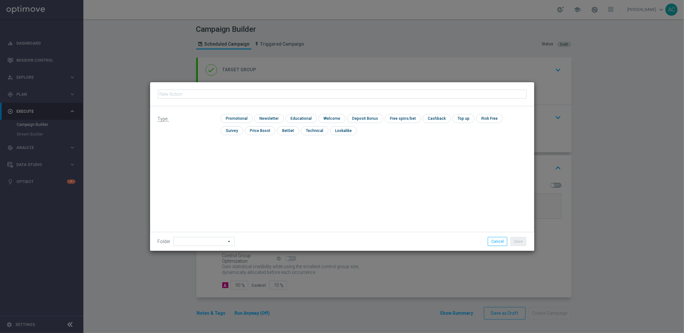
type input "sv_SE__POWERBALL__ALL_SMS_TAC_LT"
click at [229, 118] on input "checkbox" at bounding box center [236, 118] width 30 height 9
checkbox input "true"
click at [524, 244] on button "Save" at bounding box center [519, 241] width 16 height 9
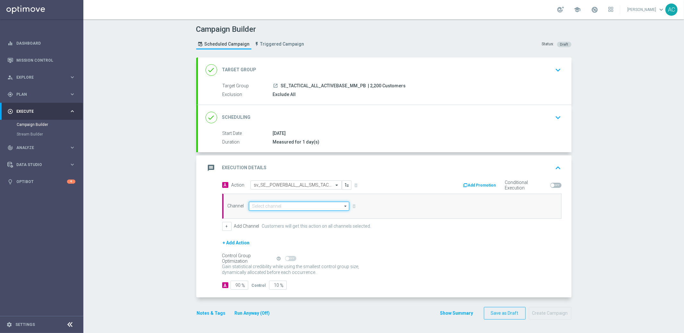
click at [277, 208] on input at bounding box center [299, 206] width 101 height 9
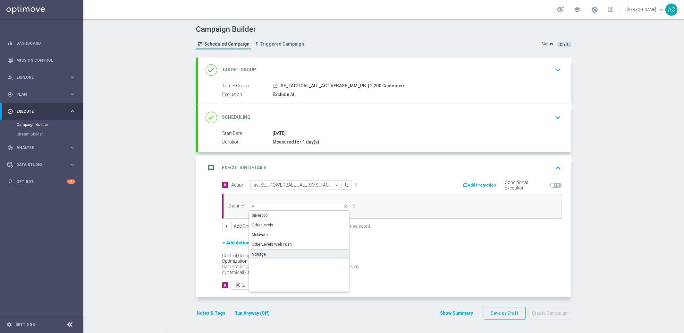
click at [279, 255] on div "Vonage" at bounding box center [299, 254] width 101 height 10
type input "Vonage"
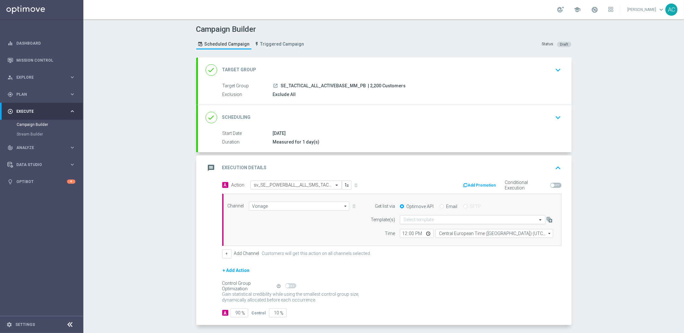
click at [451, 220] on input "text" at bounding box center [467, 219] width 126 height 5
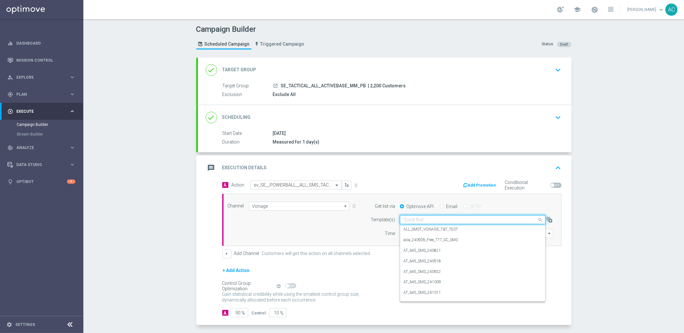
paste input "sv_SE__POWERBALL__ALL_SMS_TAC_LT"
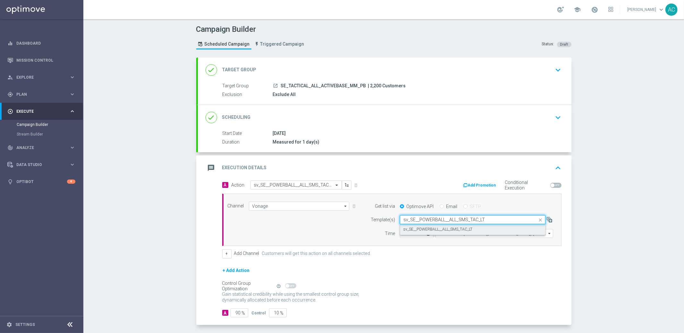
click at [441, 230] on label "sv_SE__POWERBALL__ALL_SMS_TAC_LT" at bounding box center [438, 229] width 69 height 5
type input "sv_SE__POWERBALL__ALL_SMS_TAC_LT"
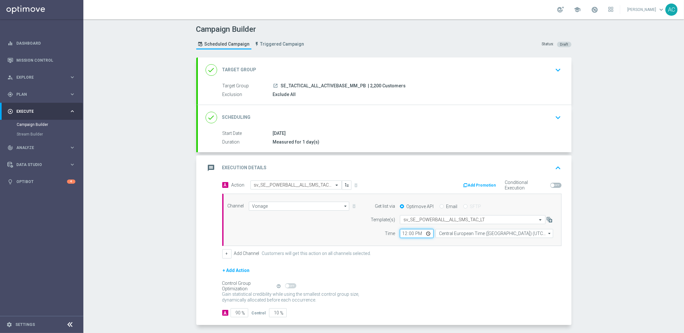
click at [400, 233] on input "12:00" at bounding box center [417, 233] width 34 height 9
type input "11:30"
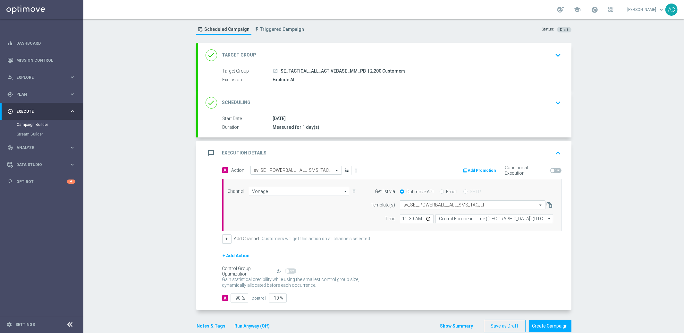
scroll to position [27, 0]
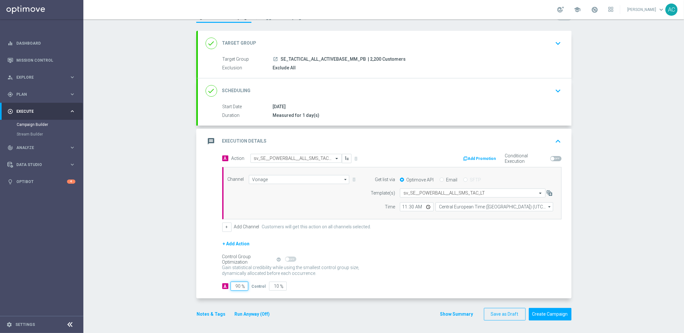
click at [233, 286] on input "90" at bounding box center [240, 285] width 18 height 9
type input "9"
type input "91"
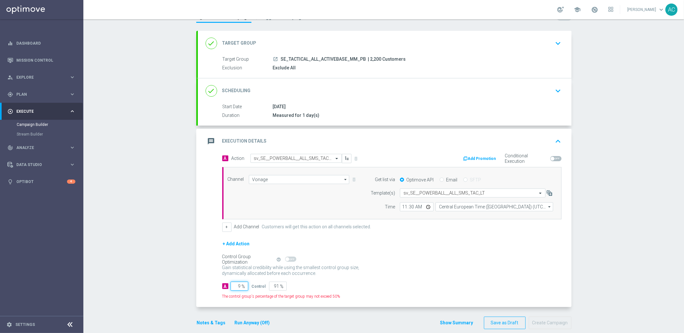
type input "95"
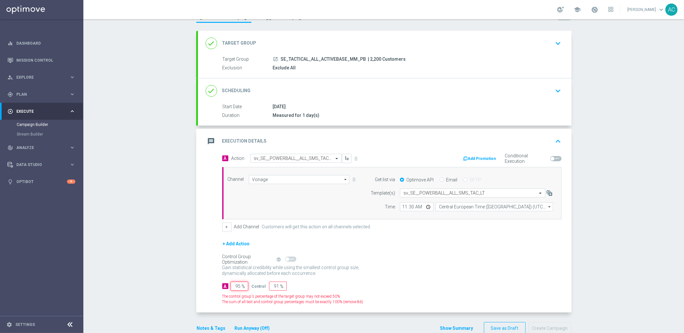
type input "5"
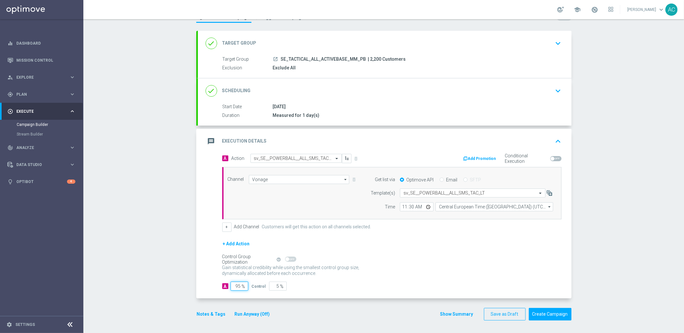
type input "95"
click at [413, 265] on div "Gain statistical credibility while using the smallest control group size, dynam…" at bounding box center [392, 270] width 340 height 15
click at [449, 278] on div "Gain statistical credibility while using the smallest control group size, dynam…" at bounding box center [392, 270] width 340 height 15
click at [551, 316] on button "Create Campaign" at bounding box center [550, 314] width 43 height 13
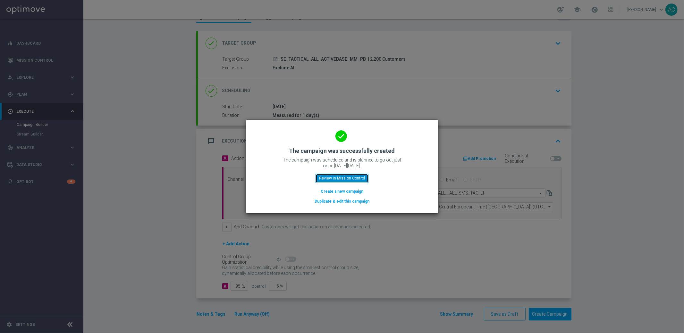
click at [345, 179] on button "Review in Mission Control" at bounding box center [342, 178] width 53 height 9
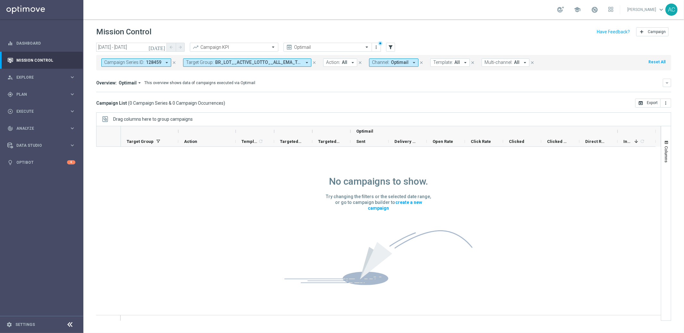
click at [419, 62] on icon "close" at bounding box center [421, 62] width 4 height 4
click at [298, 64] on span "BR_LOT__ACTIVE_LOTTO__ALL_EMA_TAC_LT_TG, Copy of BR_LOT__ACTIVE_LOTTO__ALL_EMA_…" at bounding box center [258, 62] width 86 height 5
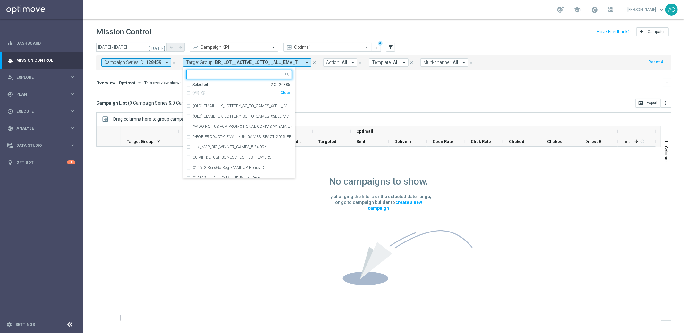
click at [0, 0] on div "Clear" at bounding box center [0, 0] width 0 height 0
click at [357, 88] on div "Overview: Optimail arrow_drop_down This overview shows data of campaigns execut…" at bounding box center [383, 85] width 575 height 13
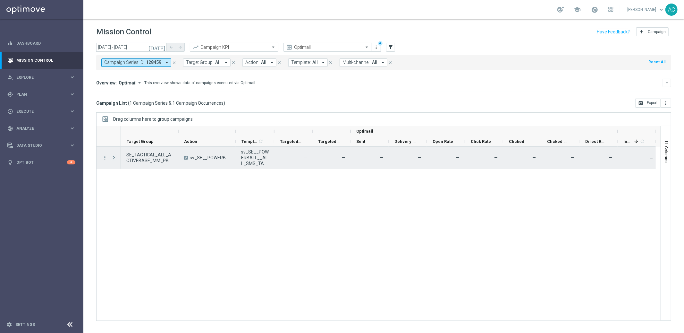
click at [112, 158] on span at bounding box center [114, 157] width 6 height 5
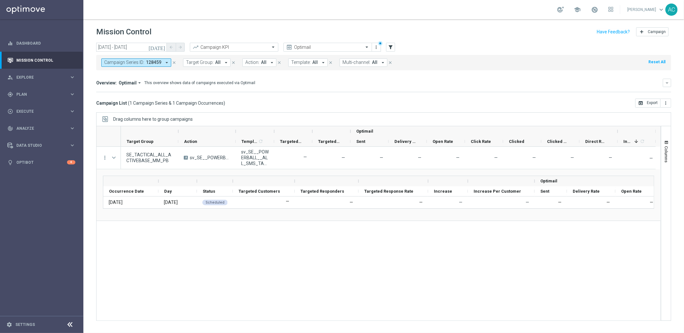
click at [164, 64] on icon "arrow_drop_down" at bounding box center [167, 63] width 6 height 6
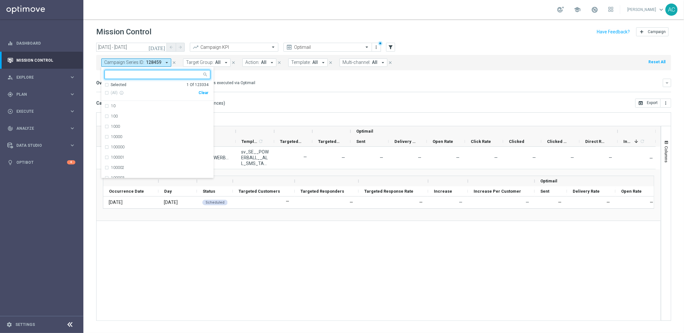
click at [0, 0] on div "Clear" at bounding box center [0, 0] width 0 height 0
click at [289, 92] on mini-dashboard "Overview: Optimail arrow_drop_down This overview shows data of campaigns execut…" at bounding box center [383, 84] width 575 height 28
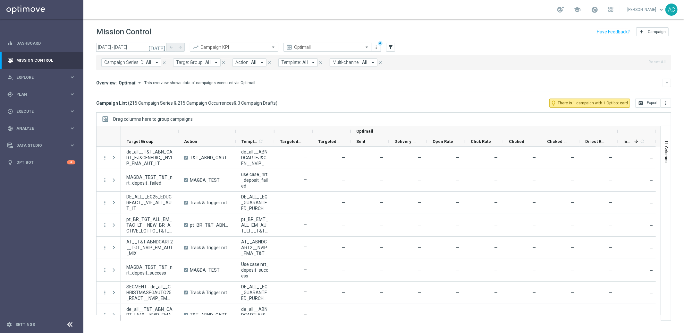
click at [248, 64] on button "Action: All arrow_drop_down" at bounding box center [250, 62] width 34 height 8
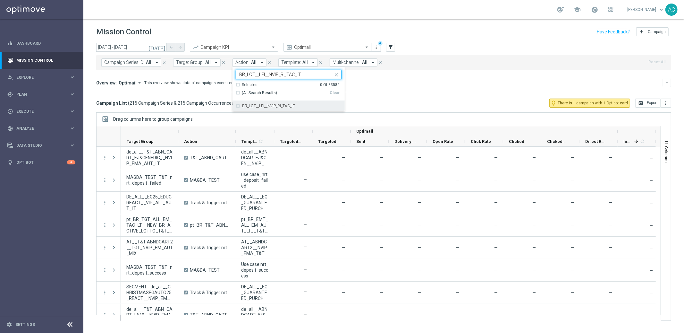
click at [237, 107] on div "BR_LOT__LFI__NVIP_RI_TAC_LT" at bounding box center [289, 106] width 106 height 10
type input "BR_LOT__LFI__NVIP_RI_TAC_LT"
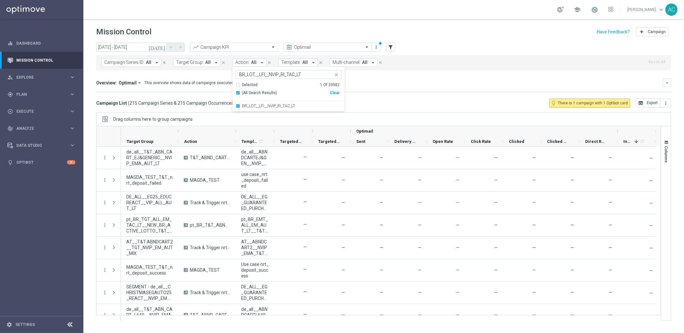
click at [384, 94] on mini-dashboard "Overview: Optimail arrow_drop_down This overview shows data of campaigns execut…" at bounding box center [383, 84] width 575 height 28
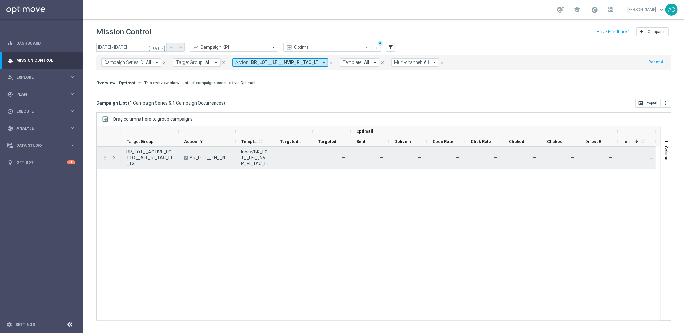
click at [115, 157] on span at bounding box center [114, 157] width 6 height 5
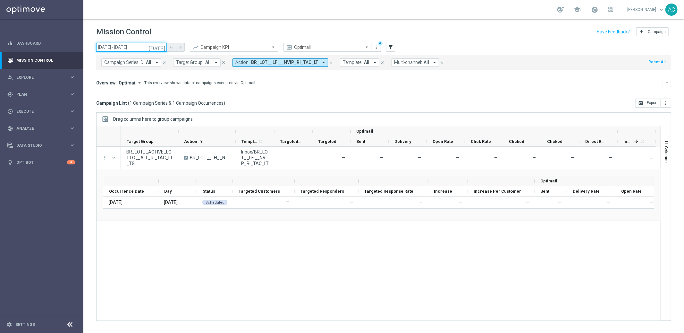
click at [116, 47] on input "06 Sep 2025 - 06 Sep 2025" at bounding box center [131, 47] width 71 height 9
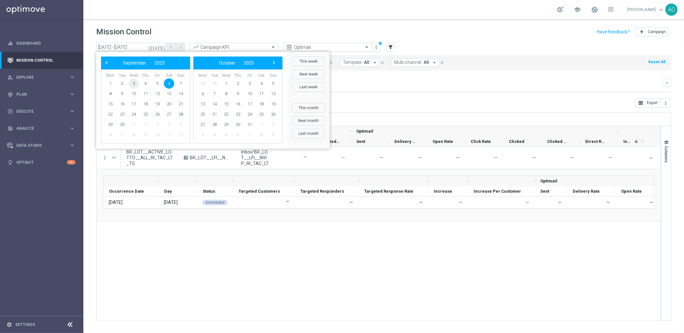
click at [131, 84] on span "3" at bounding box center [134, 83] width 10 height 10
click at [144, 83] on span "4" at bounding box center [146, 83] width 10 height 10
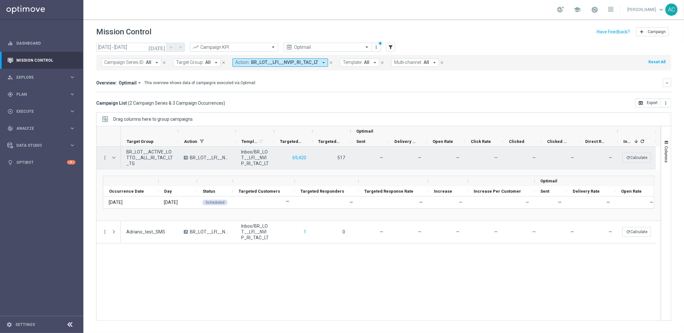
click at [115, 157] on span "Press SPACE to select this row." at bounding box center [114, 157] width 6 height 5
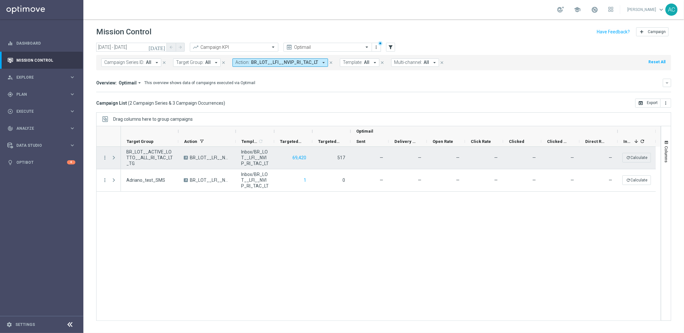
click at [116, 156] on span "Press SPACE to select this row." at bounding box center [114, 157] width 6 height 5
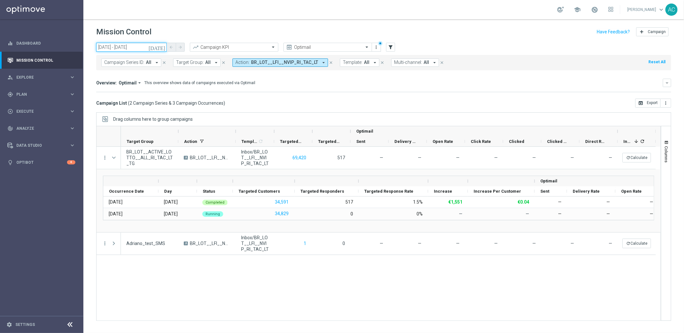
click at [125, 45] on input "[DATE] - [DATE]" at bounding box center [131, 47] width 71 height 9
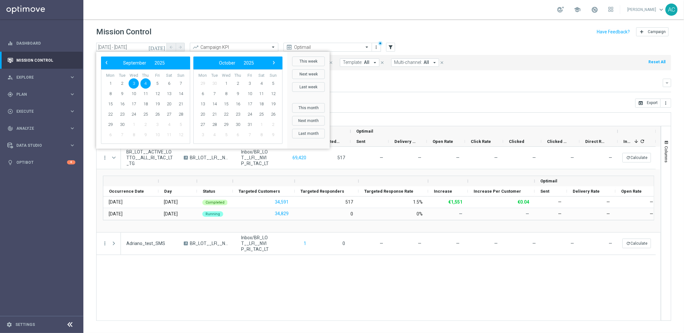
click at [134, 83] on span "3" at bounding box center [134, 83] width 10 height 10
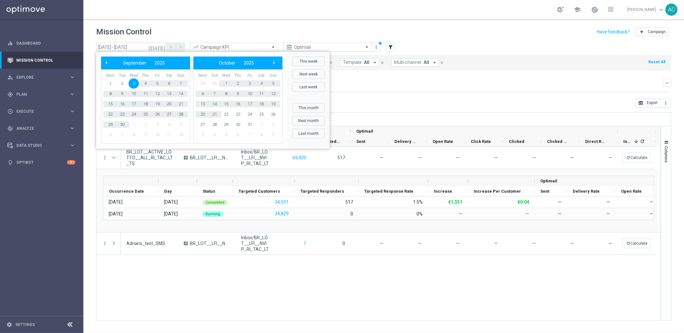
click at [404, 92] on mini-dashboard "Overview: Optimail arrow_drop_down This overview shows data of campaigns execut…" at bounding box center [383, 84] width 575 height 28
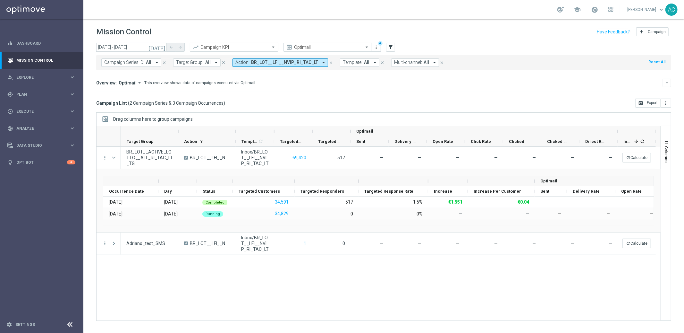
click at [240, 272] on div "BR_LOT__ACTIVE_LOTTO__ALL_RI_TAC_LT_TG A BR_LOT__LFI__NVIP_RI_TAC_LT Inbox/BR_L…" at bounding box center [391, 234] width 540 height 174
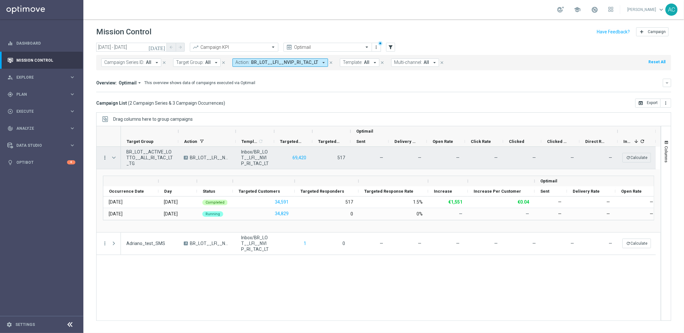
click at [105, 157] on icon "more_vert" at bounding box center [105, 158] width 6 height 6
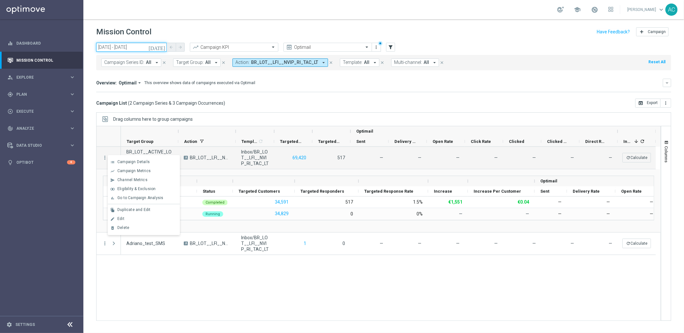
click at [119, 50] on input "[DATE] - [DATE]" at bounding box center [131, 47] width 71 height 9
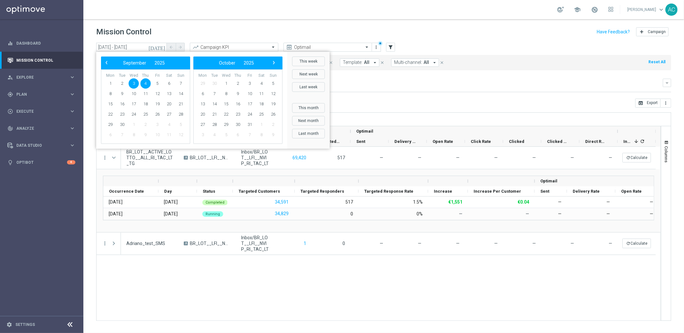
click at [134, 82] on span "3" at bounding box center [134, 83] width 10 height 10
click at [133, 82] on span "3" at bounding box center [134, 83] width 10 height 10
type input "03 Sep 2025 - 03 Sep 2025"
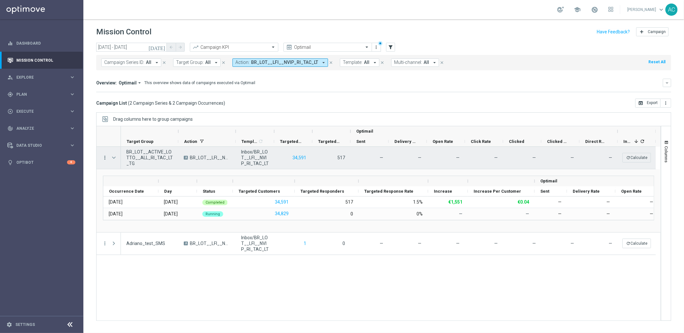
click at [104, 155] on icon "more_vert" at bounding box center [105, 158] width 6 height 6
click at [154, 197] on span "Go to Campaign Analysis" at bounding box center [140, 197] width 46 height 4
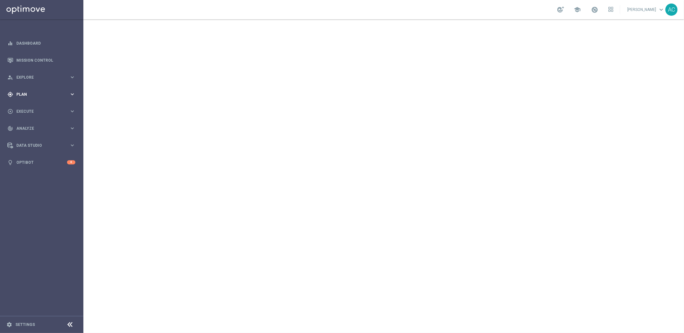
click at [33, 93] on span "Plan" at bounding box center [42, 94] width 53 height 4
click at [33, 128] on span "Templates" at bounding box center [40, 127] width 46 height 4
click at [33, 166] on link "Embedded Messaging" at bounding box center [43, 165] width 47 height 5
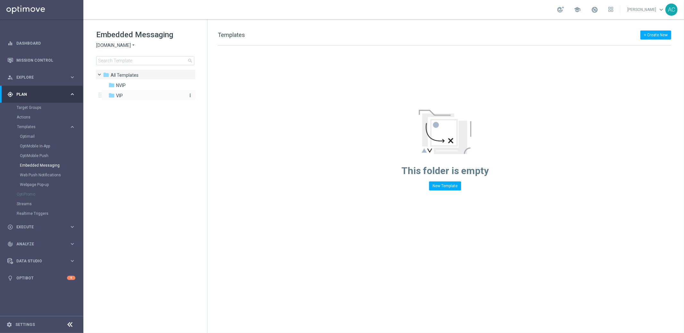
click at [133, 92] on div "folder VIP" at bounding box center [145, 95] width 74 height 7
click at [124, 47] on span "[DOMAIN_NAME]" at bounding box center [113, 45] width 35 height 6
click at [0, 0] on span "[DOMAIN_NAME]" at bounding box center [0, 0] width 0 height 0
click at [129, 84] on span "[DOMAIN_NAME] MKTOPS TESTING" at bounding box center [149, 85] width 66 height 6
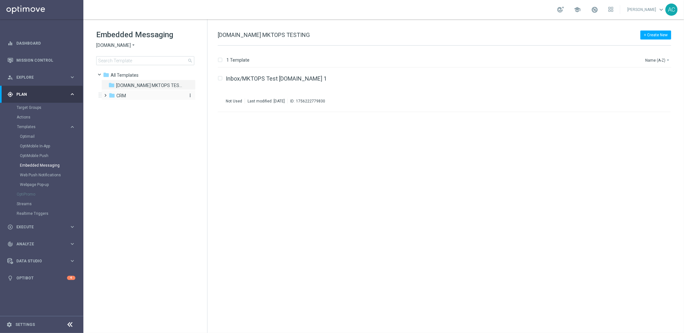
click at [124, 99] on div "folder CRM" at bounding box center [146, 95] width 74 height 7
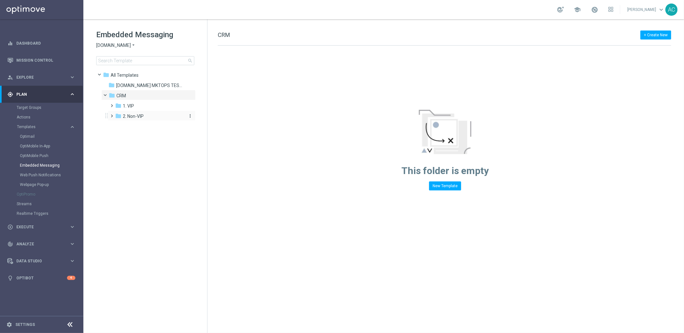
click at [127, 116] on span "2. Non-VIP" at bounding box center [133, 116] width 21 height 6
click at [137, 125] on span "pt_BR ([DOMAIN_NAME])" at bounding box center [154, 127] width 51 height 6
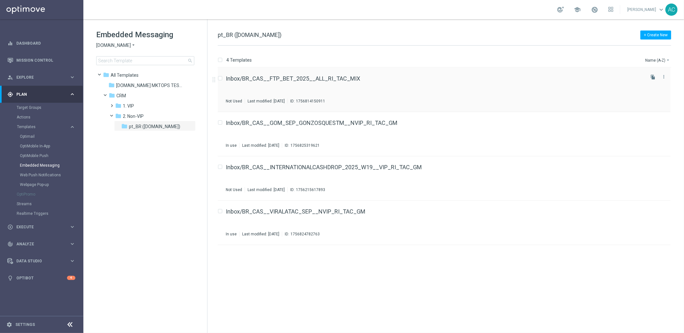
click at [425, 89] on div "Inbox/BR_CAS__FTP_BET_2025__ALL_RI_TAC_MIX Not Used Last modified: [DATE] ID: 1…" at bounding box center [435, 90] width 418 height 28
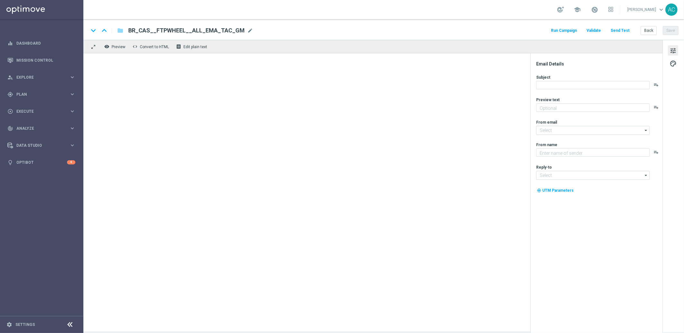
type textarea "Jogue GRÁTIS todas as semanas para ter a chance de ganhar PRÊMIOS INCRÍVEIS!"
type textarea "Lottoland"
type input "[EMAIL_ADDRESS][DOMAIN_NAME]"
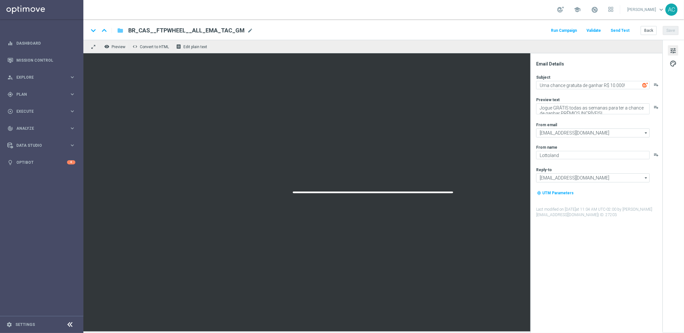
click at [118, 30] on icon "folder" at bounding box center [120, 31] width 6 height 8
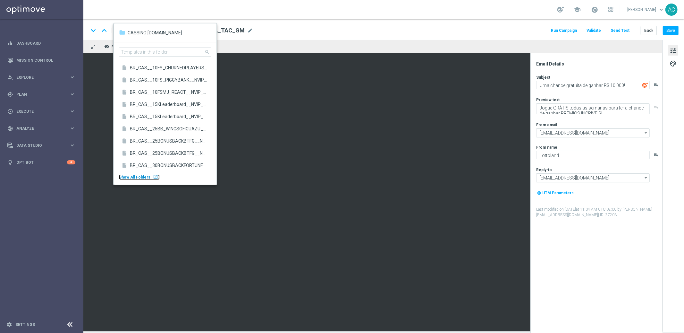
click at [146, 177] on span "Show All Folders" at bounding box center [134, 177] width 31 height 4
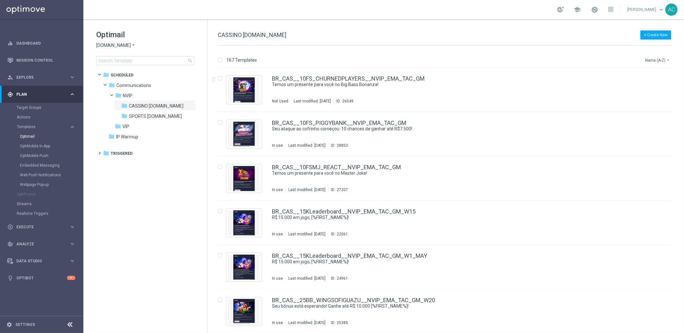
click at [662, 60] on button "Name (A-Z) arrow_drop_down" at bounding box center [658, 60] width 27 height 8
click at [662, 90] on span "Date Modified (Newest)" at bounding box center [646, 88] width 43 height 4
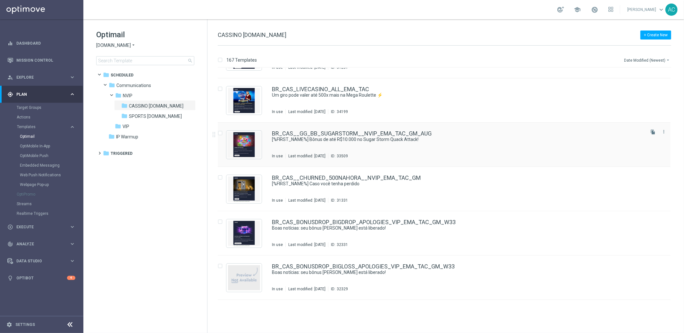
scroll to position [255, 0]
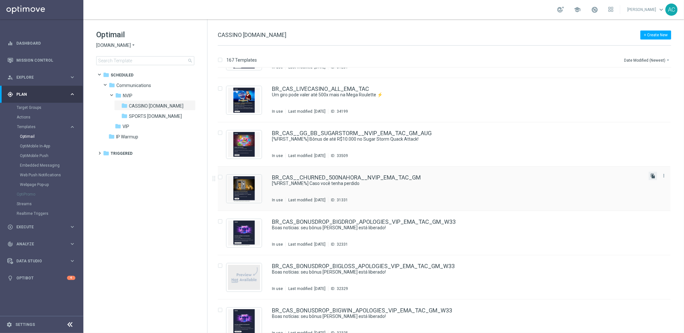
click at [654, 177] on icon "file_copy" at bounding box center [653, 175] width 5 height 5
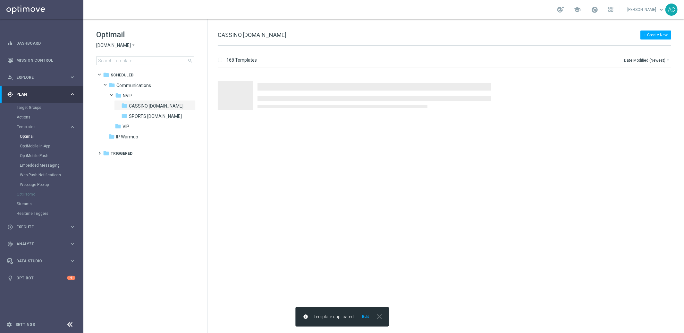
scroll to position [0, 0]
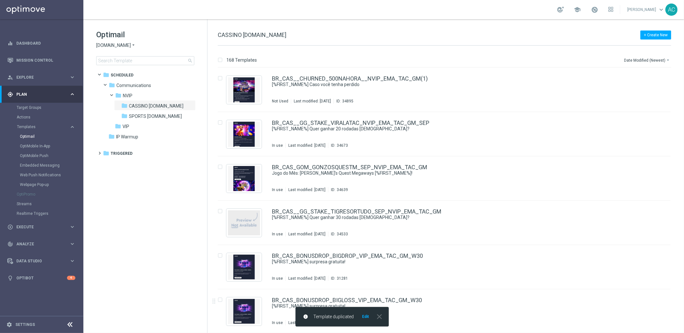
click at [365, 319] on button "Edit" at bounding box center [366, 316] width 8 height 5
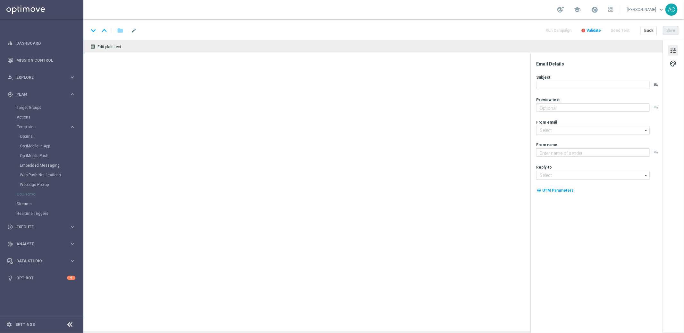
type input "BR_CAS__CHURNED_500NAHORA__NVIP_EMA_TAC_GM(1)"
type textarea "Prepare-se para a surpresa turbo!"
type textarea "Lottoland"
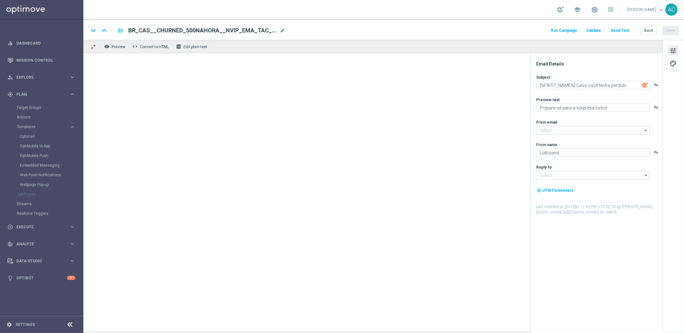
type input "[EMAIL_ADDRESS][DOMAIN_NAME]"
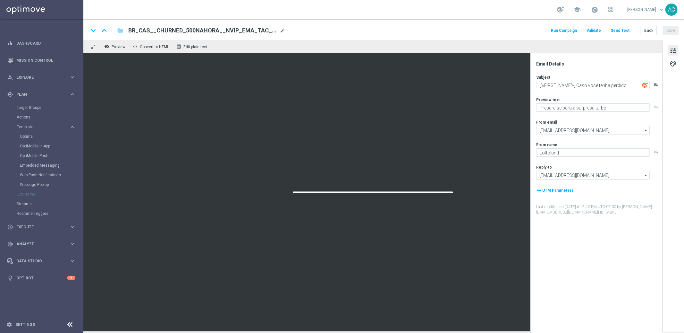
click at [220, 27] on span "BR_CAS__CHURNED_500NAHORA__NVIP_EMA_TAC_GM(1)" at bounding box center [202, 31] width 149 height 8
click at [0, 0] on input "BR_CAS__CHURNED_500NAHORA__NVIP_EMA_TAC_GM(1)" at bounding box center [0, 0] width 0 height 0
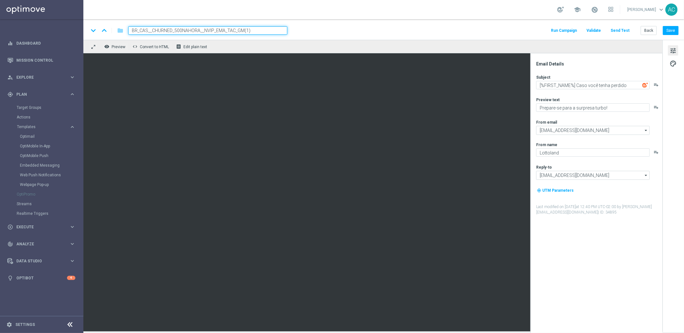
click at [265, 29] on input "BR_CAS__CHURNED_500NAHORA__NVIP_EMA_TAC_GM(1)" at bounding box center [207, 30] width 159 height 8
click at [264, 30] on input "BR_CAS__CHURNED_500NAHORA__NVIP_EMA_TAC_GM(1)" at bounding box center [207, 30] width 159 height 8
paste input
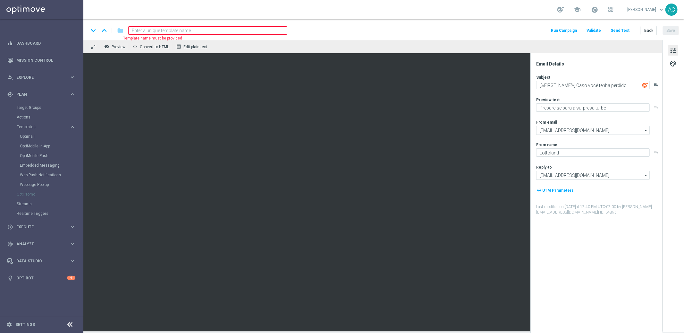
click at [168, 29] on input at bounding box center [207, 30] width 159 height 8
paste input "BR_CAS__LFIXSELL__ALL_EMA_TAC_GM"
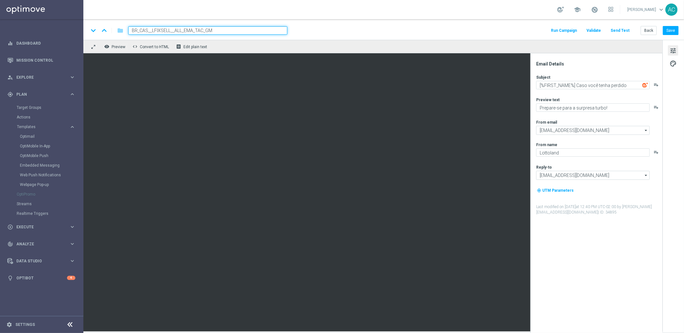
type input "BR_CAS__LFIXSELL__ALL_EMA_TAC_GM"
click at [666, 30] on button "Save" at bounding box center [671, 30] width 16 height 9
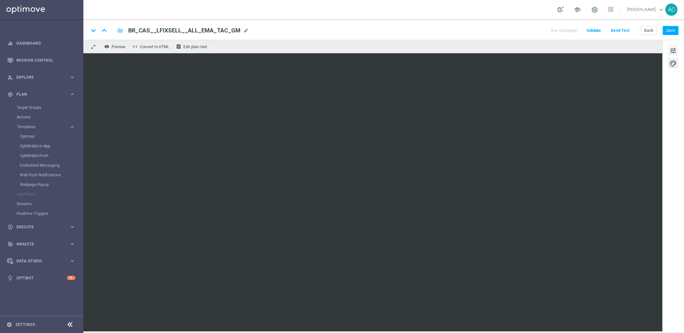
click at [672, 47] on span "tune" at bounding box center [673, 51] width 7 height 8
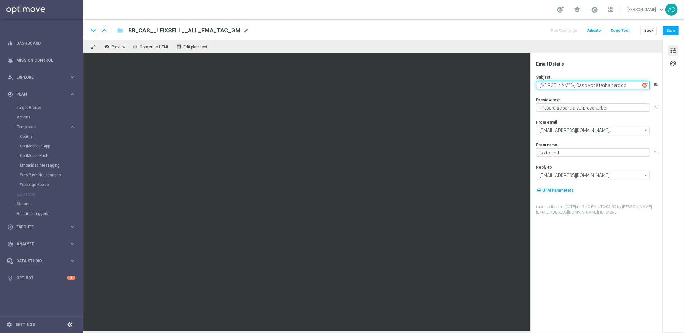
click at [596, 83] on textarea "[%FIRST_NAME%] Caso você tenha perdido" at bounding box center [594, 85] width 114 height 8
paste textarea "Divirta-se no Cassino sem risco!"
click at [589, 82] on textarea "Divirta-se no Cassino sem risco!" at bounding box center [594, 85] width 114 height 8
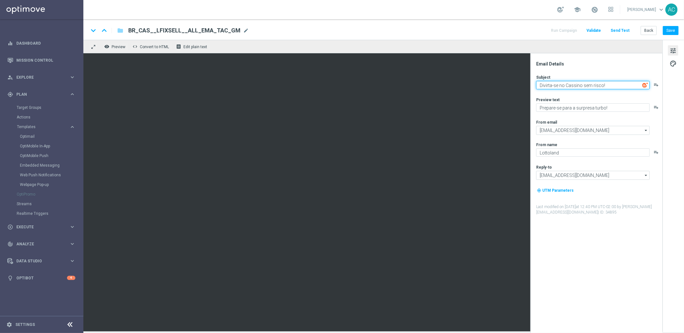
click at [589, 82] on textarea "Divirta-se no Cassino sem risco!" at bounding box center [594, 85] width 114 height 8
paste textarea "Até R$100 voltam para você como cashback de Loterias."
type textarea "Até R$100 voltam para você como cashback de Loterias."
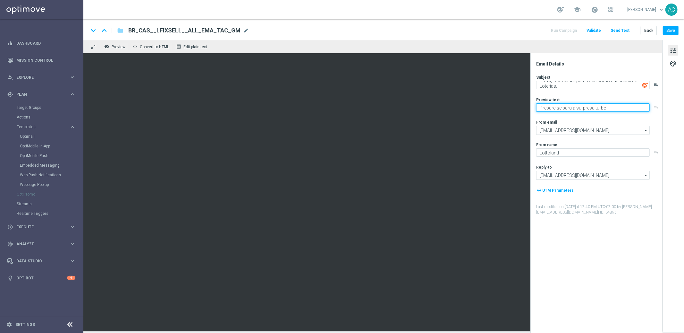
click at [562, 105] on textarea "Prepare-se para a surpresa turbo!" at bounding box center [594, 107] width 114 height 8
paste textarea "Se ganhar, o prêmio é todo seu, se perder devolvemos até R$100 em cashback de L…"
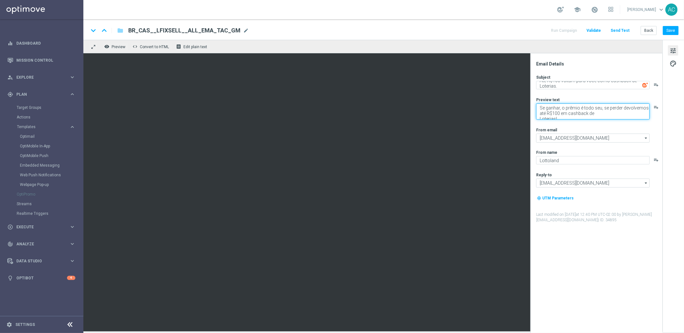
scroll to position [2, 0]
click at [540, 116] on textarea "Se ganhar, o prêmio é todo seu, se perder devolvemos até R$100 em cashback de L…" at bounding box center [594, 111] width 114 height 16
click at [538, 111] on textarea "Se ganhar, o prêmio é todo seu, se perder devolvemos até R$100 em cashback de L…" at bounding box center [594, 108] width 114 height 11
click at [581, 110] on textarea "Se ganhar, o prêmio é todo seu, se perder devolvemos até R$100 em cashback de L…" at bounding box center [594, 108] width 114 height 11
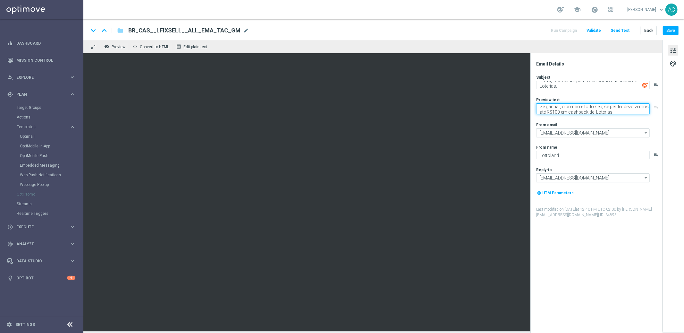
click at [581, 110] on textarea "Se ganhar, o prêmio é todo seu, se perder devolvemos até R$100 em cashback de L…" at bounding box center [594, 108] width 114 height 11
type textarea "Se ganhar, o prêmio é todo seu, se perder devolvemos até R$100 em cashback de L…"
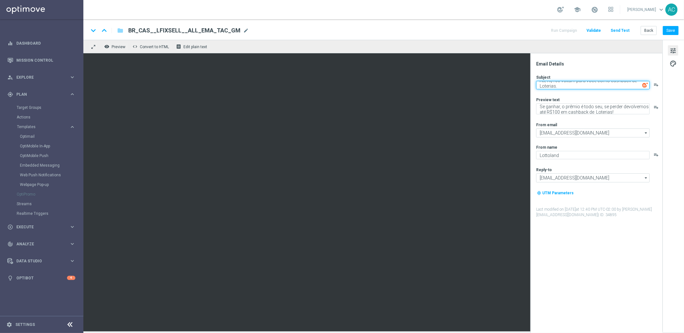
click at [555, 85] on textarea "Até R$100 voltam para você como cashback de Loterias." at bounding box center [594, 85] width 114 height 8
paste textarea "Divirta-se no Cassino sem risco!"
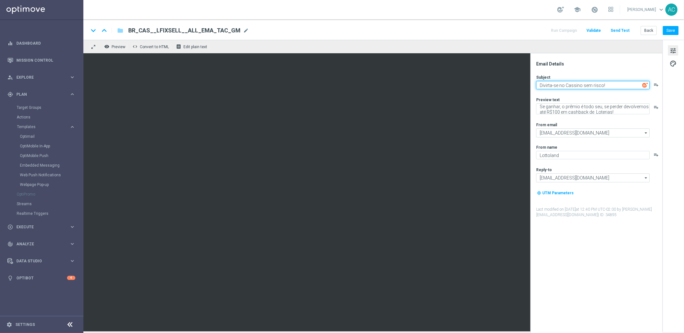
type textarea "Divirta-se no Cassino sem risco!"
click at [673, 47] on span "tune" at bounding box center [673, 51] width 7 height 8
click at [673, 62] on span "palette" at bounding box center [673, 63] width 7 height 8
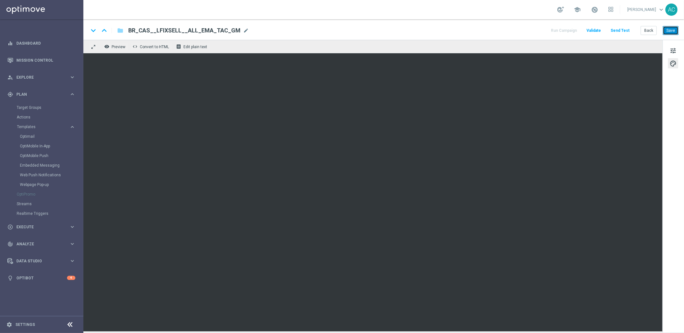
click at [673, 31] on button "Save" at bounding box center [671, 30] width 16 height 9
click at [673, 32] on button "Save" at bounding box center [671, 30] width 16 height 9
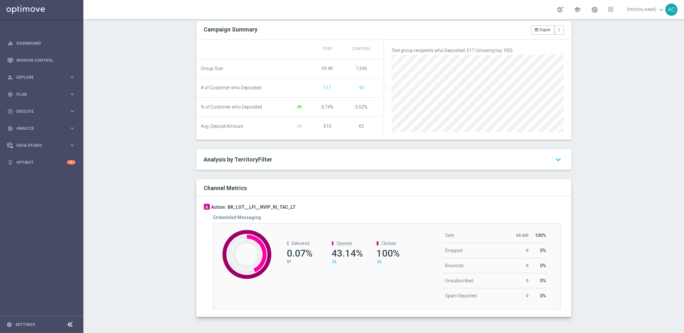
scroll to position [212, 0]
click at [266, 204] on h3 "BR_LOT__LFI__NVIP_RI_TAC_LT" at bounding box center [262, 207] width 68 height 6
